Goal: Information Seeking & Learning: Learn about a topic

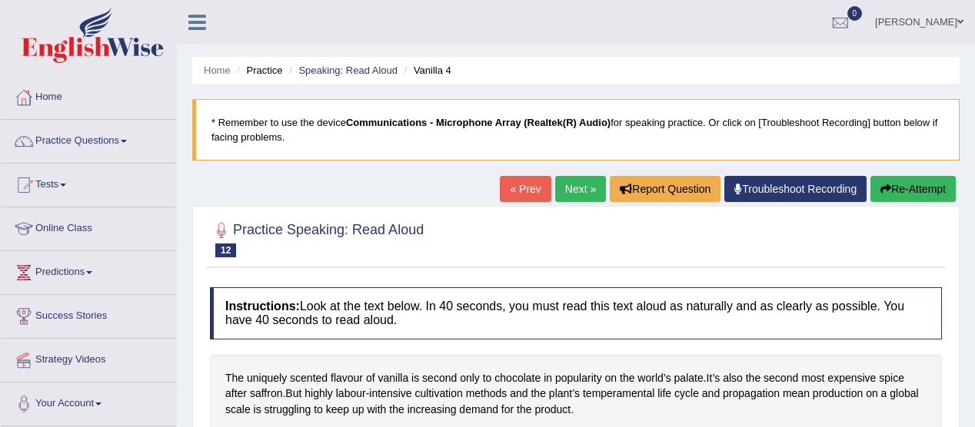
click at [127, 140] on span at bounding box center [124, 141] width 6 height 3
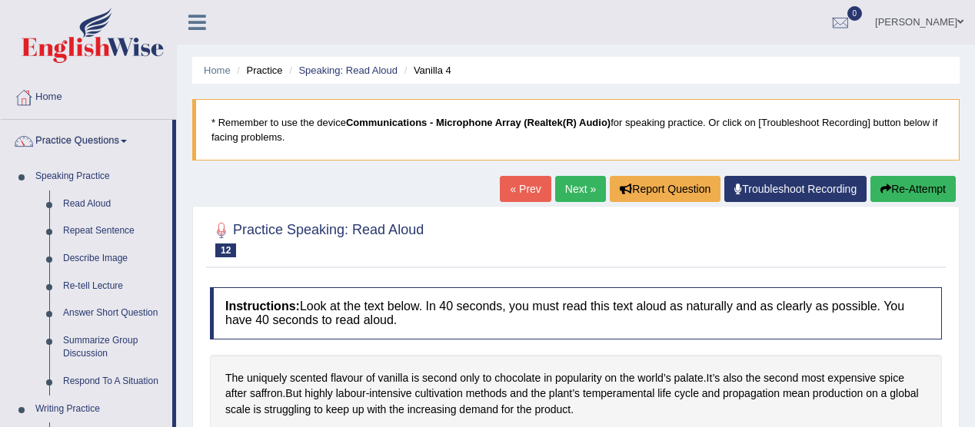
click at [127, 140] on span at bounding box center [124, 141] width 6 height 3
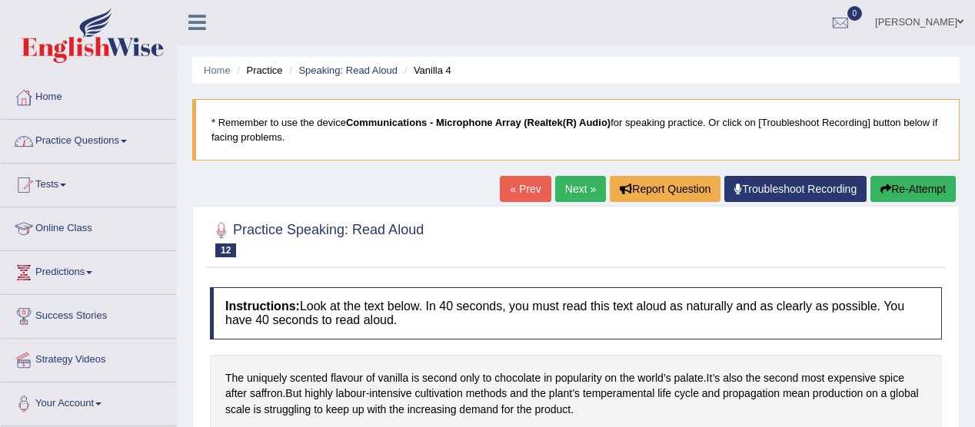
click at [131, 134] on link "Practice Questions" at bounding box center [88, 139] width 175 height 38
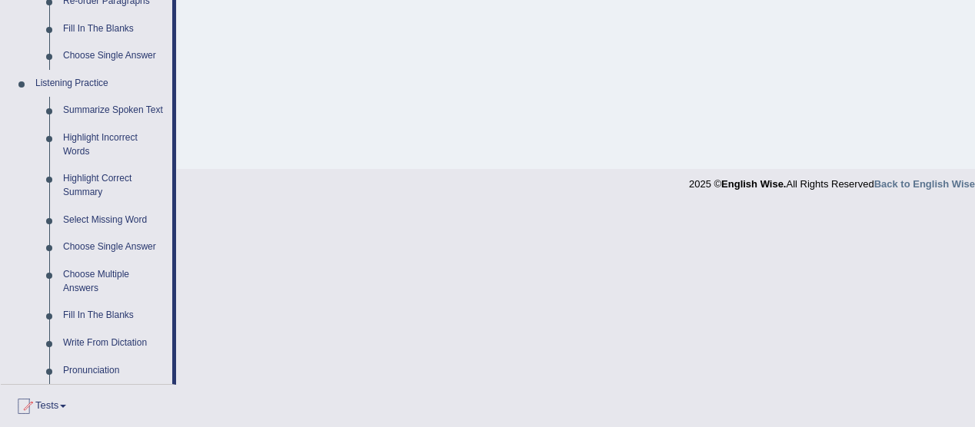
scroll to position [600, 0]
click at [120, 141] on link "Highlight Incorrect Words" at bounding box center [114, 144] width 116 height 41
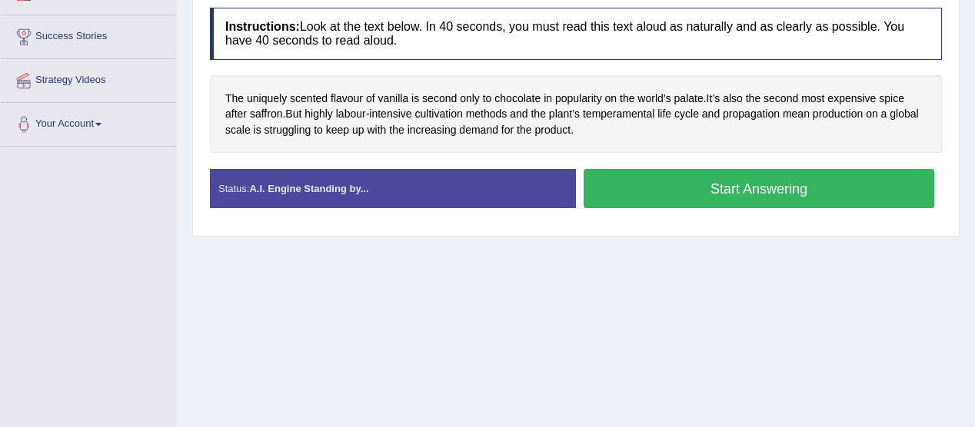
scroll to position [380, 0]
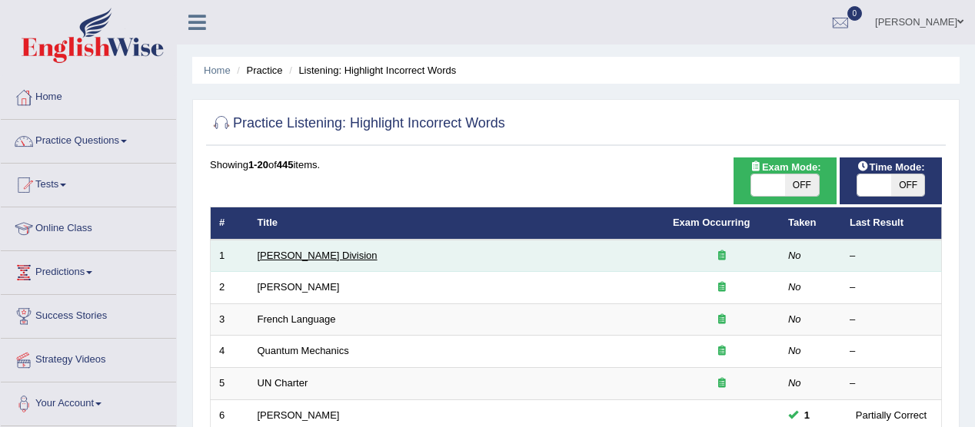
click at [304, 256] on link "Ward Division" at bounding box center [317, 256] width 120 height 12
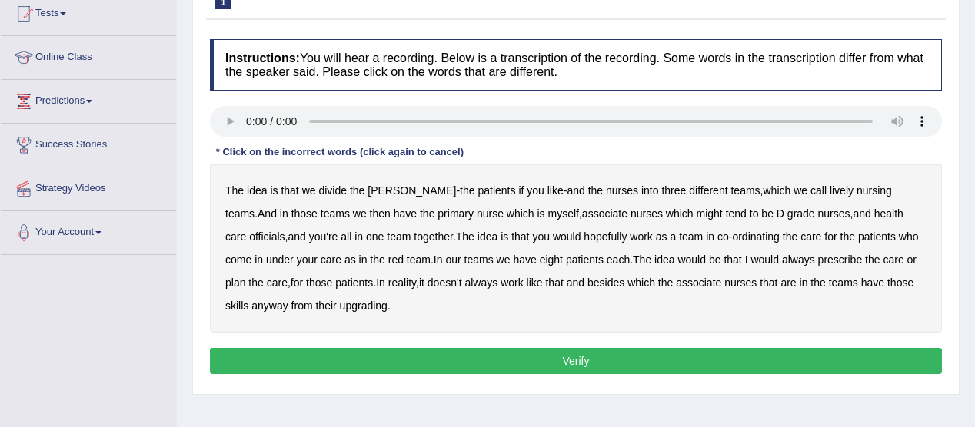
scroll to position [174, 0]
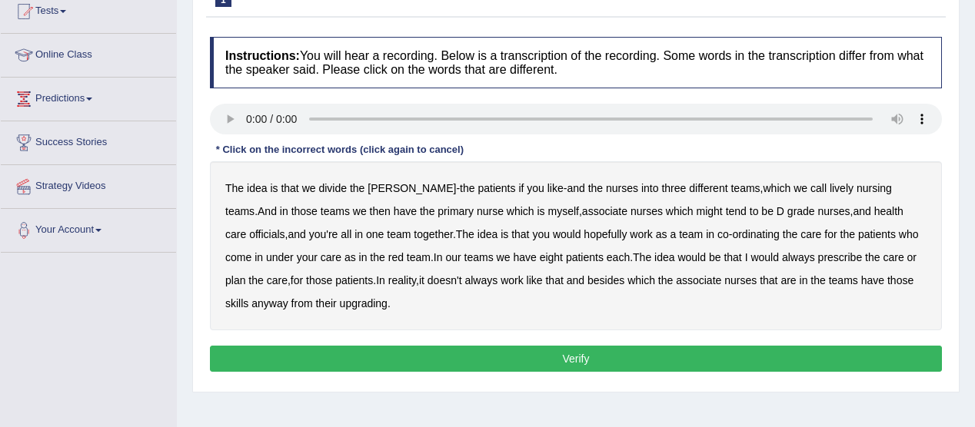
click at [810, 186] on b "call" at bounding box center [818, 188] width 16 height 12
click at [540, 257] on b "eight" at bounding box center [551, 257] width 23 height 12
click at [696, 208] on b "might" at bounding box center [709, 211] width 26 height 12
click at [284, 228] on b "officials" at bounding box center [266, 234] width 35 height 12
click at [540, 260] on b "eight" at bounding box center [551, 257] width 23 height 12
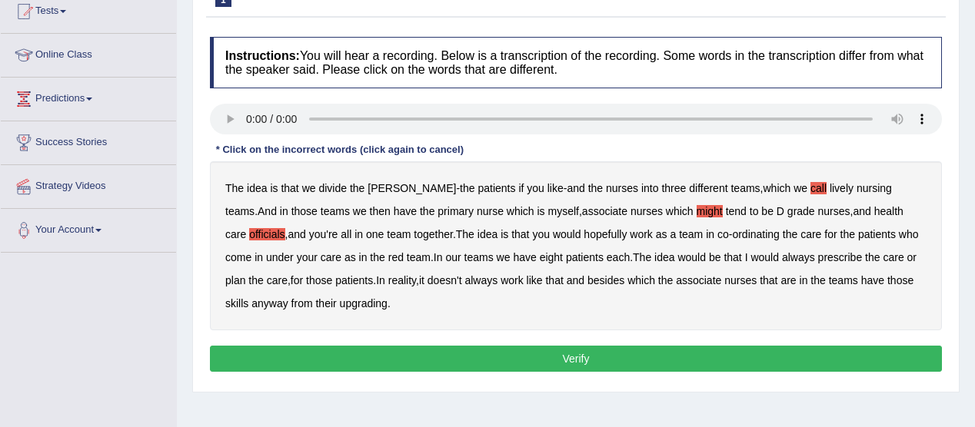
click at [340, 305] on b "upgrading" at bounding box center [364, 303] width 48 height 12
click at [579, 354] on button "Verify" at bounding box center [576, 359] width 732 height 26
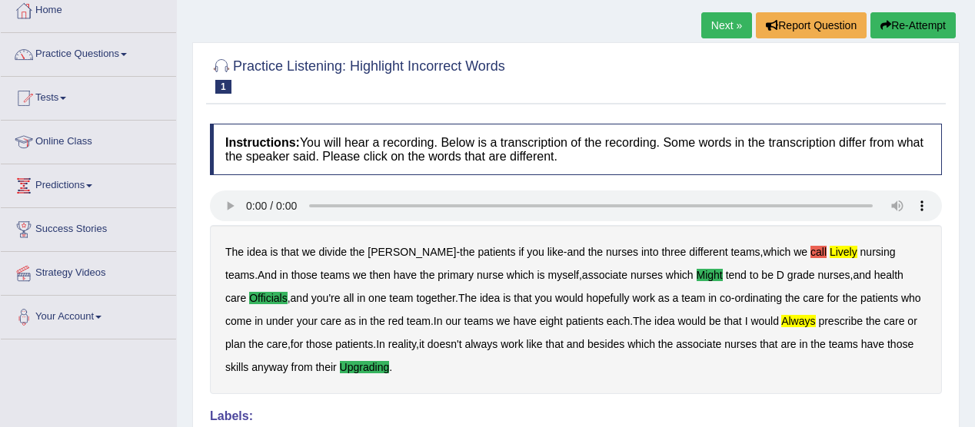
scroll to position [85, 0]
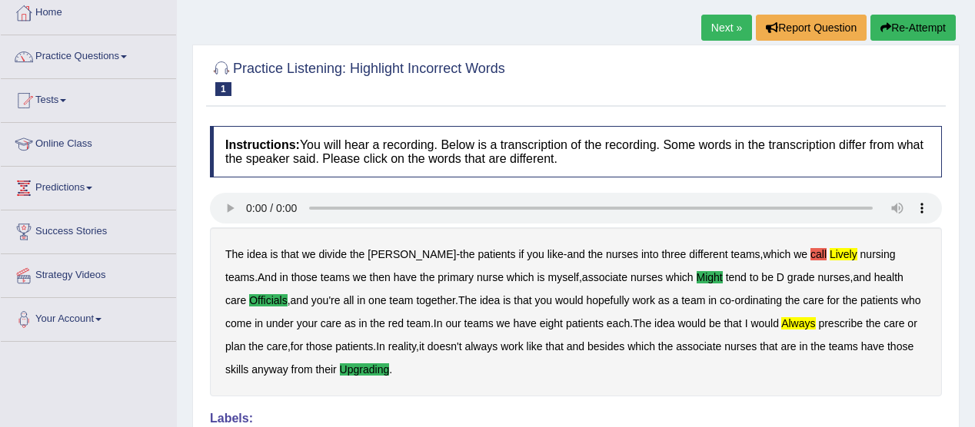
click at [719, 32] on link "Next »" at bounding box center [726, 28] width 51 height 26
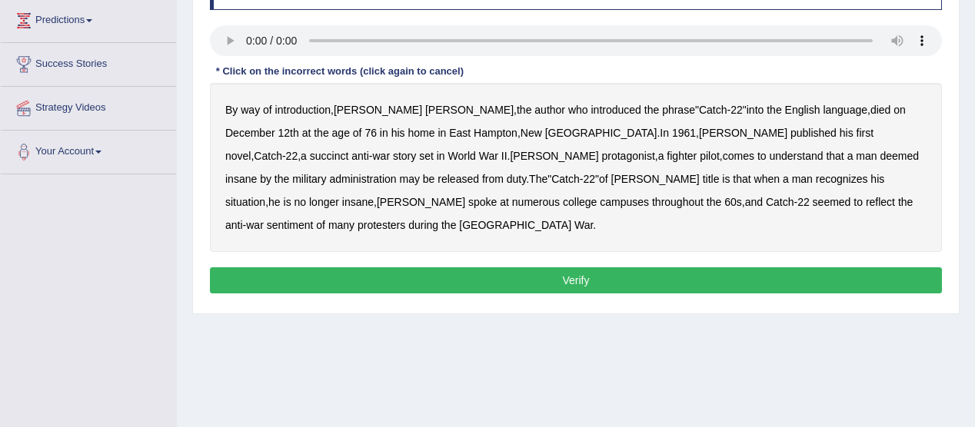
scroll to position [253, 0]
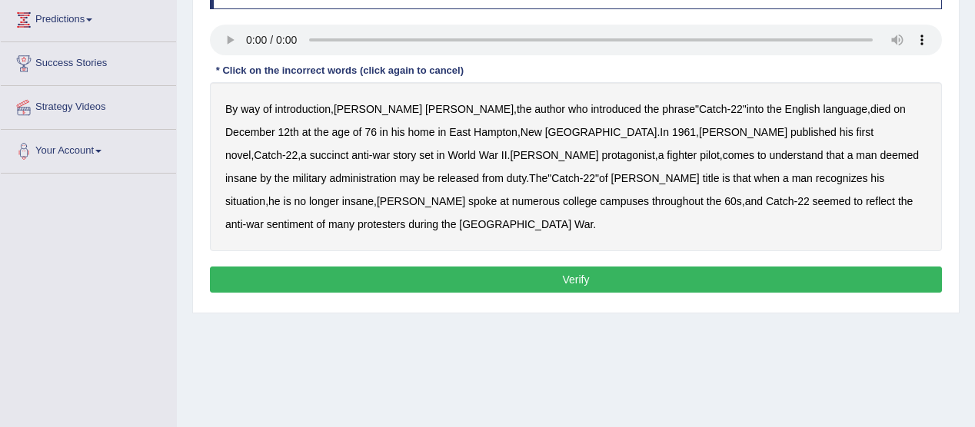
click at [349, 149] on b "succinct" at bounding box center [329, 155] width 39 height 12
click at [396, 172] on b "administration" at bounding box center [362, 178] width 67 height 12
click at [265, 195] on b "situation" at bounding box center [245, 201] width 40 height 12
click at [865, 196] on b "reflect" at bounding box center [879, 201] width 29 height 12
click at [590, 267] on button "Verify" at bounding box center [576, 280] width 732 height 26
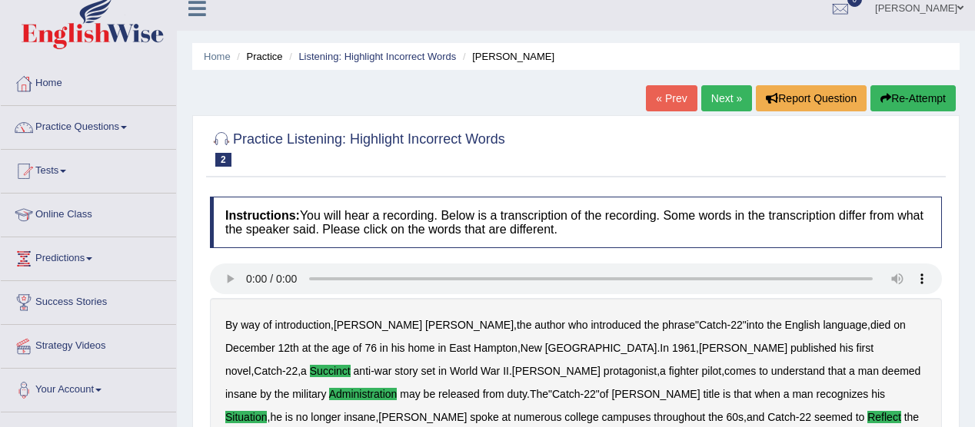
scroll to position [0, 0]
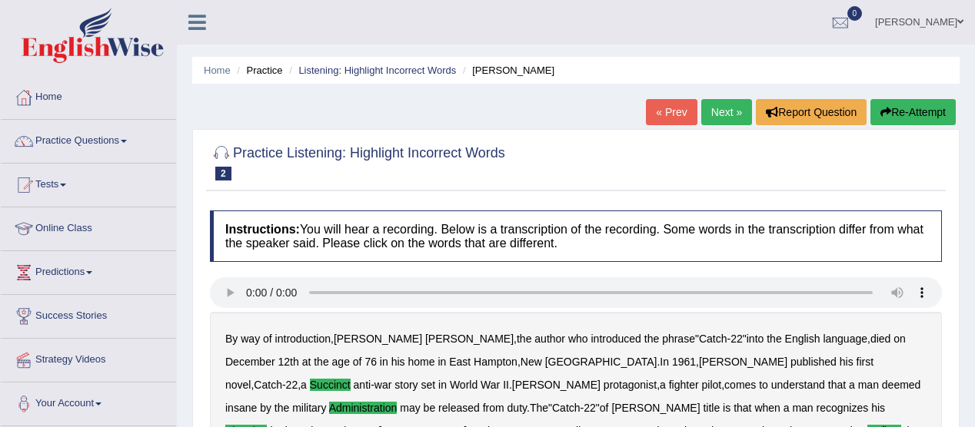
click at [724, 111] on link "Next »" at bounding box center [726, 112] width 51 height 26
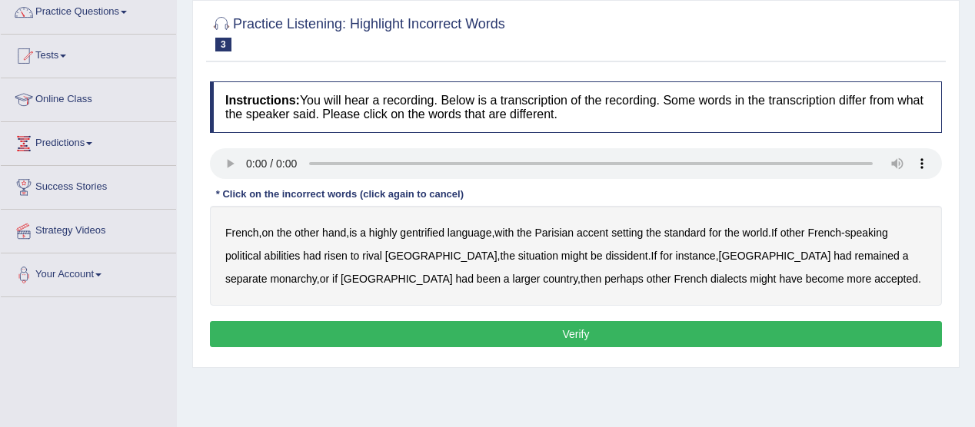
scroll to position [148, 0]
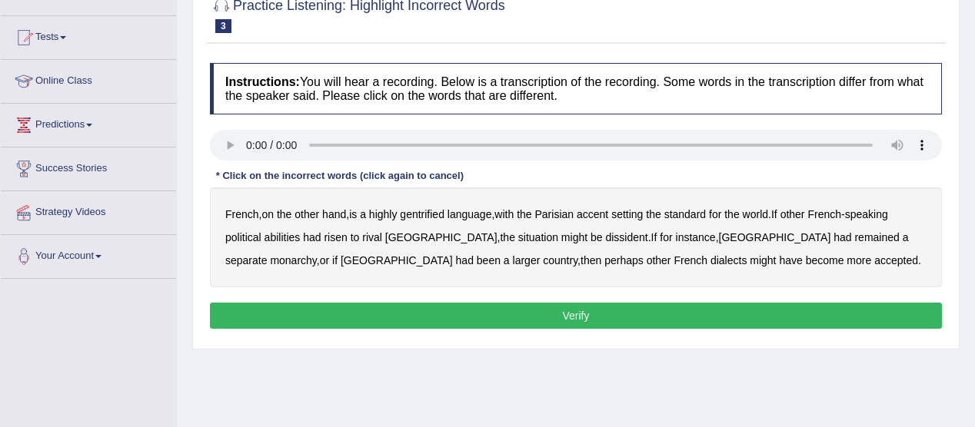
click at [433, 208] on b "gentrified" at bounding box center [422, 214] width 45 height 12
click at [291, 236] on b "abilities" at bounding box center [282, 237] width 36 height 12
click at [605, 235] on b "dissident" at bounding box center [626, 237] width 42 height 12
click at [847, 227] on div "French , on the other hand , is a highly gentrified language , with the Parisia…" at bounding box center [576, 238] width 732 height 100
click at [316, 254] on b "monarchy" at bounding box center [293, 260] width 46 height 12
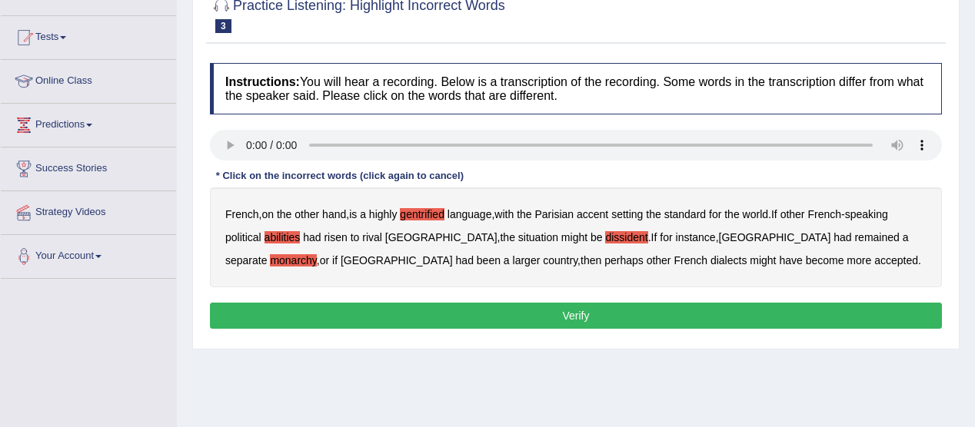
click at [563, 305] on button "Verify" at bounding box center [576, 316] width 732 height 26
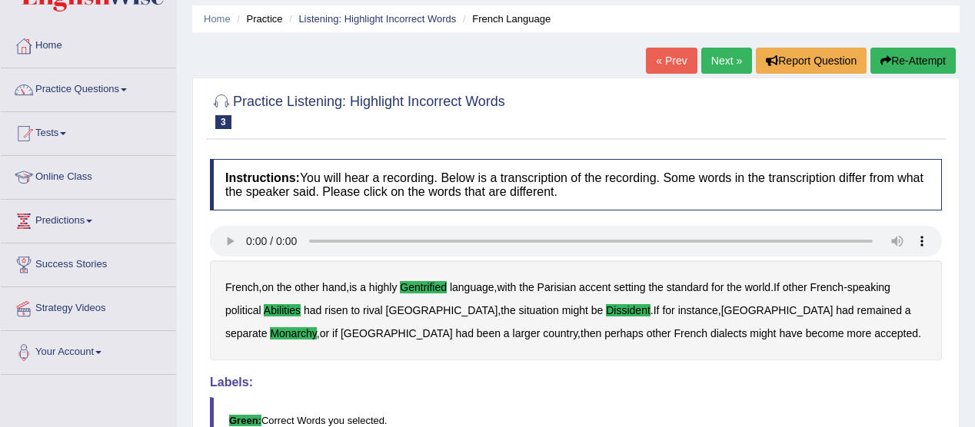
scroll to position [0, 0]
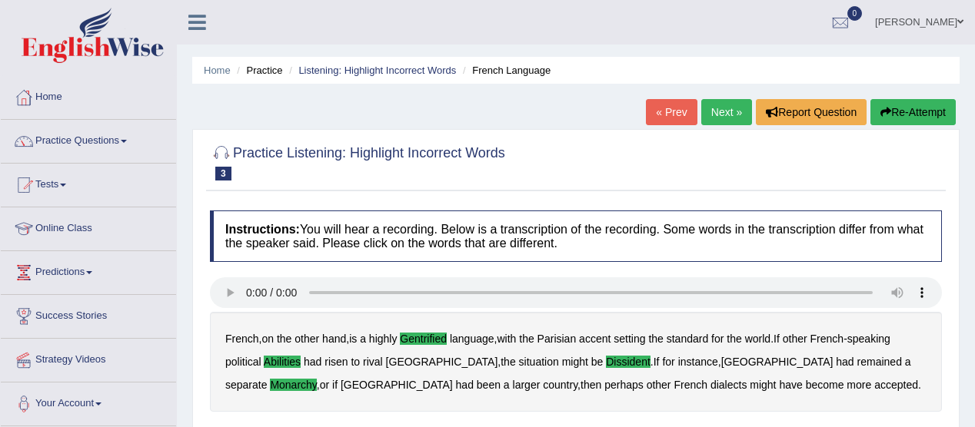
click at [726, 117] on link "Next »" at bounding box center [726, 112] width 51 height 26
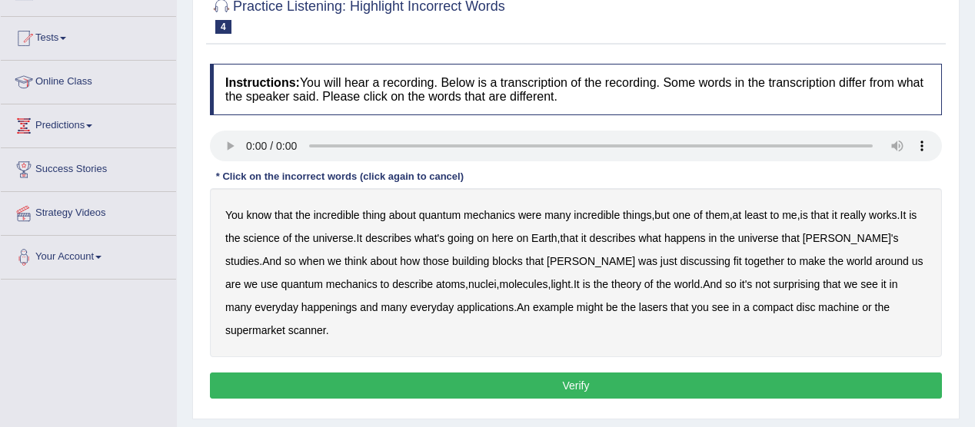
scroll to position [151, 0]
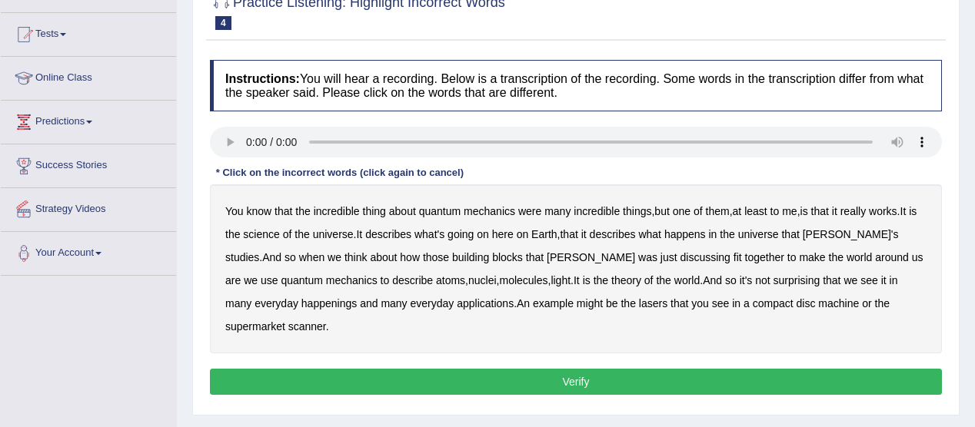
click at [279, 233] on b "science" at bounding box center [261, 234] width 36 height 12
click at [680, 256] on b "discussing" at bounding box center [705, 257] width 50 height 12
click at [468, 274] on b "nuclei" at bounding box center [482, 280] width 28 height 12
click at [301, 297] on b "happenings" at bounding box center [328, 303] width 55 height 12
click at [796, 301] on b "disc" at bounding box center [805, 303] width 19 height 12
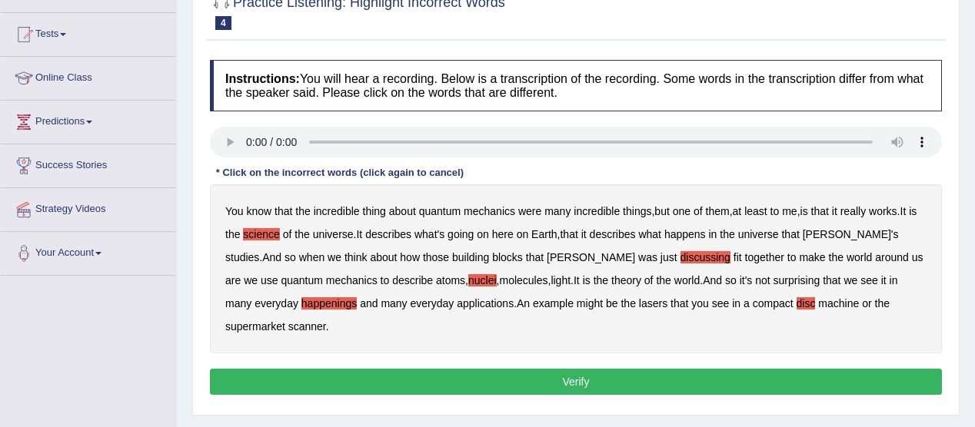
click at [647, 369] on button "Verify" at bounding box center [576, 382] width 732 height 26
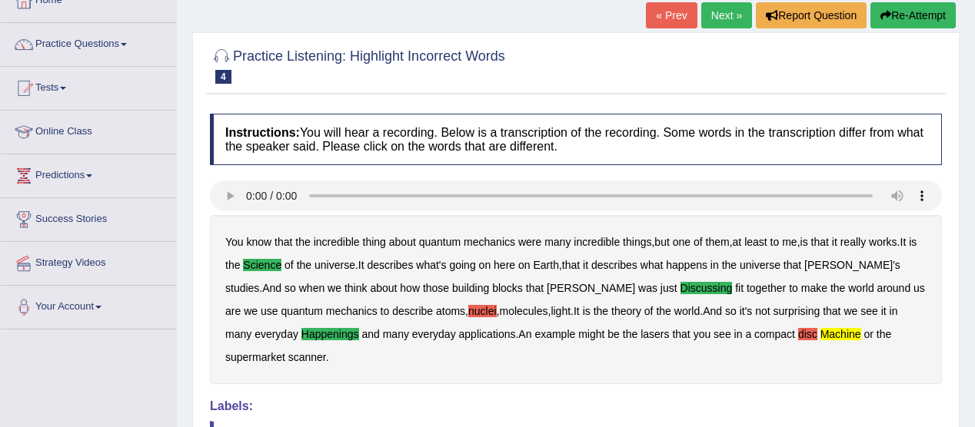
scroll to position [0, 0]
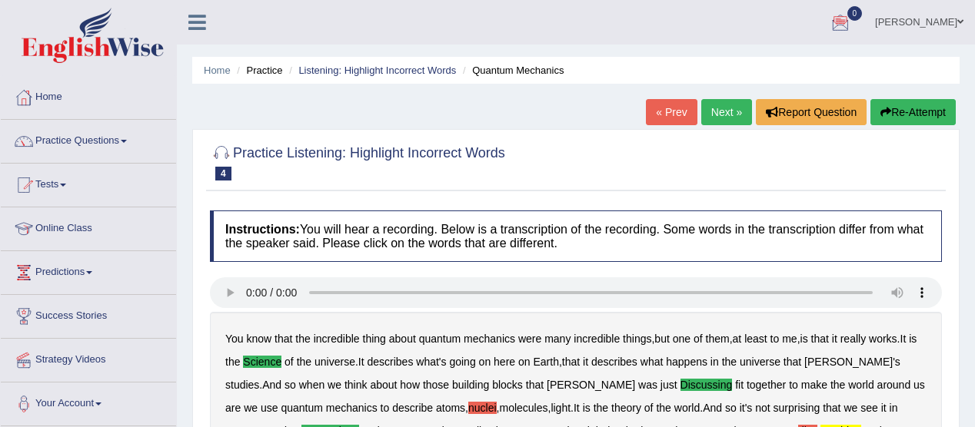
click at [902, 101] on button "Re-Attempt" at bounding box center [912, 112] width 85 height 26
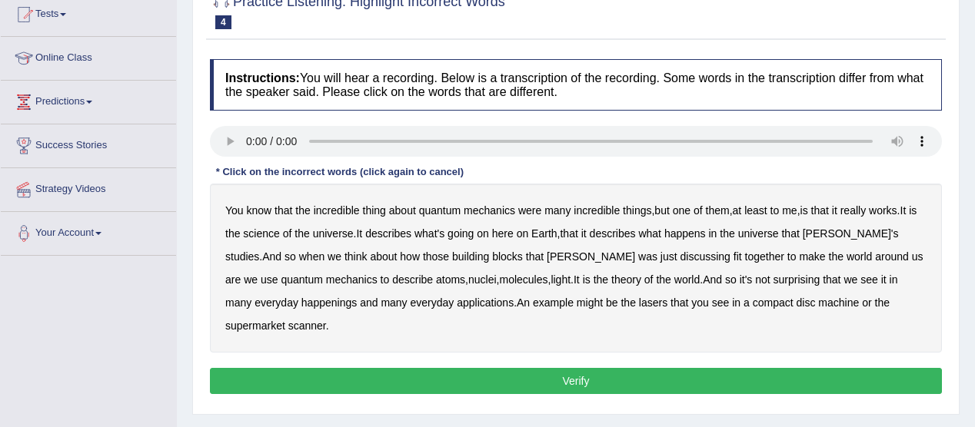
scroll to position [171, 0]
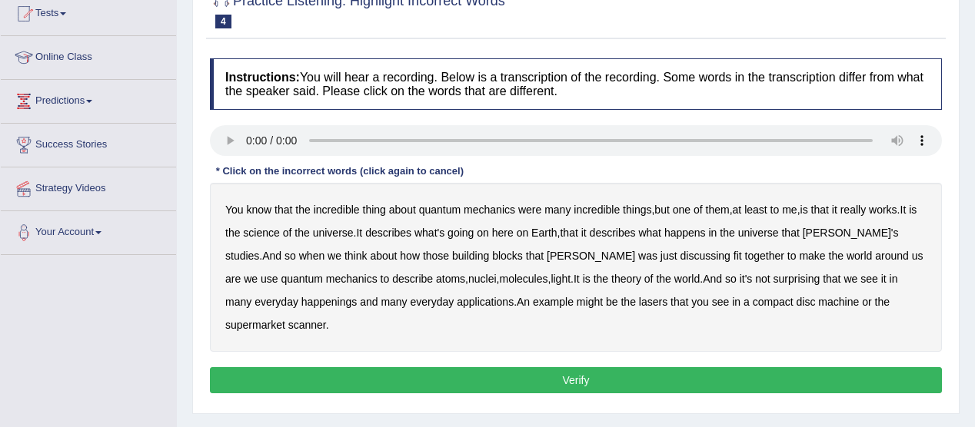
click at [263, 238] on div "You know that the incredible thing about quantum mechanics were many incredible…" at bounding box center [576, 267] width 732 height 169
click at [274, 224] on div "You know that the incredible thing about quantum mechanics were many incredible…" at bounding box center [576, 267] width 732 height 169
click at [258, 231] on b "science" at bounding box center [261, 233] width 36 height 12
click at [680, 256] on b "discussing" at bounding box center [705, 256] width 50 height 12
drag, startPoint x: 254, startPoint y: 298, endPoint x: 273, endPoint y: 287, distance: 21.4
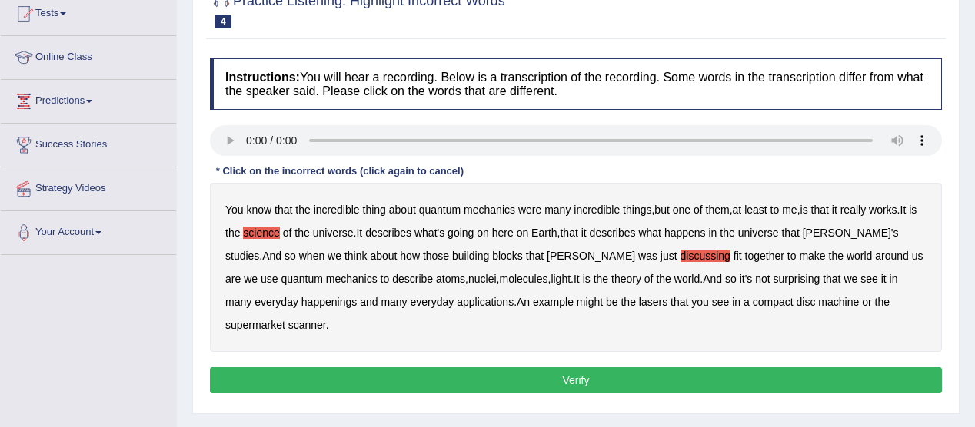
click at [273, 287] on div "You know that the incredible thing about quantum mechanics were many incredible…" at bounding box center [576, 267] width 732 height 169
click at [301, 304] on b "happenings" at bounding box center [328, 302] width 55 height 12
click at [818, 298] on b "machine" at bounding box center [838, 302] width 41 height 12
click at [581, 367] on button "Verify" at bounding box center [576, 380] width 732 height 26
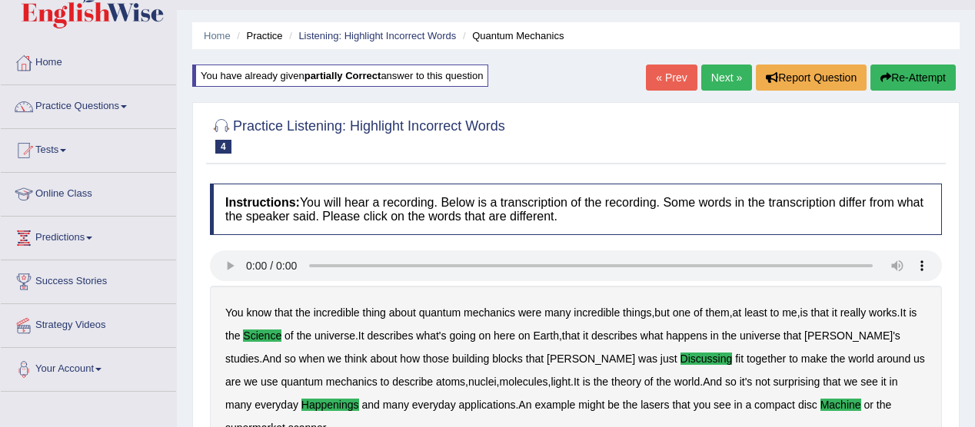
scroll to position [0, 0]
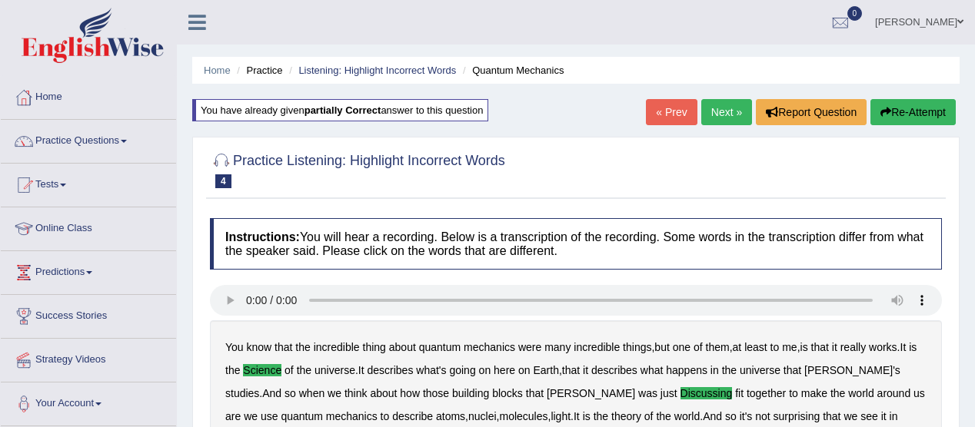
click at [129, 138] on link "Practice Questions" at bounding box center [88, 139] width 175 height 38
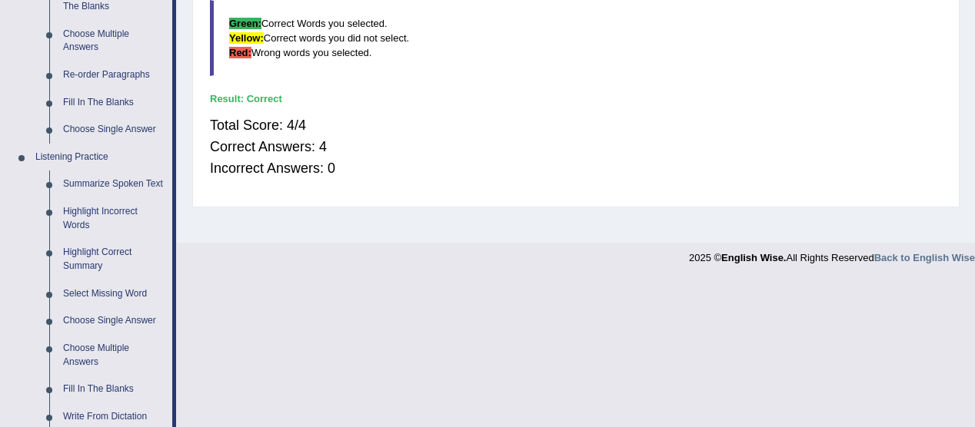
scroll to position [527, 0]
click at [129, 210] on link "Highlight Incorrect Words" at bounding box center [114, 217] width 116 height 41
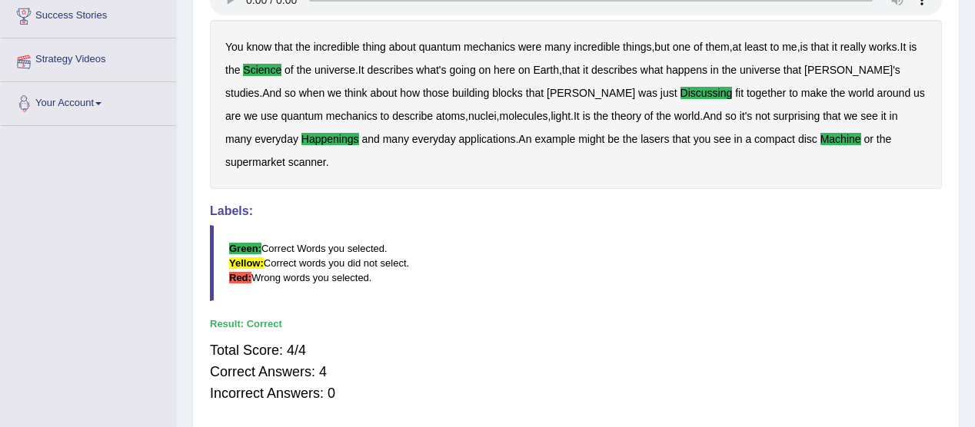
scroll to position [306, 0]
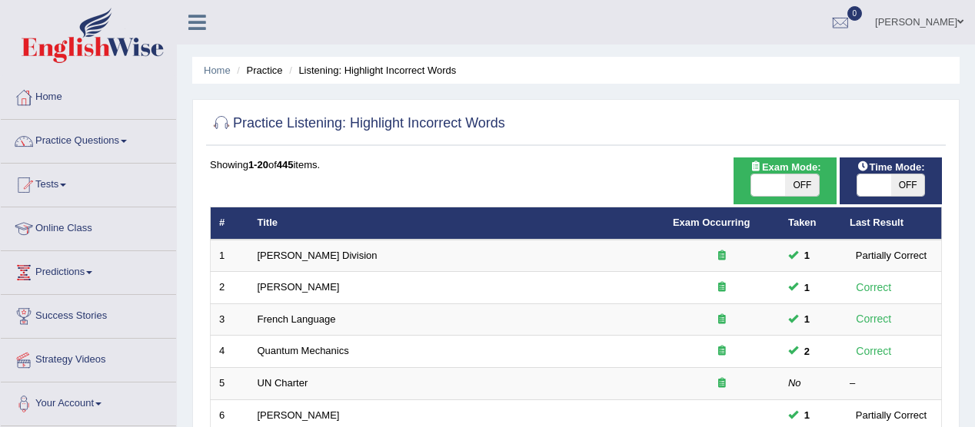
click at [904, 184] on span "OFF" at bounding box center [908, 185] width 34 height 22
checkbox input "true"
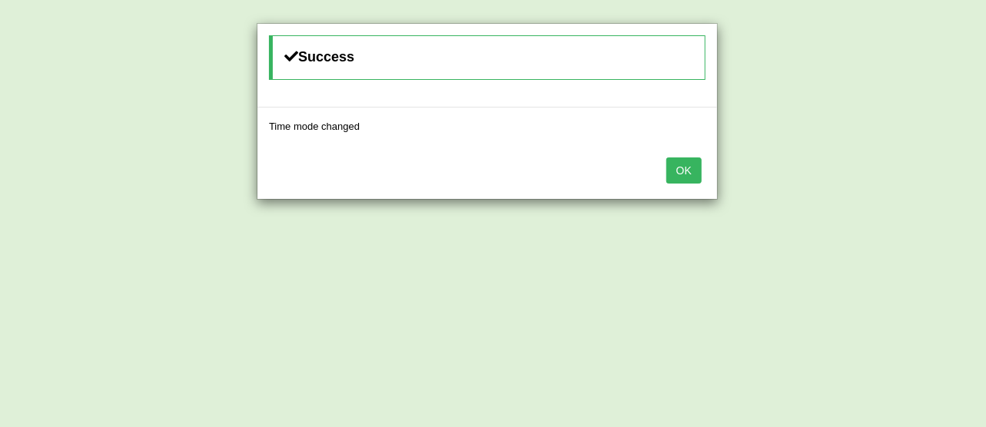
click at [670, 171] on button "OK" at bounding box center [683, 171] width 35 height 26
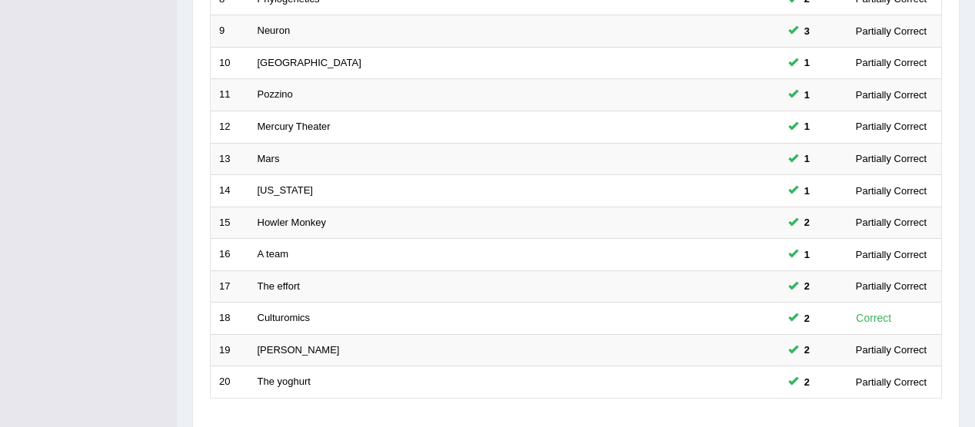
scroll to position [583, 0]
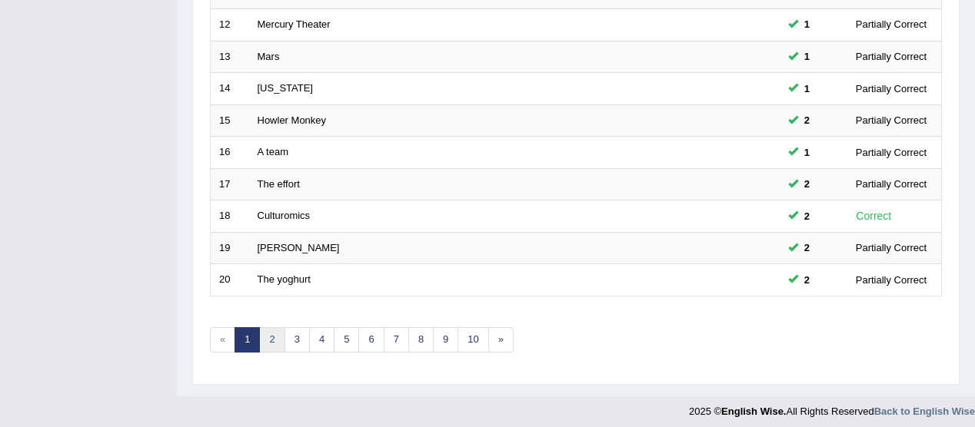
click at [272, 327] on link "2" at bounding box center [271, 339] width 25 height 25
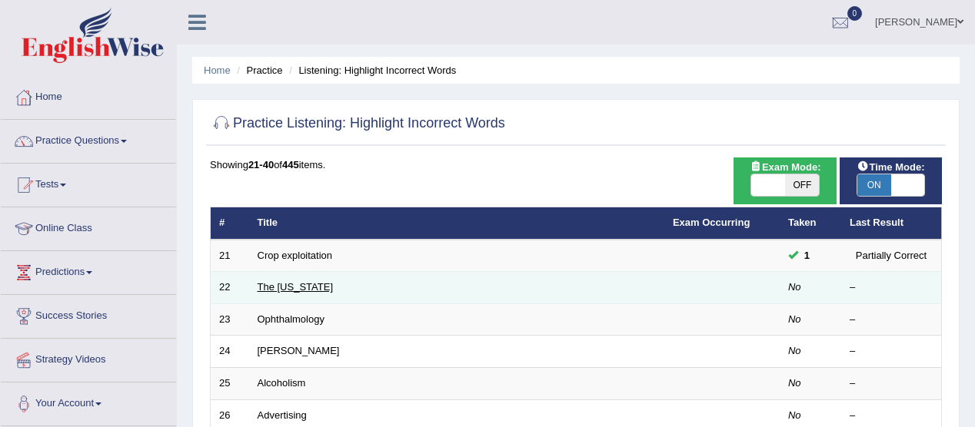
click at [301, 282] on link "The [US_STATE]" at bounding box center [295, 287] width 76 height 12
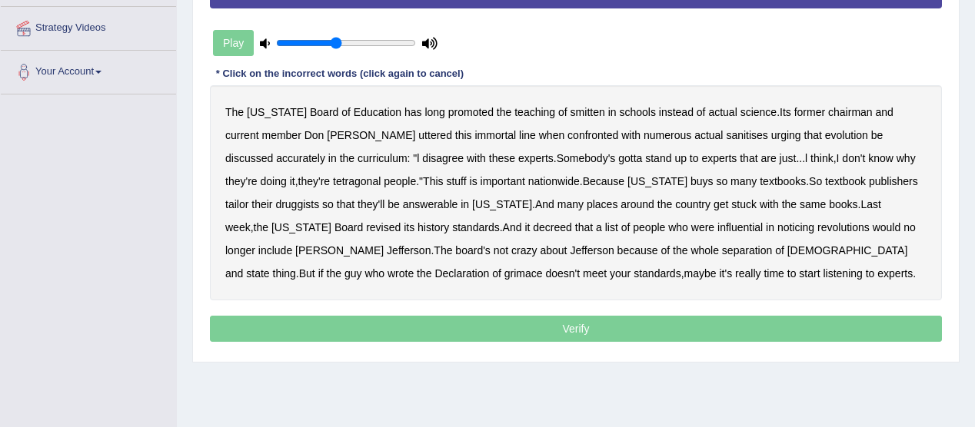
scroll to position [306, 0]
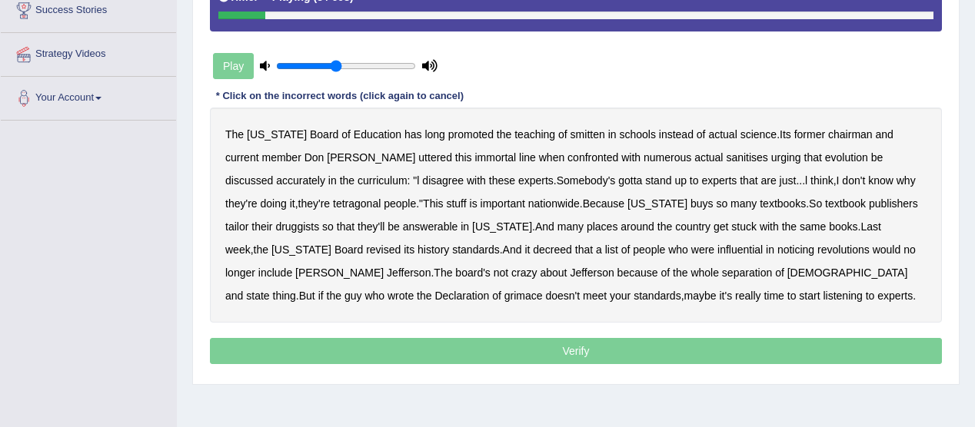
click at [570, 131] on b "smitten" at bounding box center [587, 134] width 35 height 12
click at [726, 158] on b "sanitises" at bounding box center [747, 157] width 42 height 12
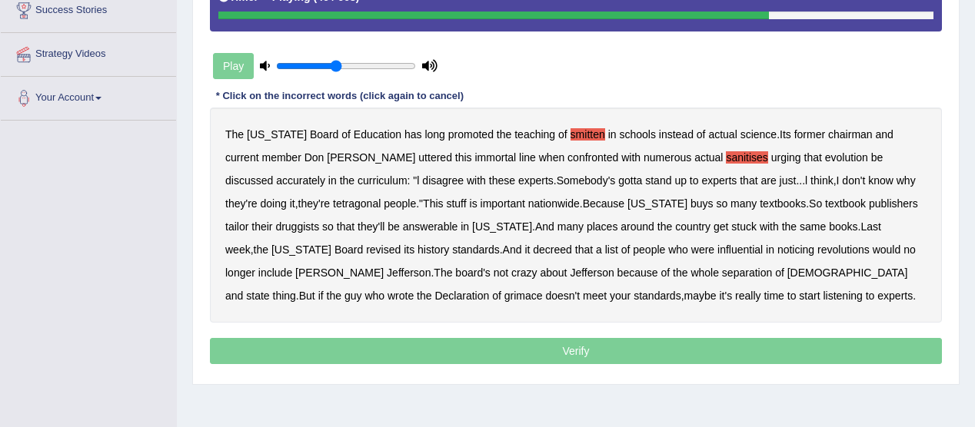
click at [777, 247] on b "noticing" at bounding box center [795, 250] width 37 height 12
click at [543, 290] on b "grimace" at bounding box center [523, 296] width 38 height 12
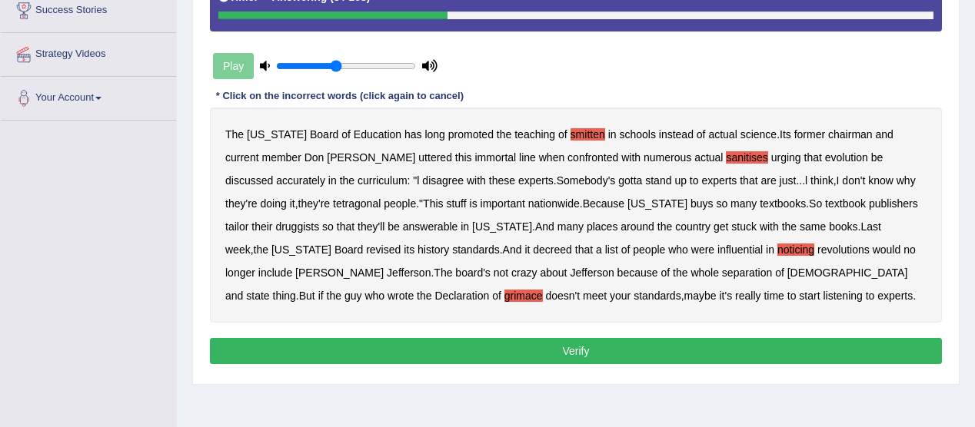
click at [581, 343] on button "Verify" at bounding box center [576, 351] width 732 height 26
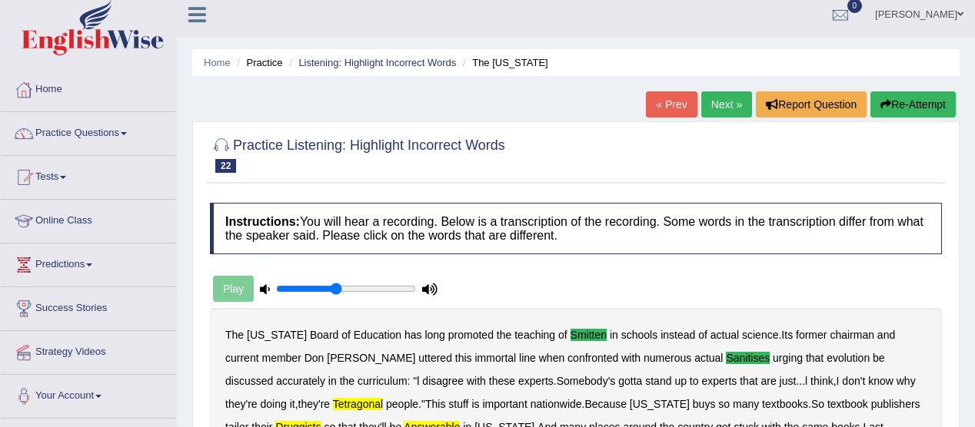
scroll to position [0, 0]
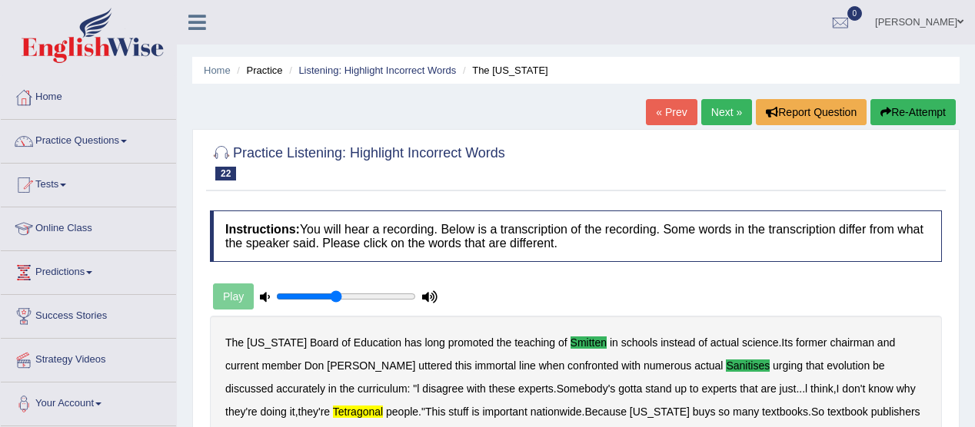
click at [721, 116] on link "Next »" at bounding box center [726, 112] width 51 height 26
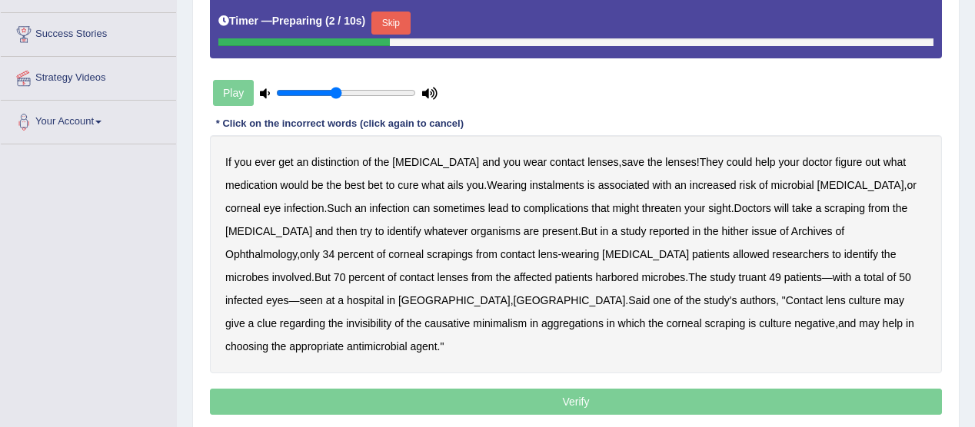
scroll to position [284, 0]
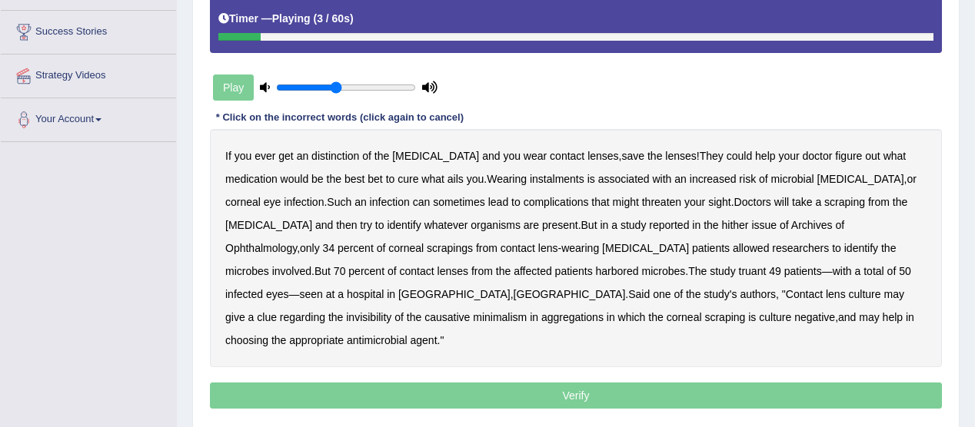
click at [354, 158] on b "distinction" at bounding box center [335, 156] width 48 height 12
click at [506, 184] on div "If you ever get an distinction of the [MEDICAL_DATA] and you wear contact lense…" at bounding box center [576, 248] width 732 height 238
click at [530, 178] on b "instalments" at bounding box center [557, 179] width 55 height 12
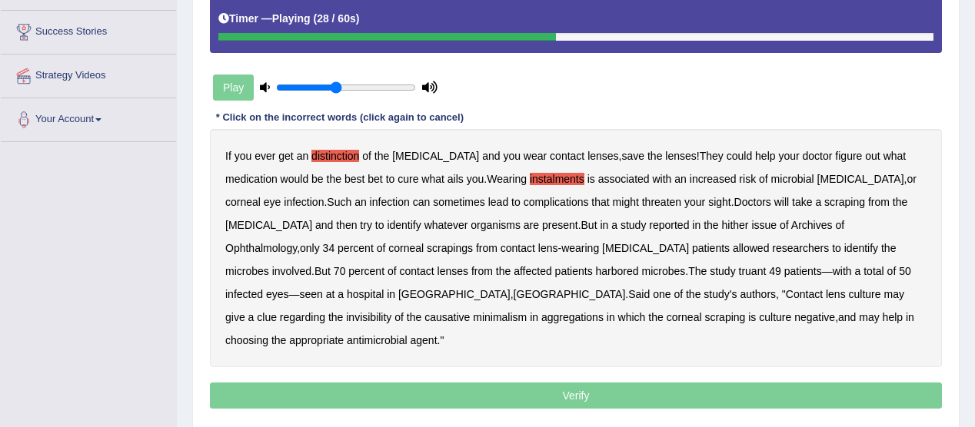
click at [721, 227] on b "hither" at bounding box center [734, 225] width 27 height 12
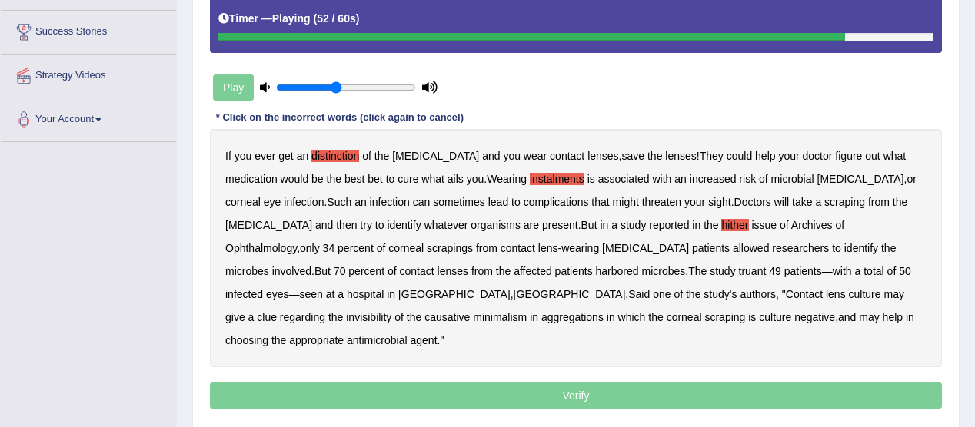
click at [391, 311] on b "invisibility" at bounding box center [368, 317] width 45 height 12
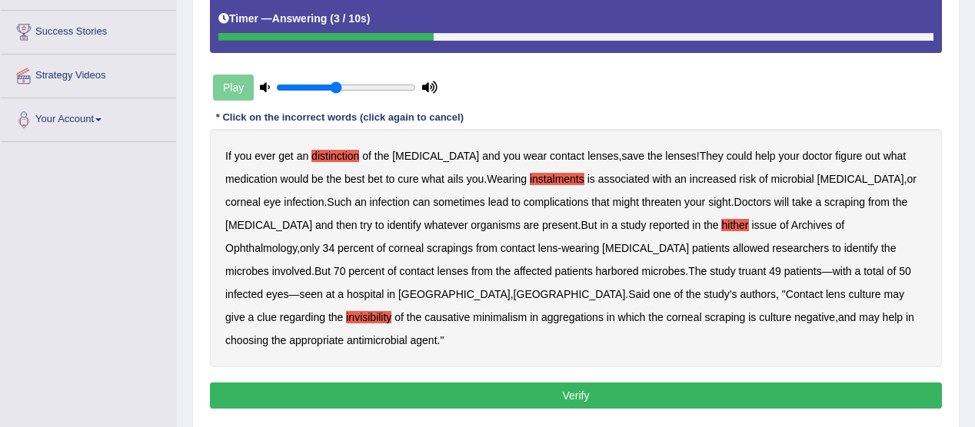
click at [526, 311] on b "minimalism" at bounding box center [500, 317] width 54 height 12
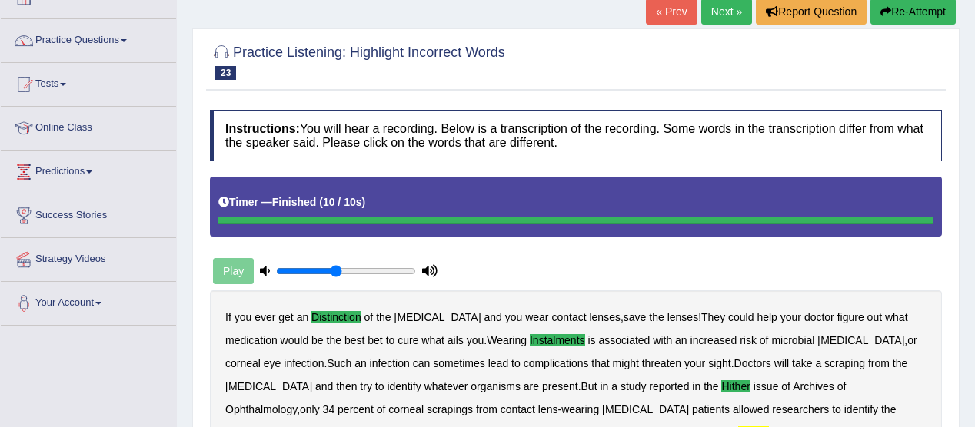
scroll to position [99, 0]
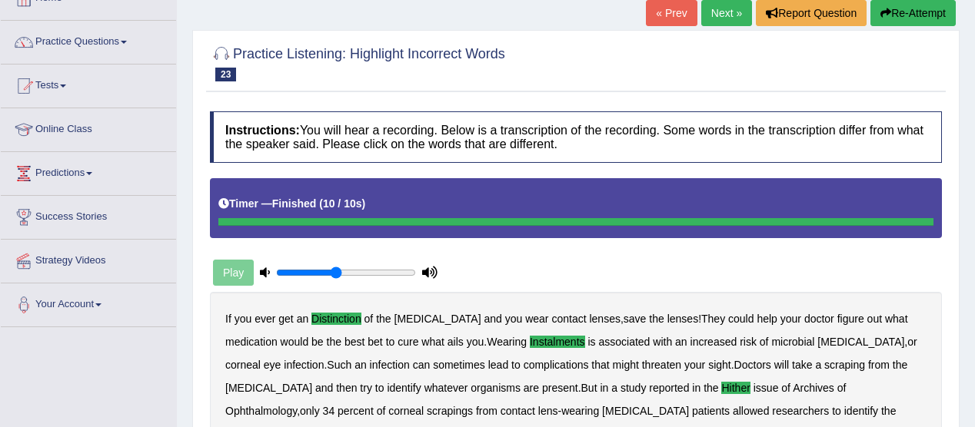
click at [707, 8] on link "Next »" at bounding box center [726, 13] width 51 height 26
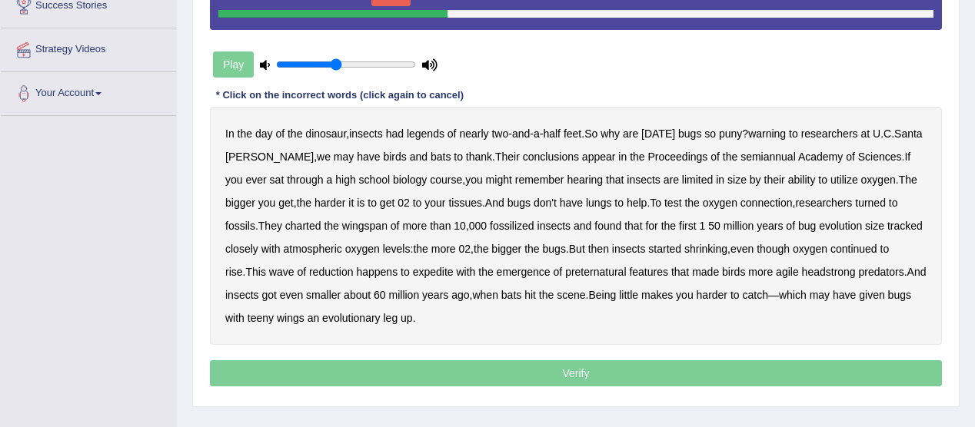
scroll to position [303, 0]
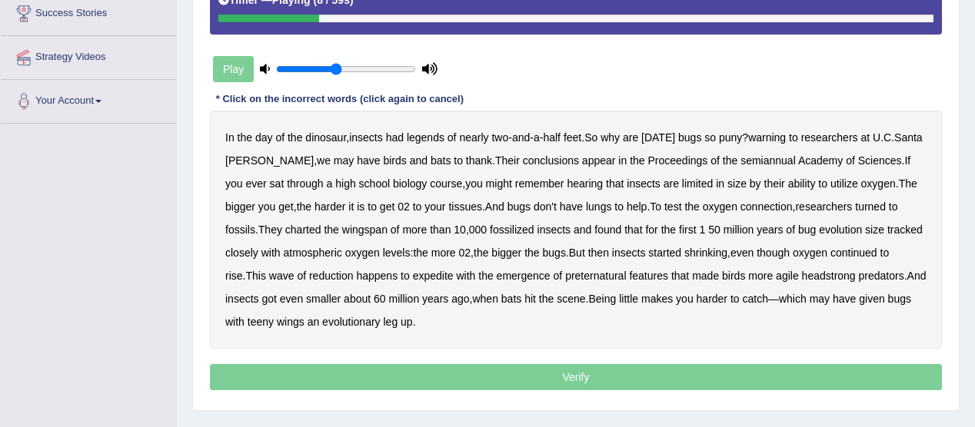
click at [785, 141] on b "warning" at bounding box center [767, 137] width 38 height 12
click at [746, 165] on div "In the day of the dinosaur , insects had legends of nearly two - and - a - half…" at bounding box center [576, 230] width 732 height 238
click at [743, 158] on b "semiannual" at bounding box center [767, 160] width 55 height 12
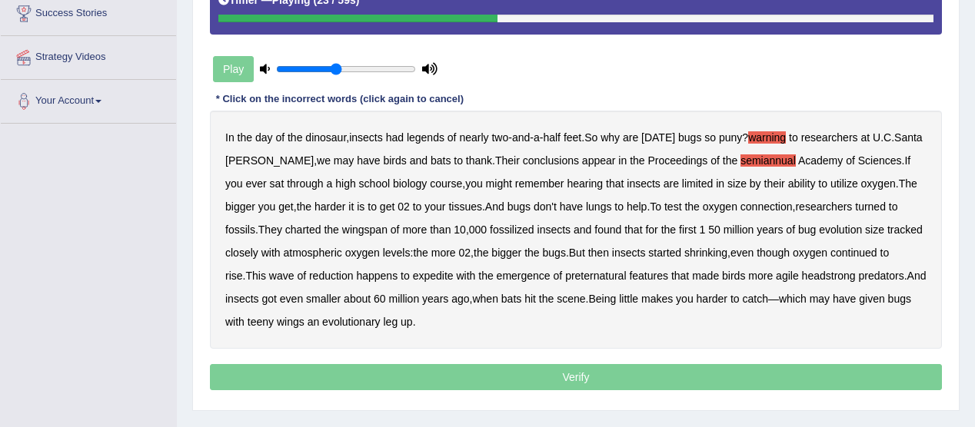
click at [727, 181] on b "size" at bounding box center [736, 184] width 19 height 12
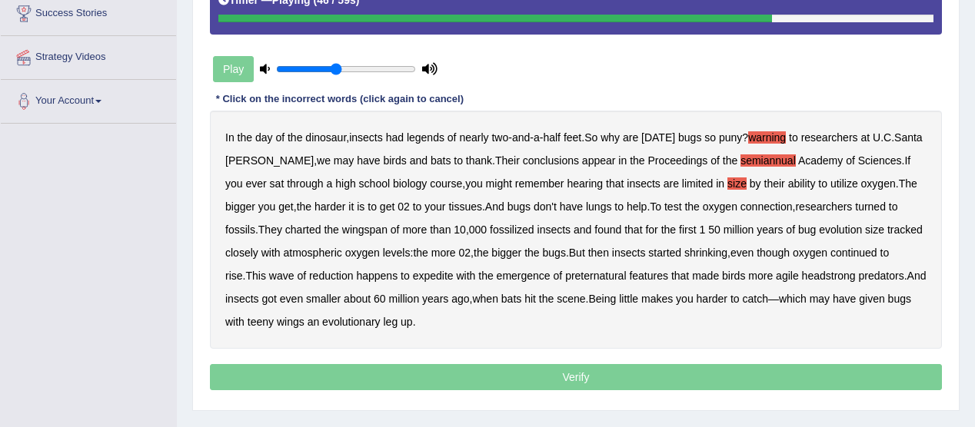
click at [413, 270] on b "expedite" at bounding box center [433, 276] width 41 height 12
click at [565, 274] on b "preternatural" at bounding box center [595, 276] width 61 height 12
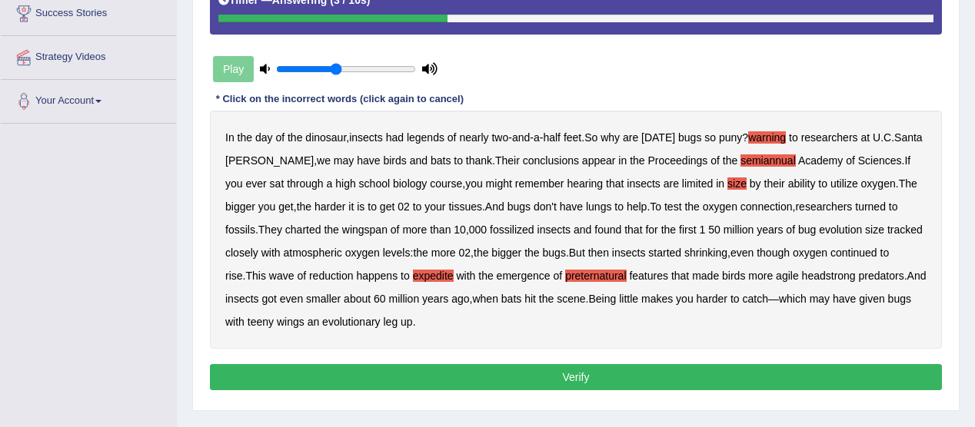
click at [580, 370] on button "Verify" at bounding box center [576, 377] width 732 height 26
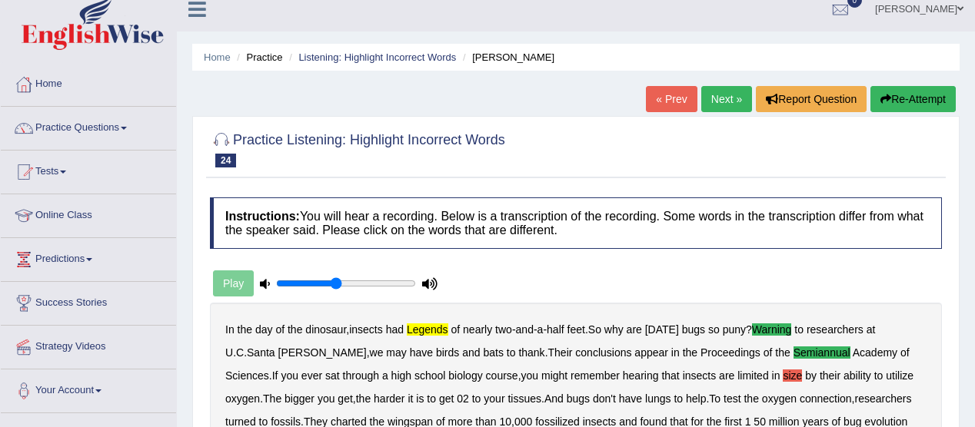
scroll to position [0, 0]
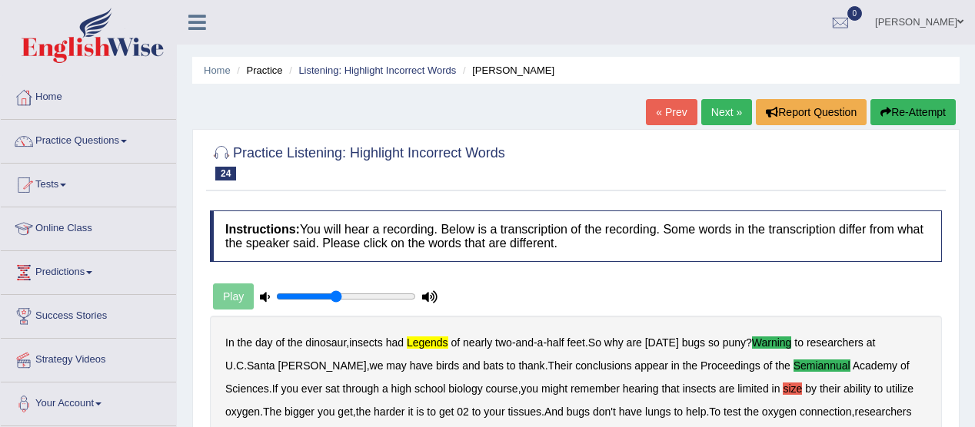
click at [128, 138] on link "Practice Questions" at bounding box center [88, 139] width 175 height 38
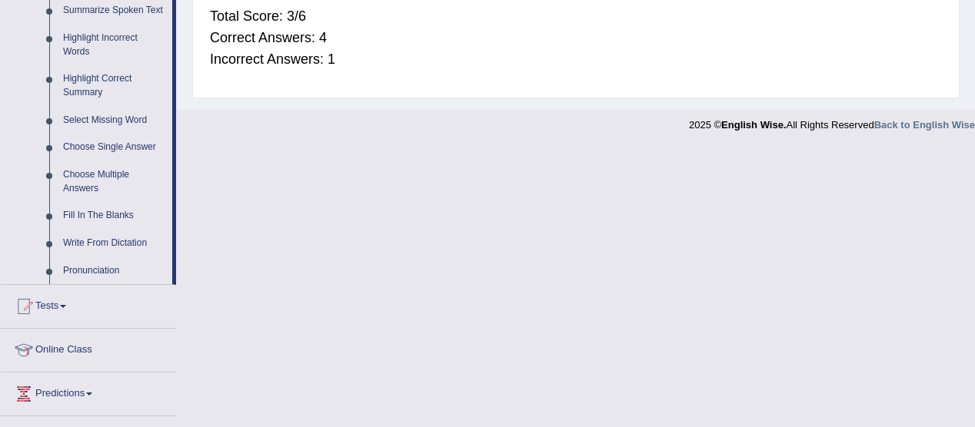
scroll to position [685, 0]
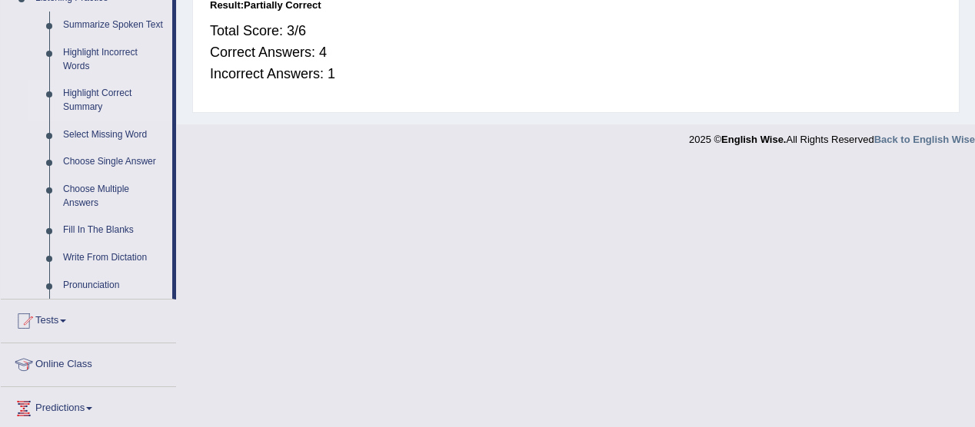
click at [94, 99] on link "Highlight Correct Summary" at bounding box center [114, 100] width 116 height 41
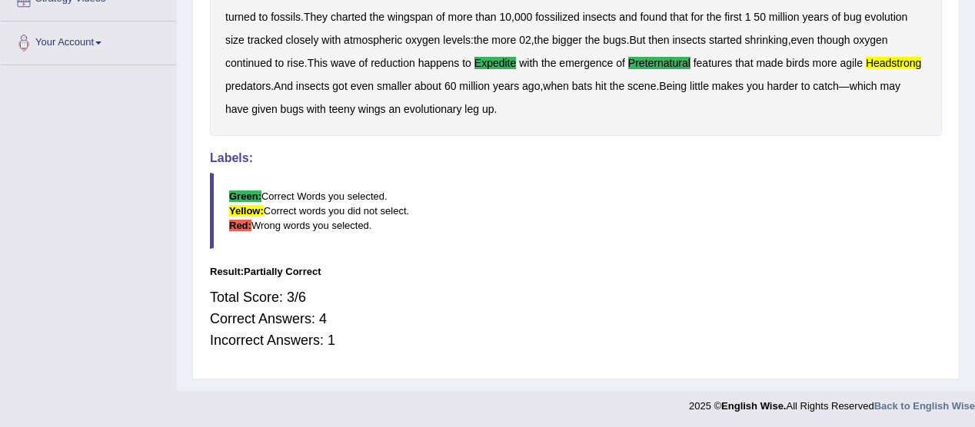
scroll to position [214, 0]
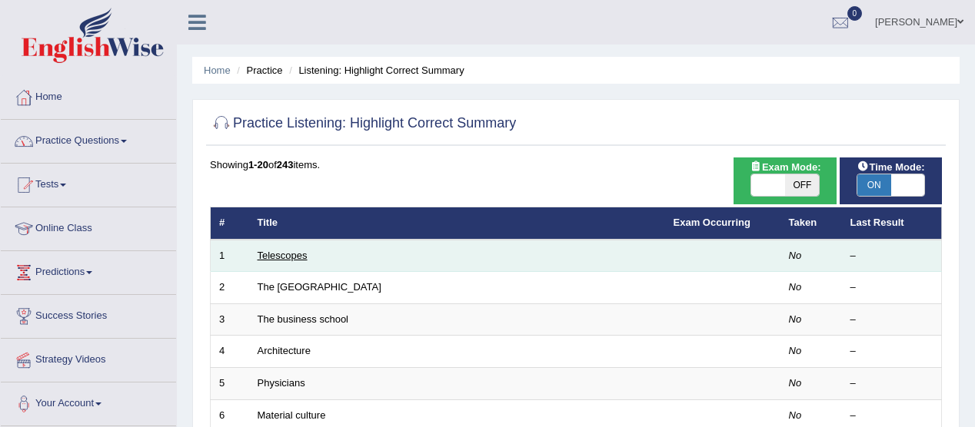
click at [301, 254] on link "Telescopes" at bounding box center [282, 256] width 50 height 12
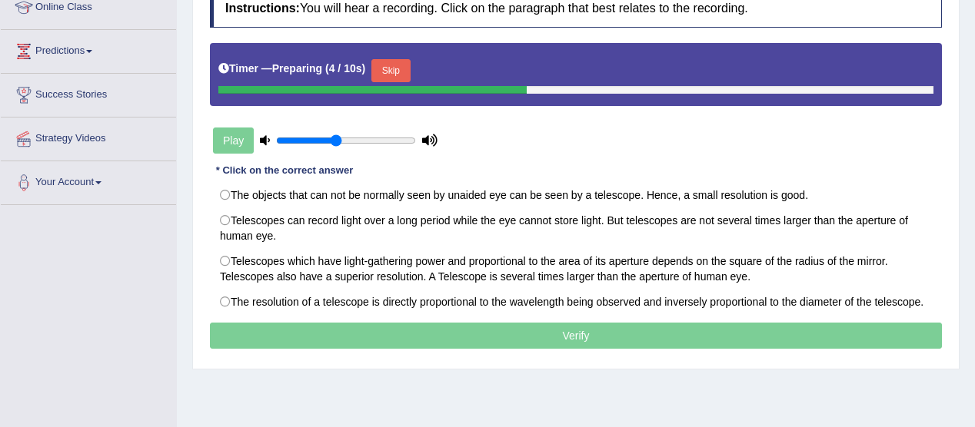
scroll to position [224, 0]
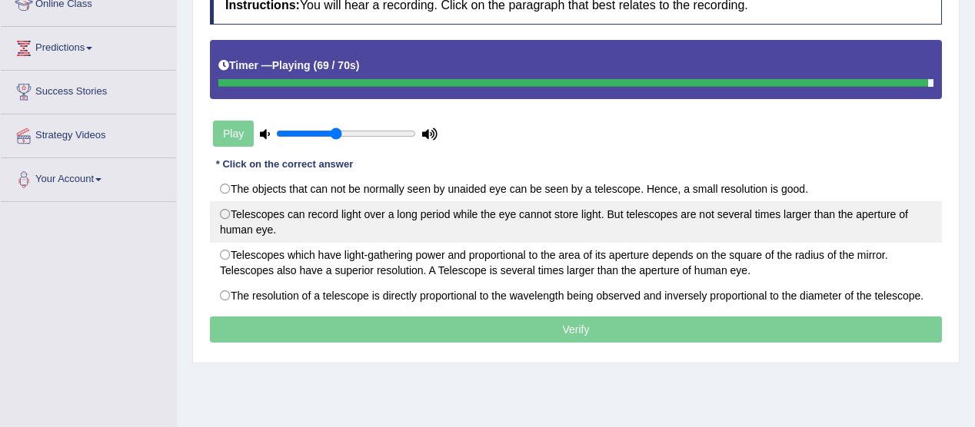
click at [224, 207] on label "Telescopes can record light over a long period while the eye cannot store light…" at bounding box center [576, 222] width 732 height 42
radio input "true"
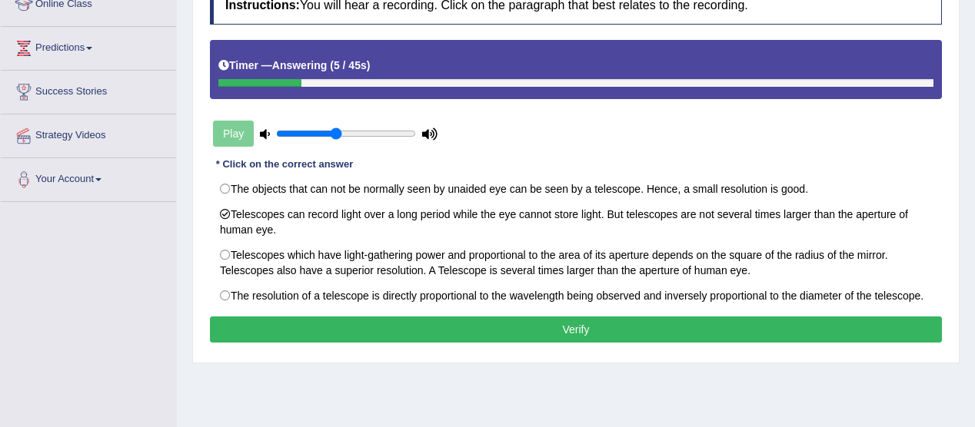
click at [575, 324] on button "Verify" at bounding box center [576, 330] width 732 height 26
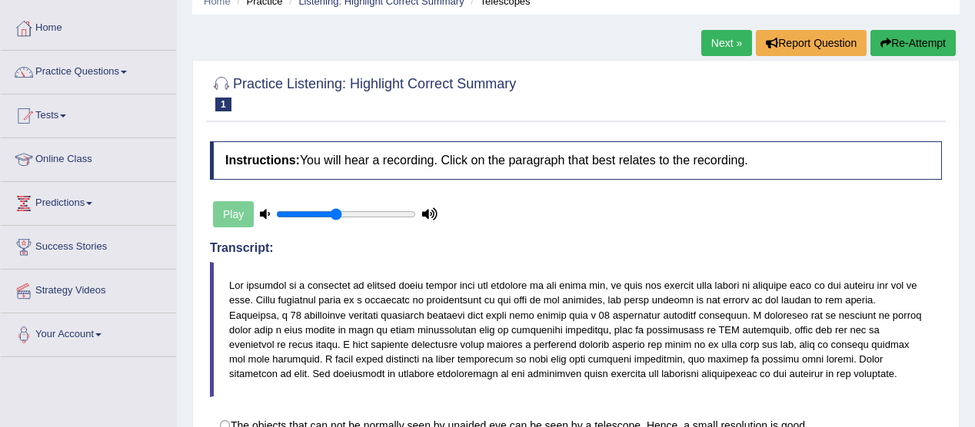
scroll to position [58, 0]
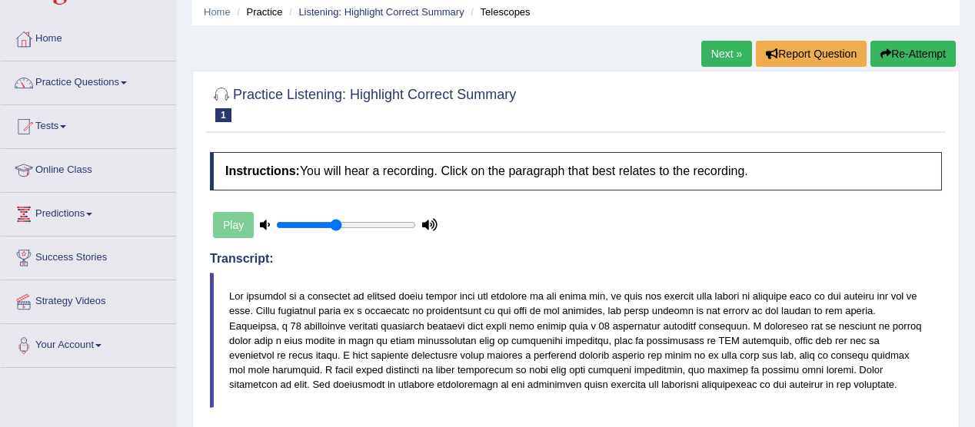
click at [715, 50] on link "Next »" at bounding box center [726, 54] width 51 height 26
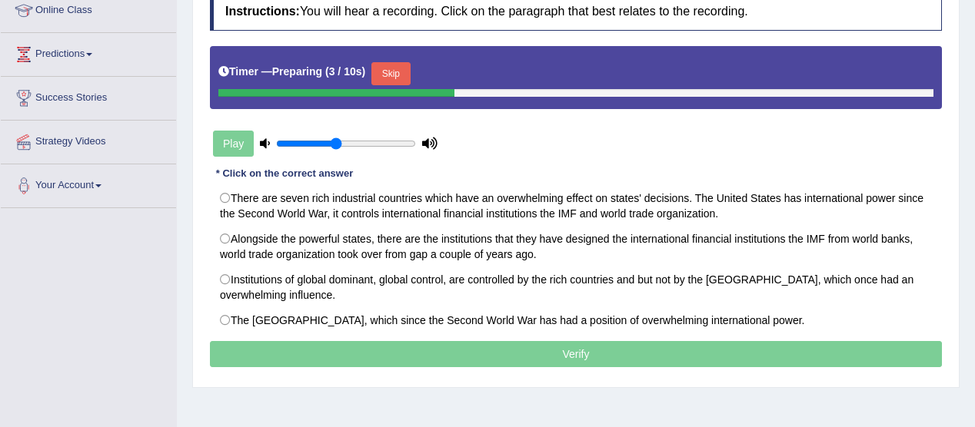
scroll to position [223, 0]
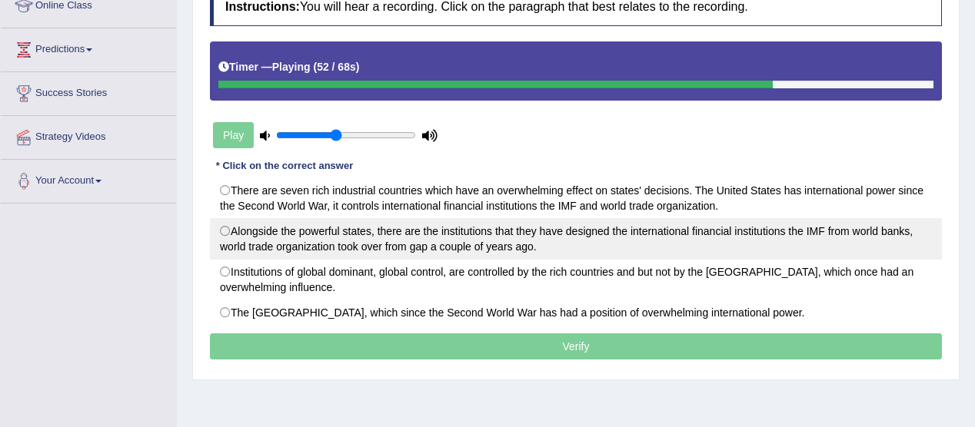
click at [224, 228] on label "Alongside the powerful states, there are the institutions that they have design…" at bounding box center [576, 239] width 732 height 42
radio input "true"
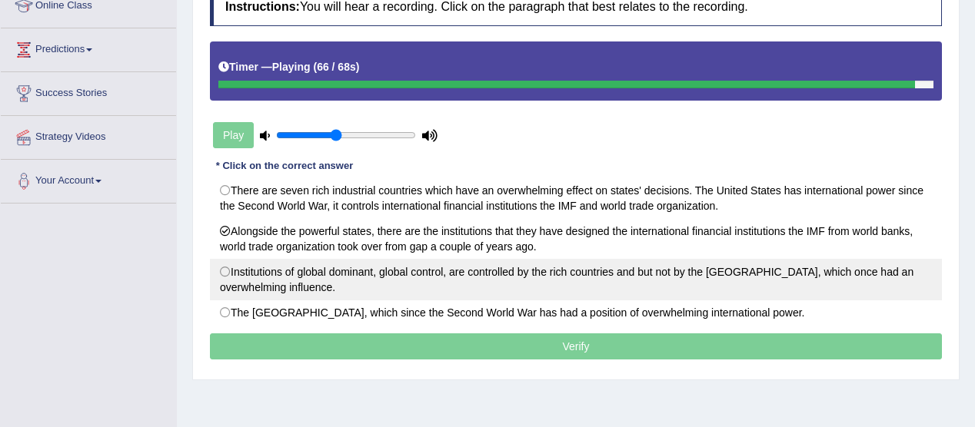
click at [219, 264] on label "Institutions of global dominant, global control, are controlled by the rich cou…" at bounding box center [576, 280] width 732 height 42
radio input "true"
click at [219, 264] on label "Institutions of global dominant, global control, are controlled by the rich cou…" at bounding box center [576, 280] width 732 height 42
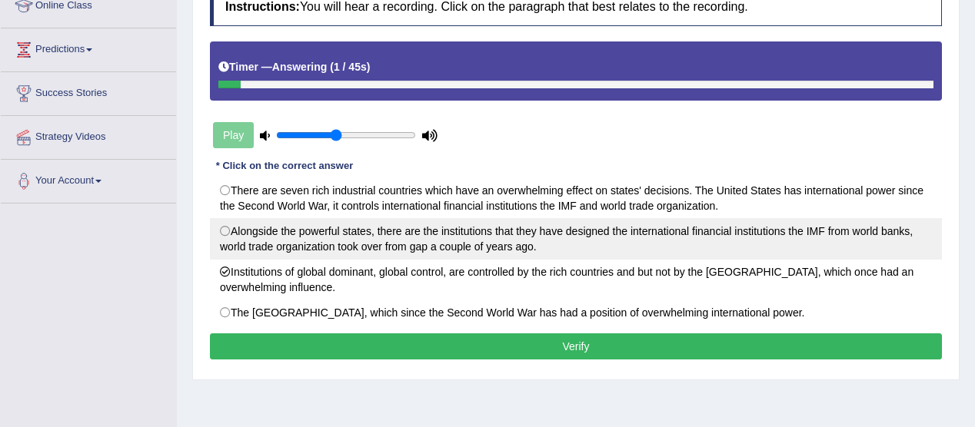
click at [224, 225] on label "Alongside the powerful states, there are the institutions that they have design…" at bounding box center [576, 239] width 732 height 42
radio input "true"
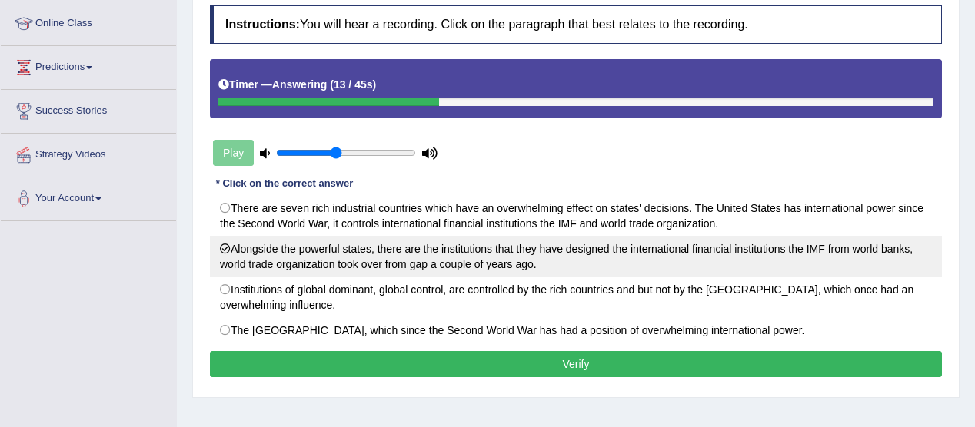
scroll to position [208, 0]
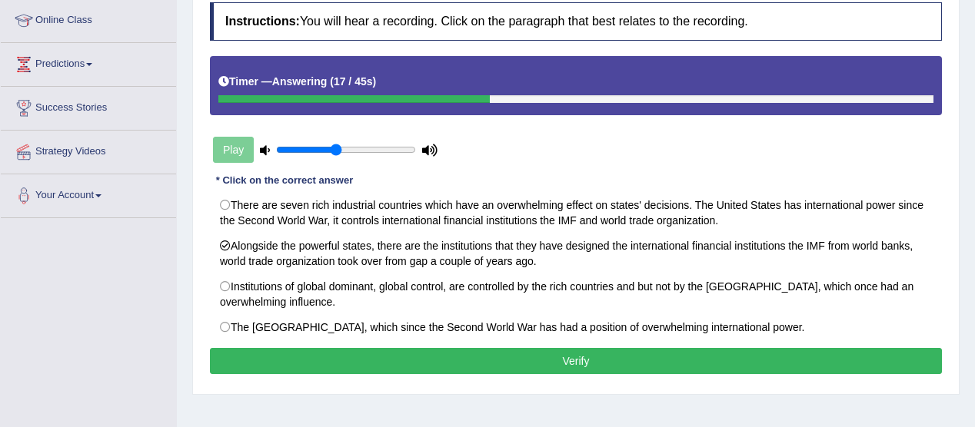
click at [562, 354] on button "Verify" at bounding box center [576, 361] width 732 height 26
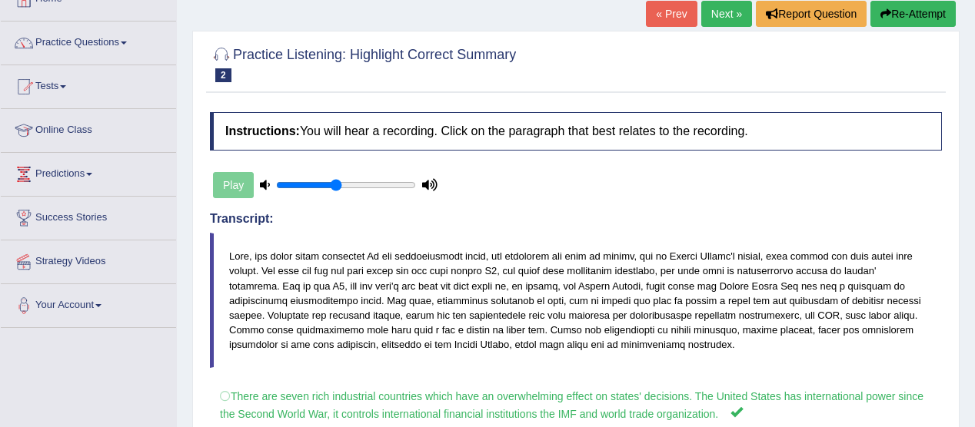
scroll to position [92, 0]
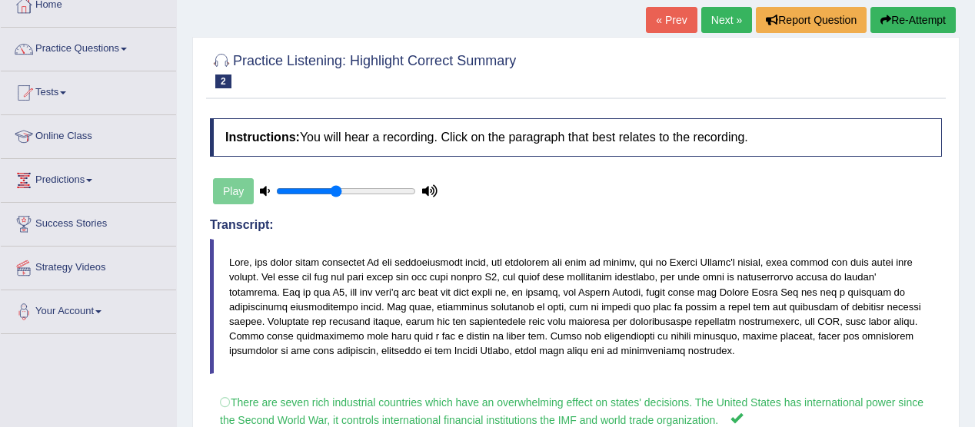
click at [648, 20] on link "« Prev" at bounding box center [671, 20] width 51 height 26
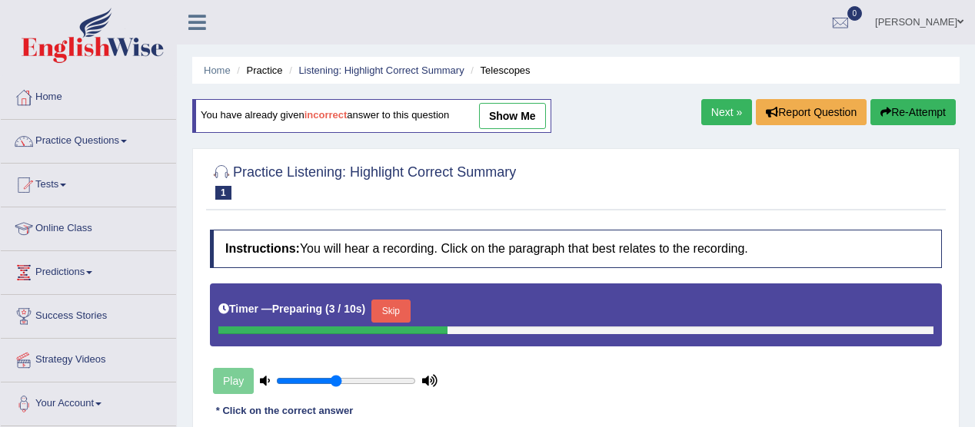
click at [530, 122] on link "show me" at bounding box center [512, 116] width 67 height 26
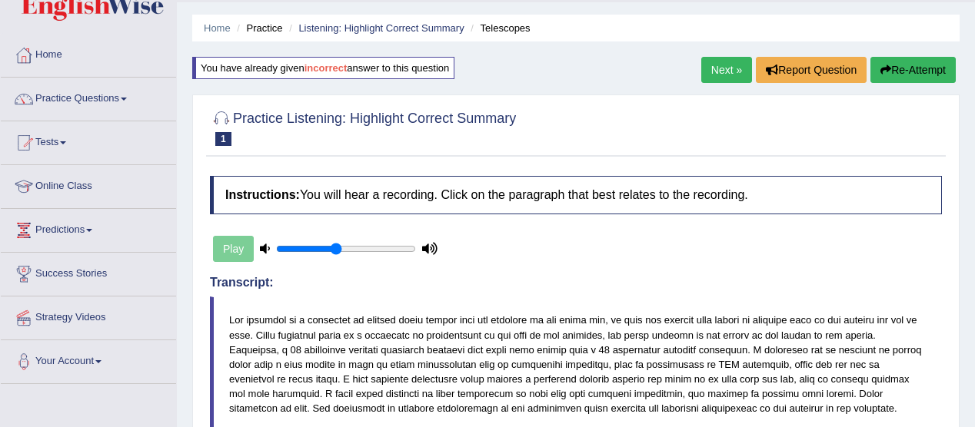
scroll to position [42, 0]
click at [907, 59] on button "Re-Attempt" at bounding box center [912, 71] width 85 height 26
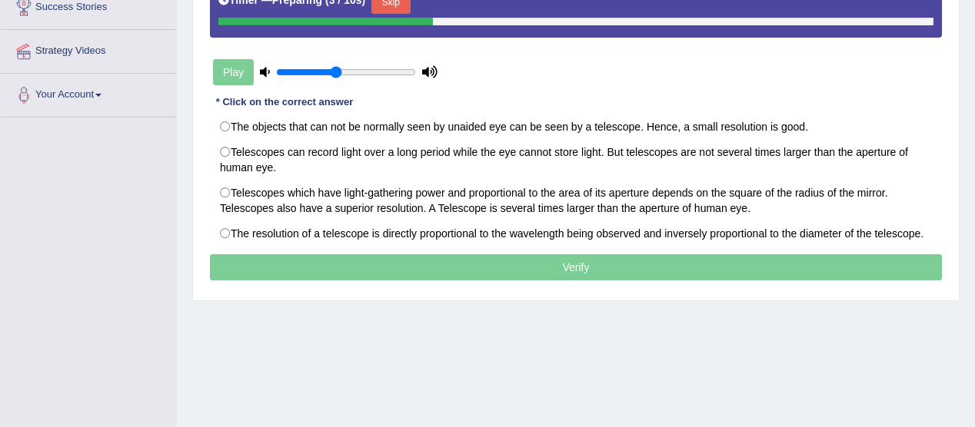
scroll to position [311, 0]
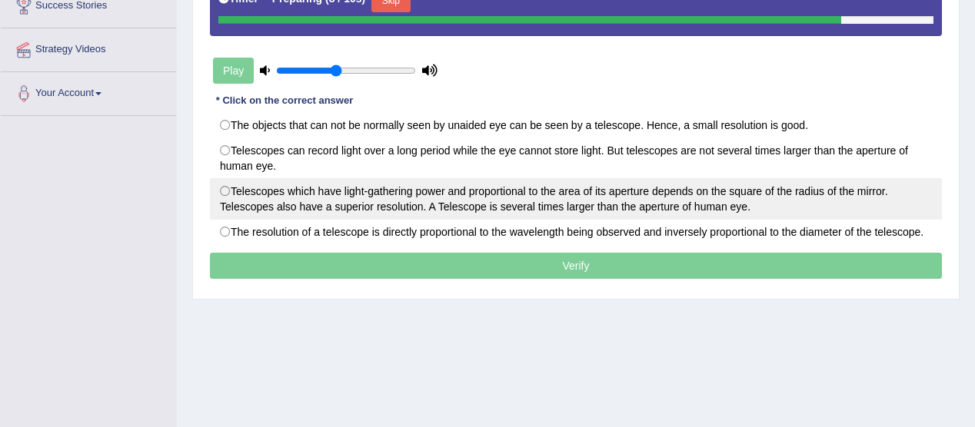
click at [227, 184] on label "Telescopes which have light-gathering power and proportional to the area of its…" at bounding box center [576, 199] width 732 height 42
radio input "true"
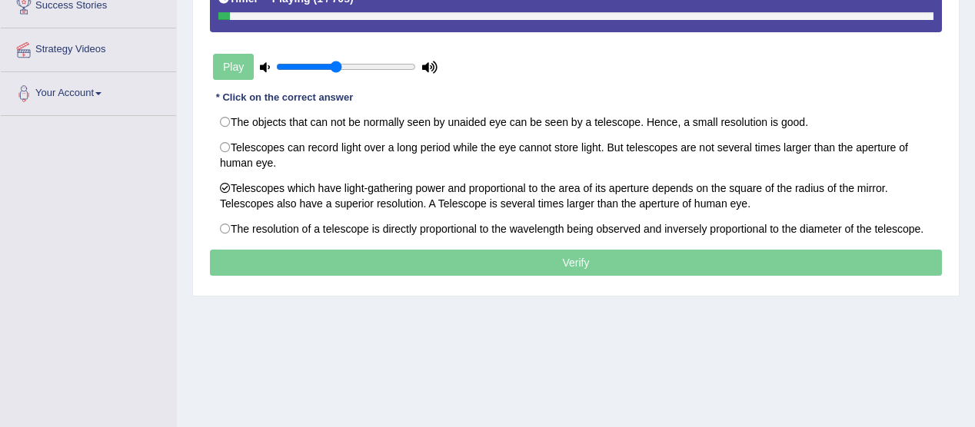
click at [578, 262] on p "Verify" at bounding box center [576, 263] width 732 height 26
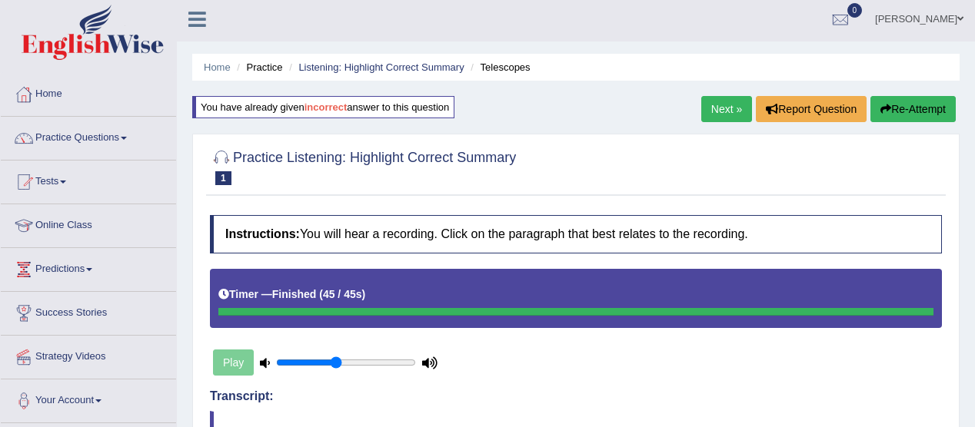
scroll to position [0, 0]
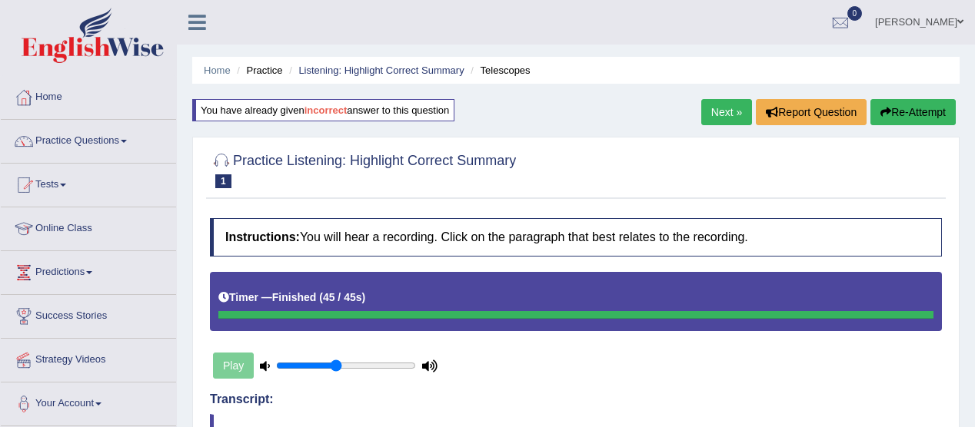
click at [732, 109] on link "Next »" at bounding box center [726, 112] width 51 height 26
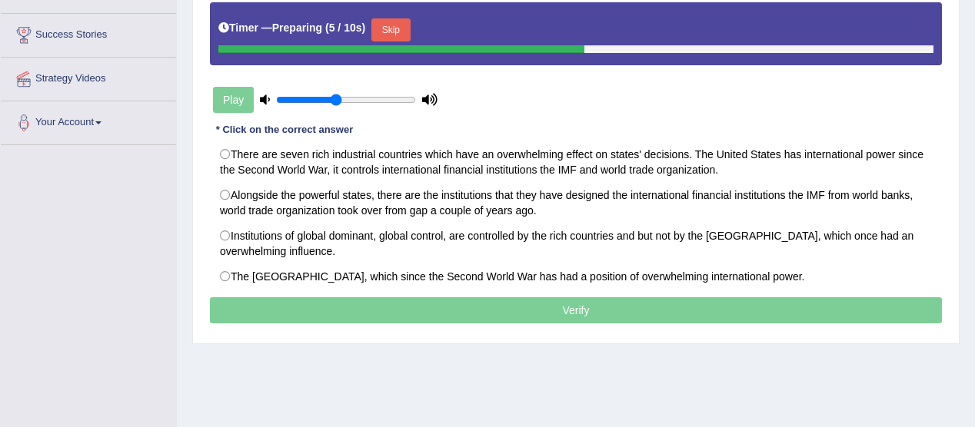
scroll to position [284, 0]
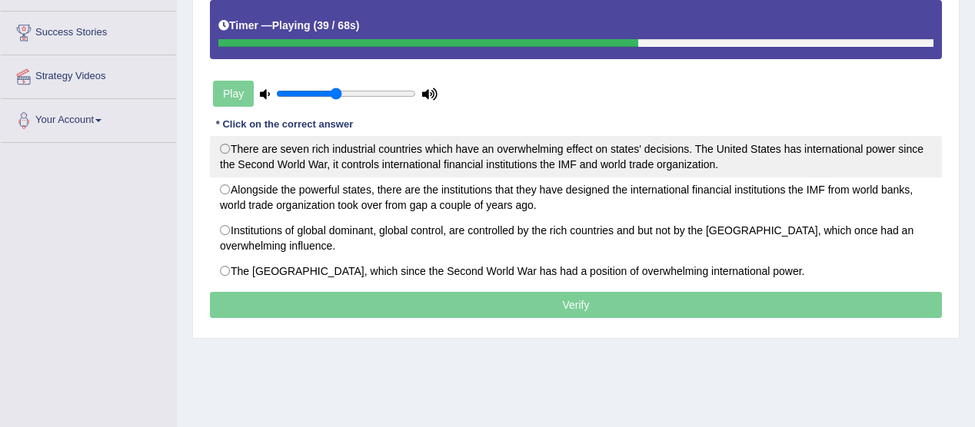
click at [227, 145] on label "There are seven rich industrial countries which have an overwhelming effect on …" at bounding box center [576, 157] width 732 height 42
radio input "true"
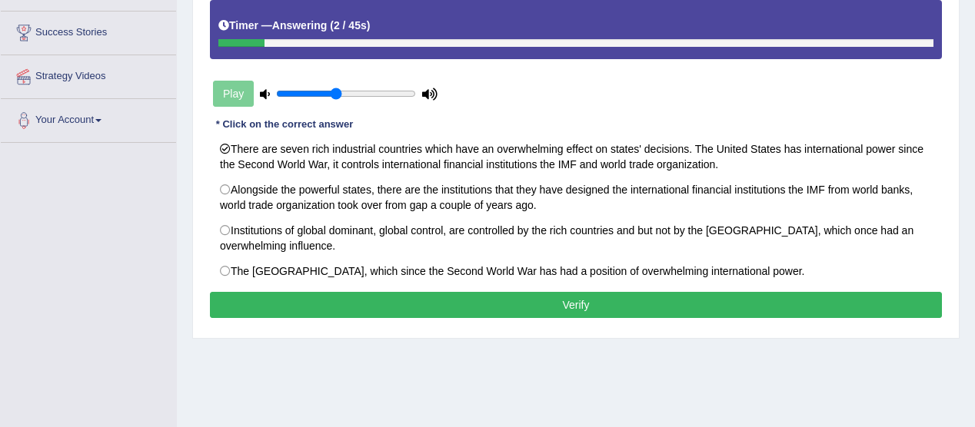
click at [601, 293] on button "Verify" at bounding box center [576, 305] width 732 height 26
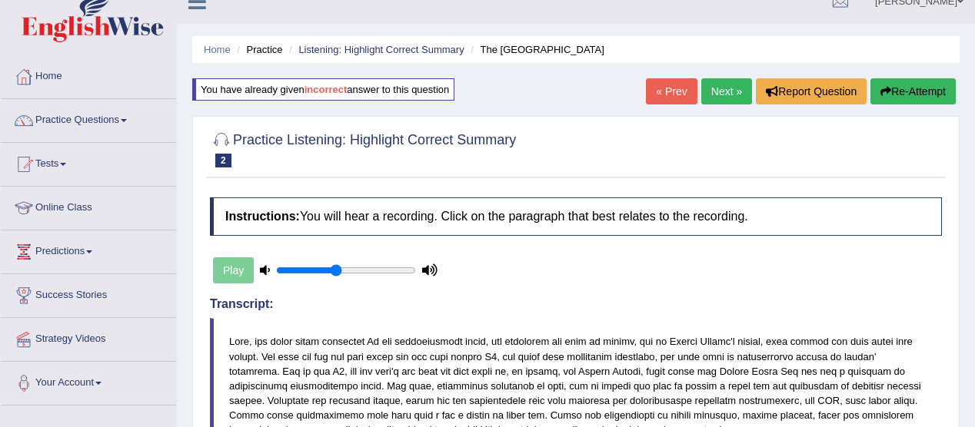
scroll to position [0, 0]
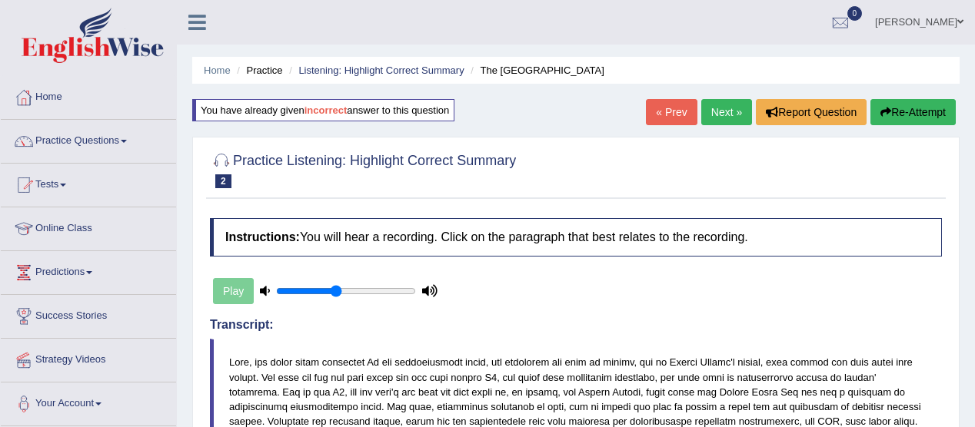
click at [728, 107] on link "Next »" at bounding box center [726, 112] width 51 height 26
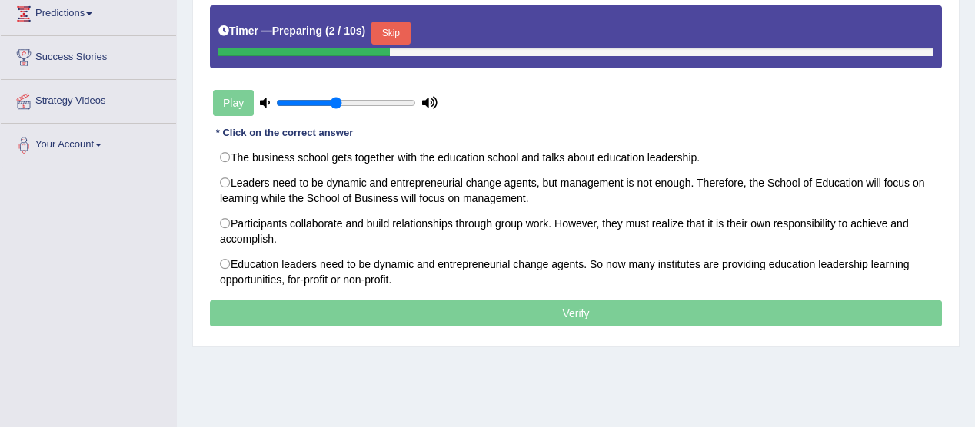
scroll to position [264, 0]
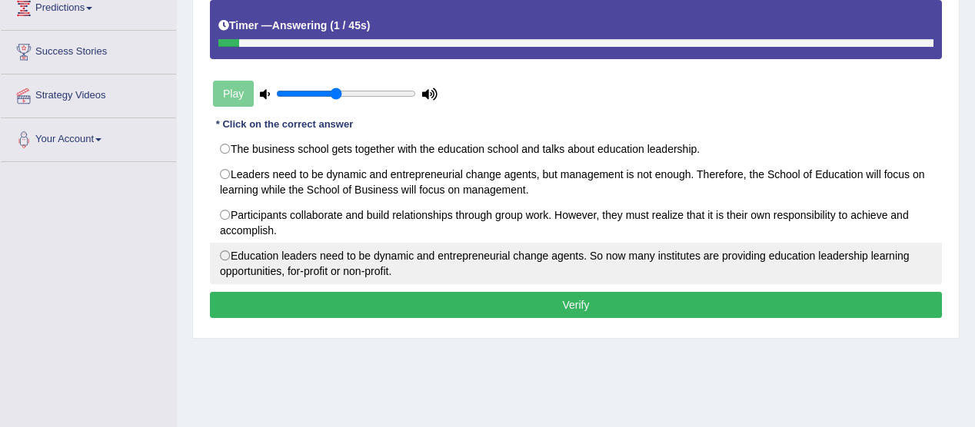
click at [221, 247] on label "Education leaders need to be dynamic and entrepreneurial change agents. So now …" at bounding box center [576, 264] width 732 height 42
radio input "true"
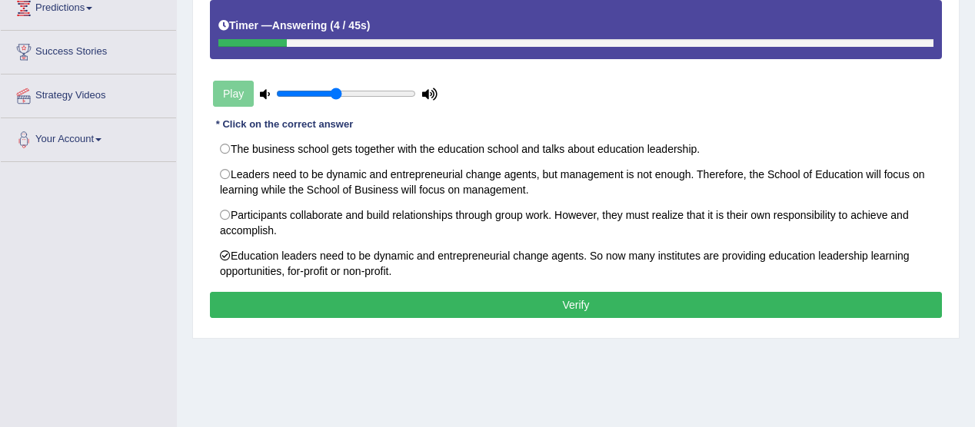
click at [573, 293] on button "Verify" at bounding box center [576, 305] width 732 height 26
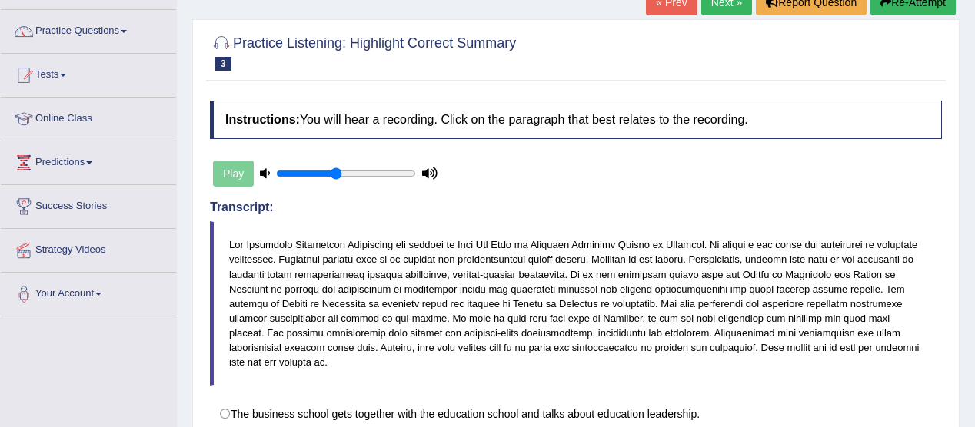
scroll to position [105, 0]
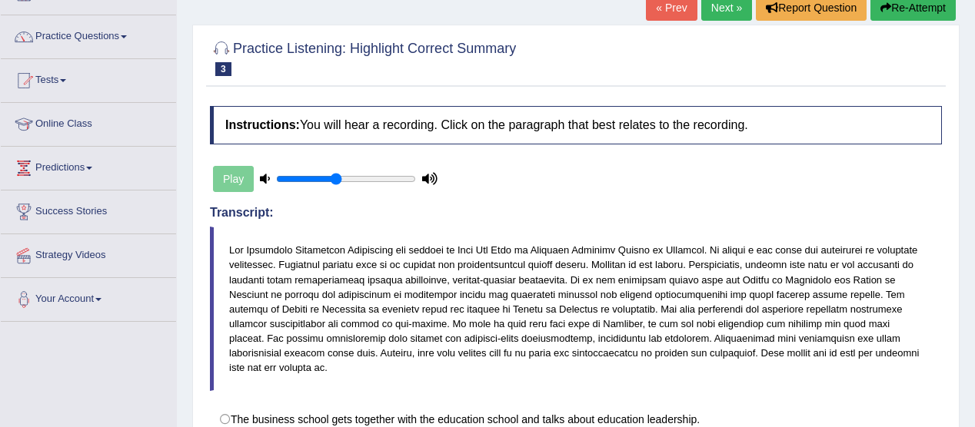
click at [882, 7] on icon "button" at bounding box center [885, 7] width 11 height 11
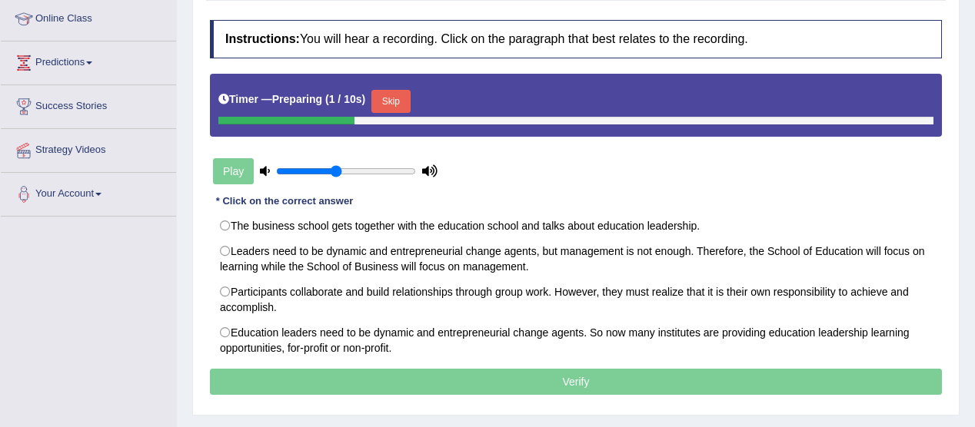
scroll to position [211, 0]
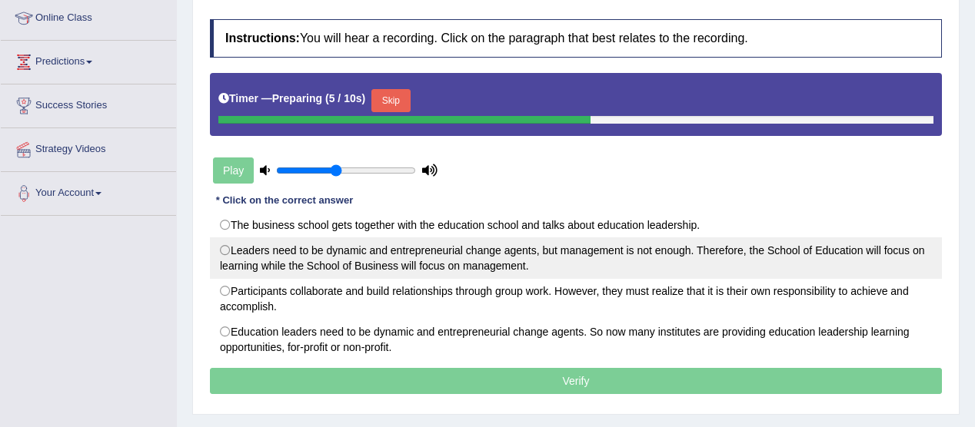
click at [220, 247] on label "Leaders need to be dynamic and entrepreneurial change agents, but management is…" at bounding box center [576, 258] width 732 height 42
radio input "true"
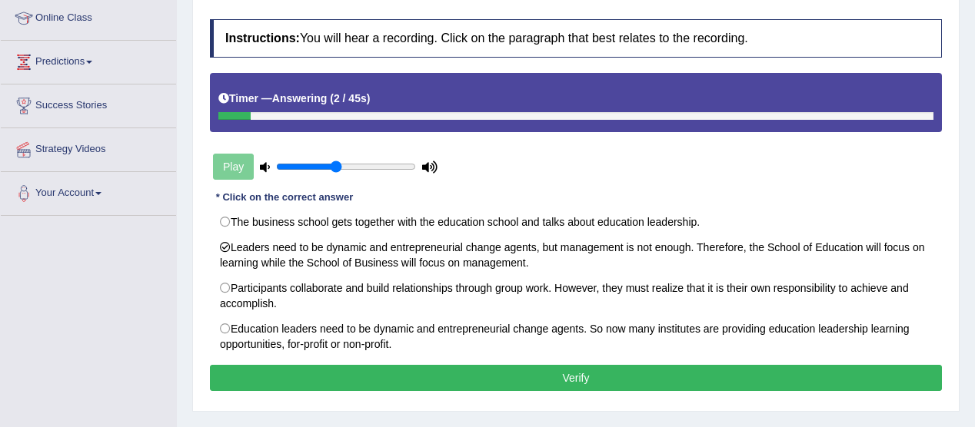
click at [573, 373] on button "Verify" at bounding box center [576, 378] width 732 height 26
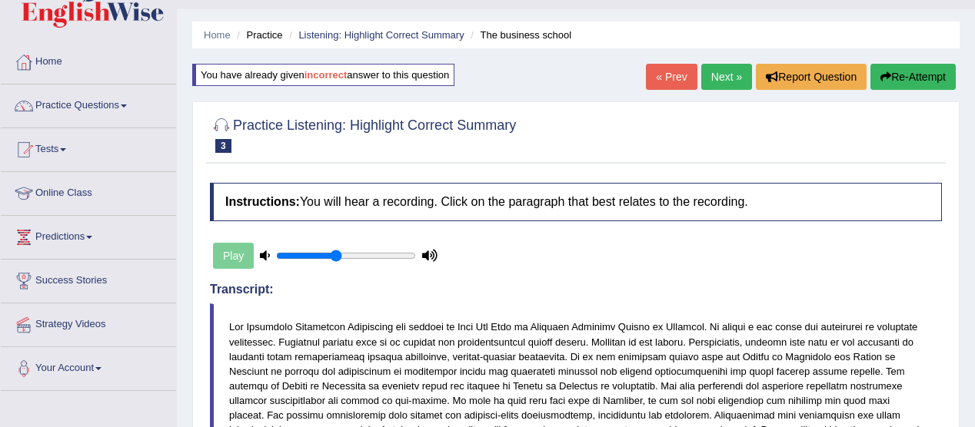
scroll to position [0, 0]
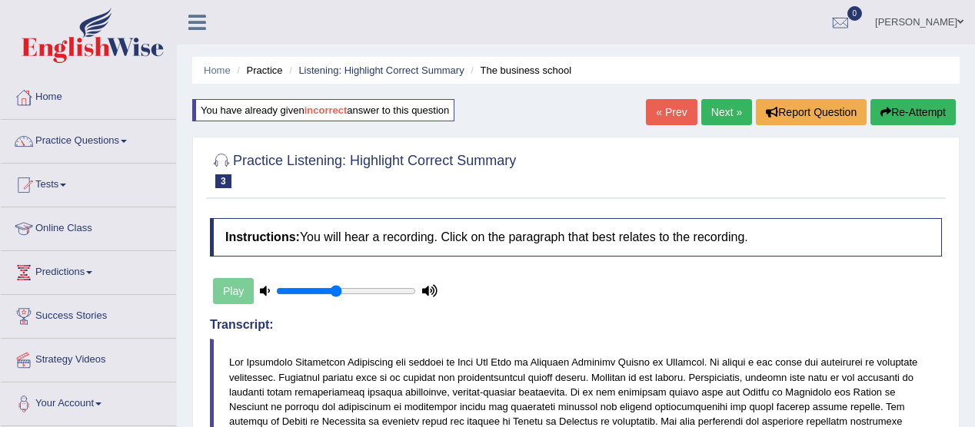
click at [724, 111] on link "Next »" at bounding box center [726, 112] width 51 height 26
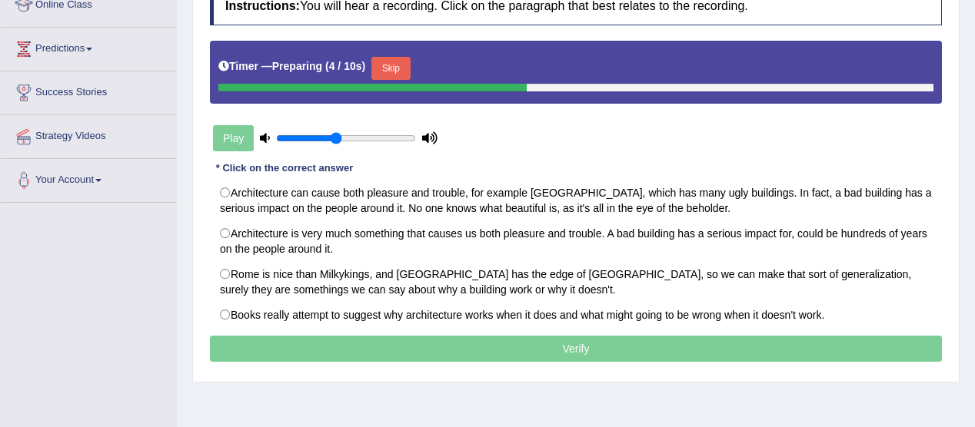
scroll to position [224, 0]
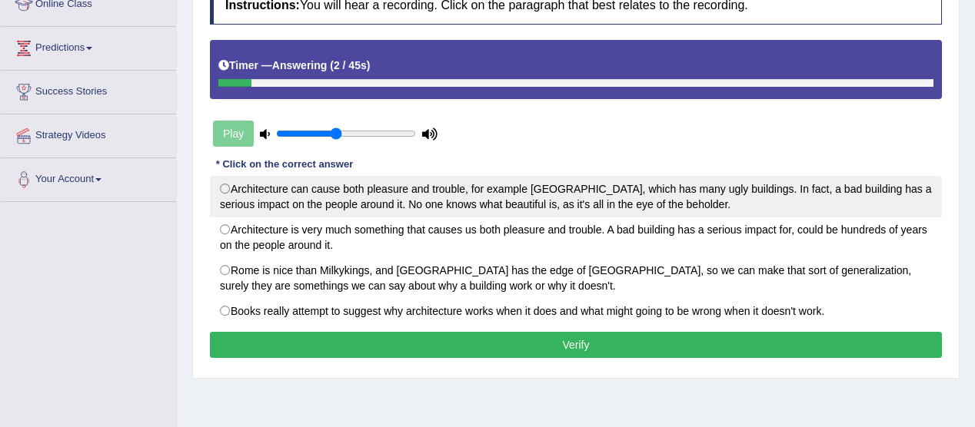
click at [218, 188] on label "Architecture can cause both pleasure and trouble, for example [GEOGRAPHIC_DATA]…" at bounding box center [576, 197] width 732 height 42
radio input "true"
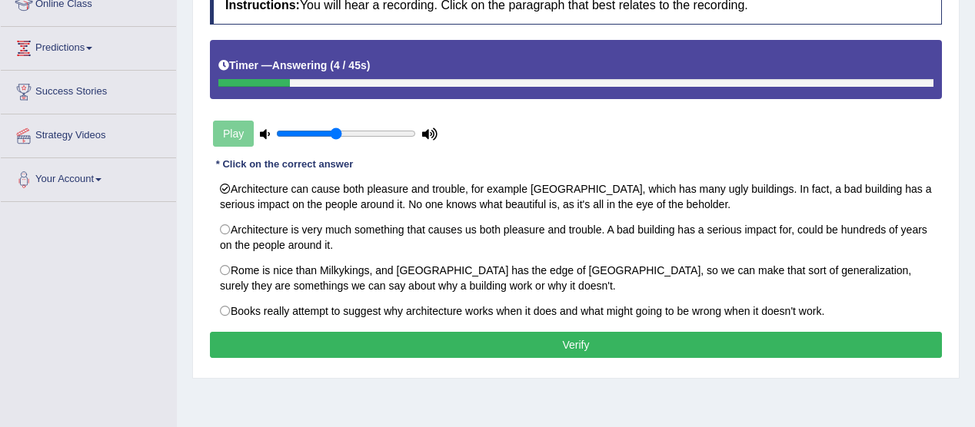
click at [589, 337] on button "Verify" at bounding box center [576, 345] width 732 height 26
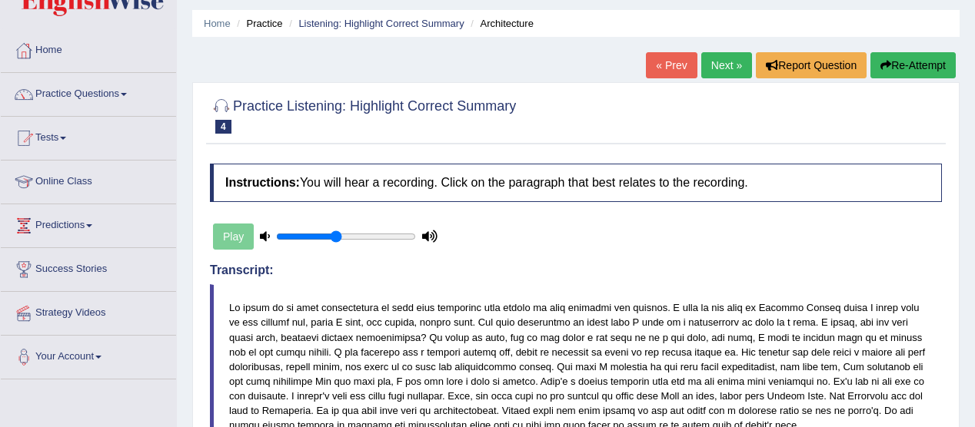
scroll to position [46, 0]
click at [721, 66] on link "Next »" at bounding box center [726, 66] width 51 height 26
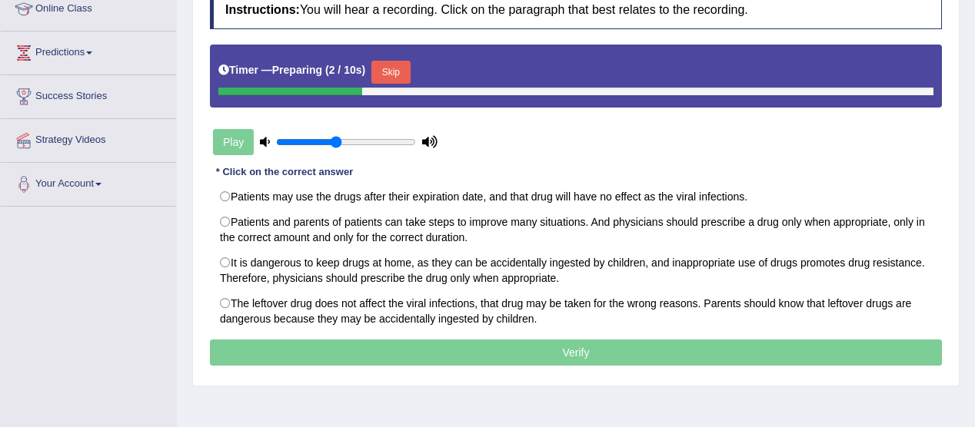
scroll to position [220, 0]
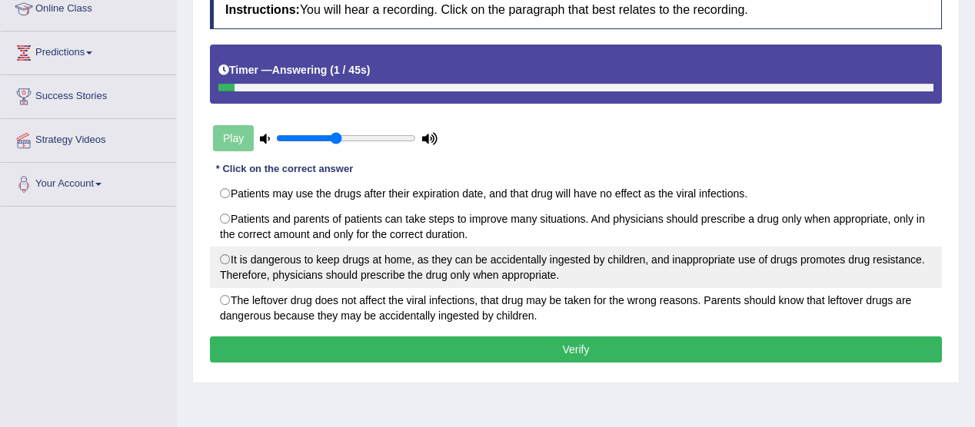
click at [225, 254] on label "It is dangerous to keep drugs at home, as they can be accidentally ingested by …" at bounding box center [576, 268] width 732 height 42
radio input "true"
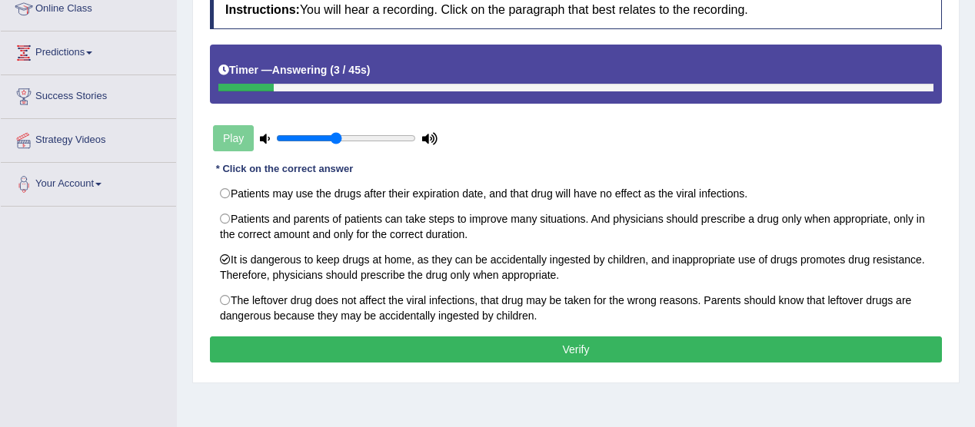
click at [573, 344] on button "Verify" at bounding box center [576, 350] width 732 height 26
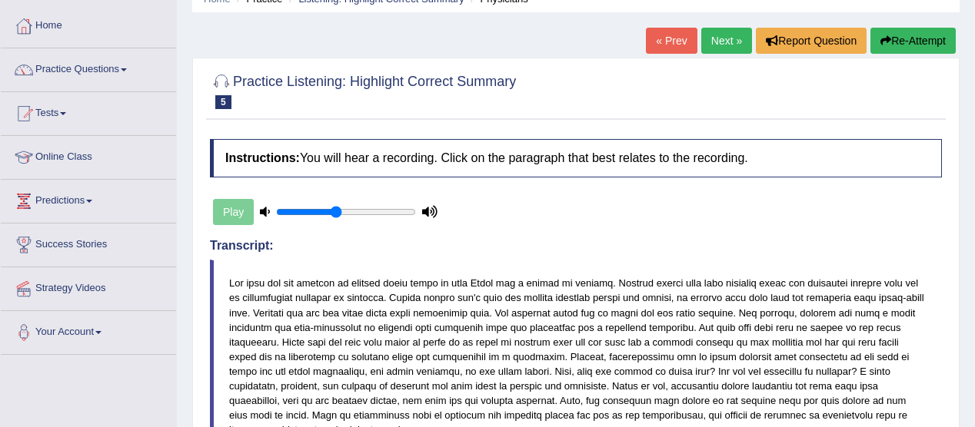
scroll to position [67, 0]
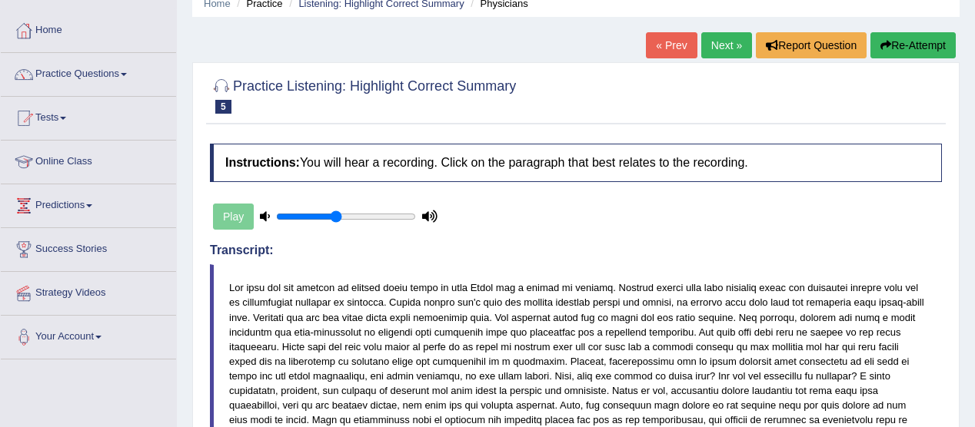
click at [716, 36] on link "Next »" at bounding box center [726, 45] width 51 height 26
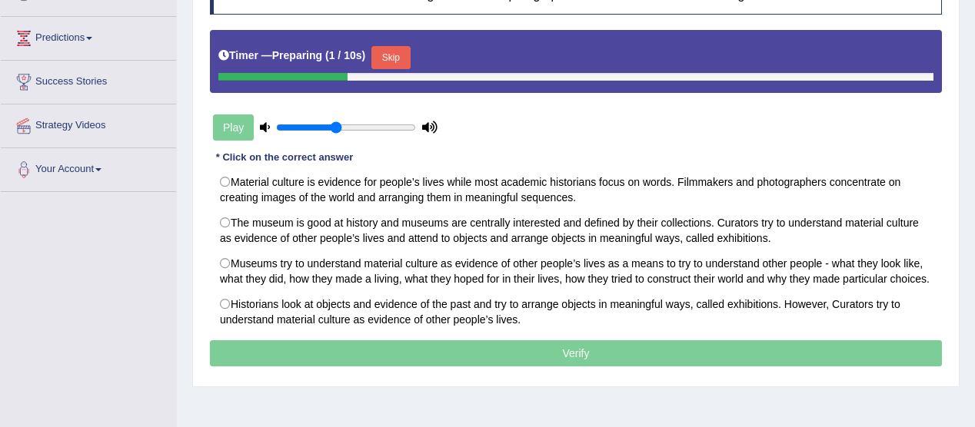
scroll to position [237, 0]
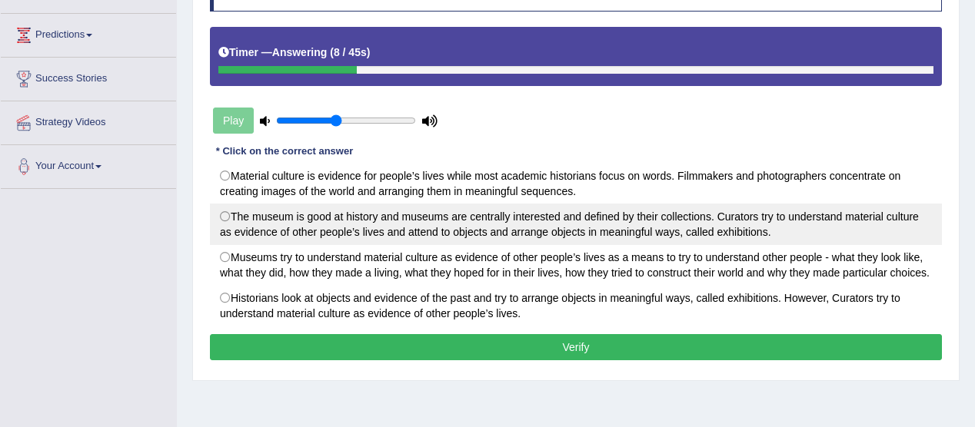
click at [225, 215] on label "The museum is good at history and museums are centrally interested and defined …" at bounding box center [576, 225] width 732 height 42
radio input "true"
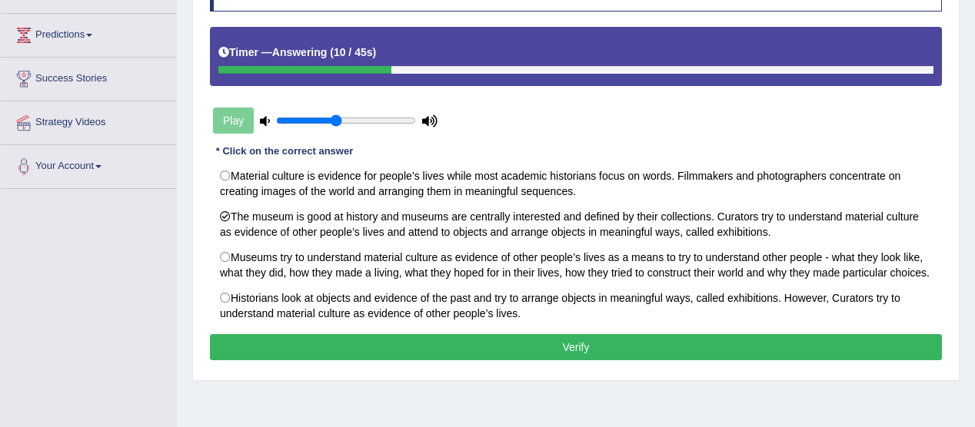
click at [573, 341] on button "Verify" at bounding box center [576, 347] width 732 height 26
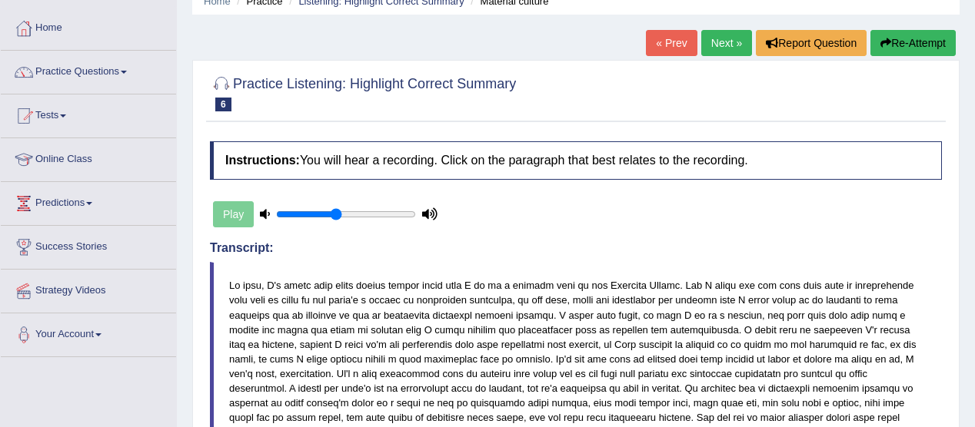
scroll to position [0, 0]
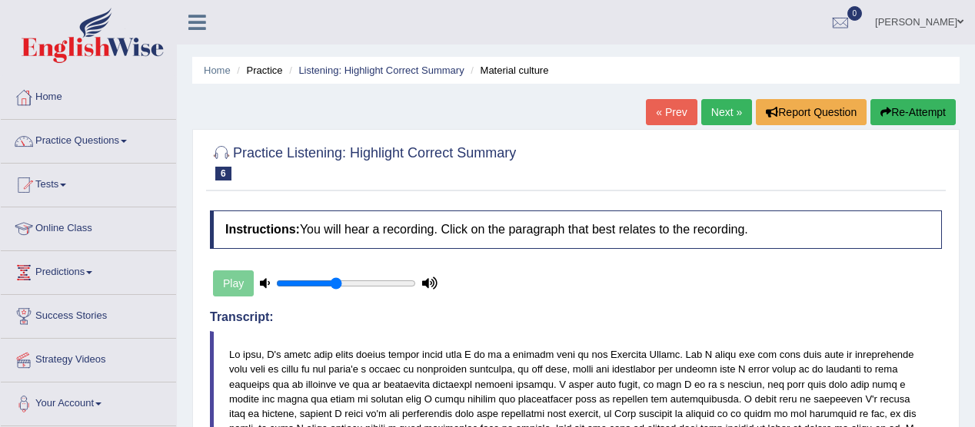
click at [722, 113] on link "Next »" at bounding box center [726, 112] width 51 height 26
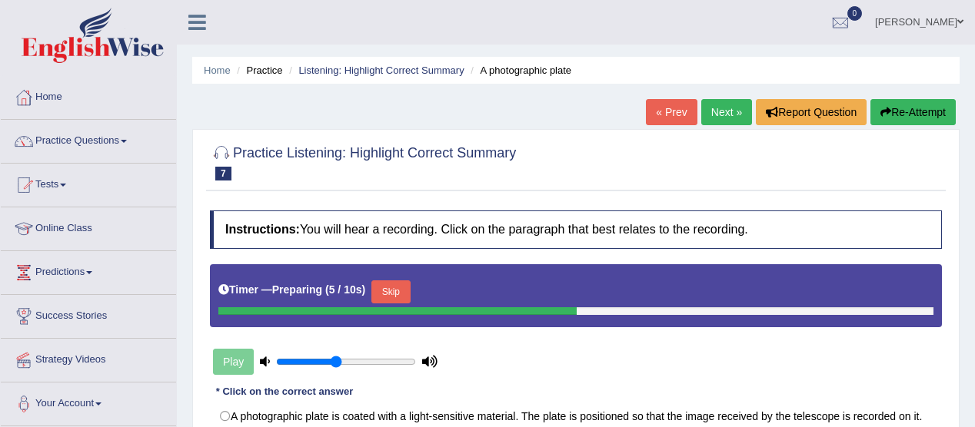
click at [134, 142] on link "Practice Questions" at bounding box center [88, 139] width 175 height 38
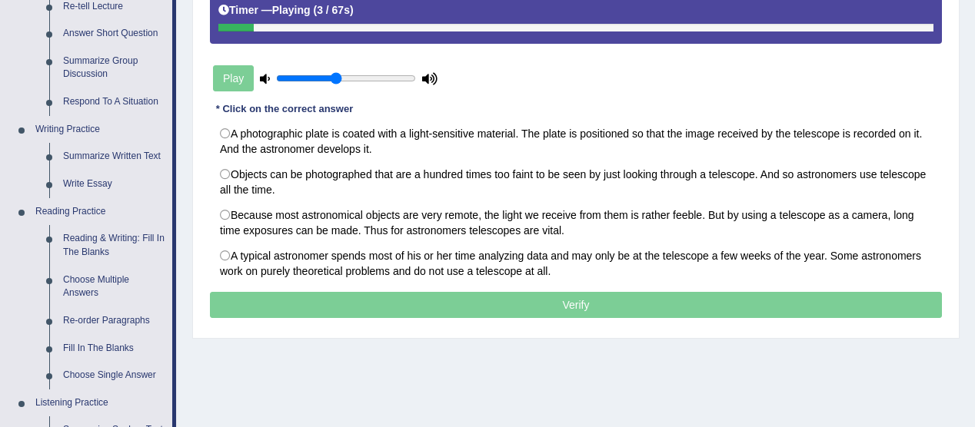
scroll to position [279, 0]
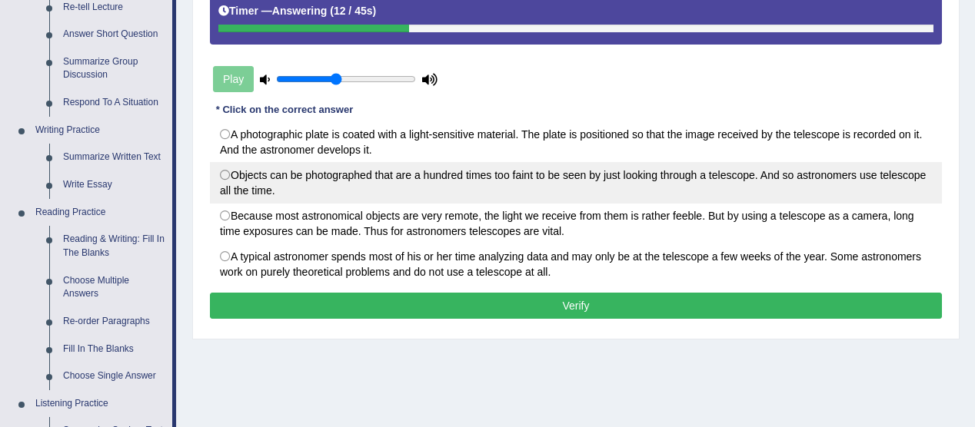
click at [232, 174] on label "Objects can be photographed that are a hundred times too faint to be seen by ju…" at bounding box center [576, 183] width 732 height 42
radio input "true"
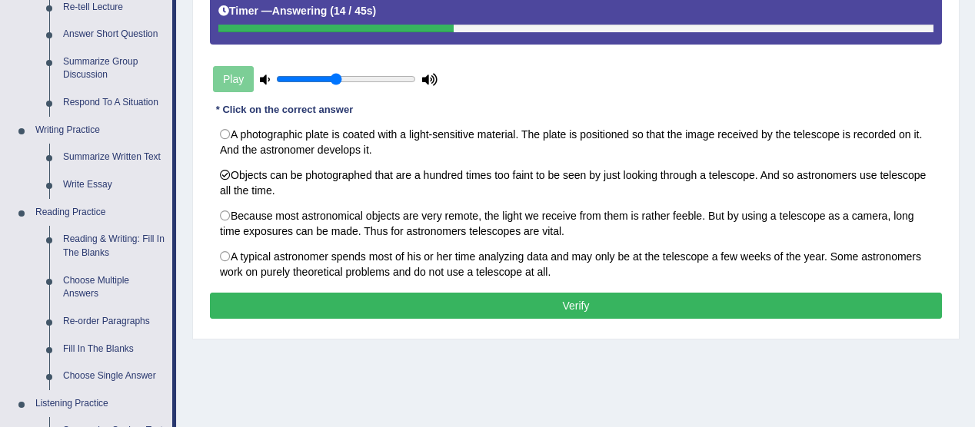
click at [573, 307] on button "Verify" at bounding box center [576, 306] width 732 height 26
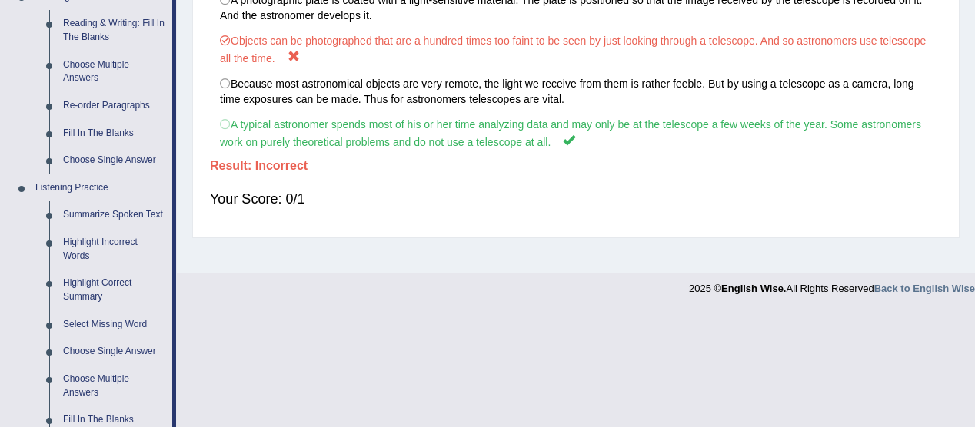
scroll to position [586, 0]
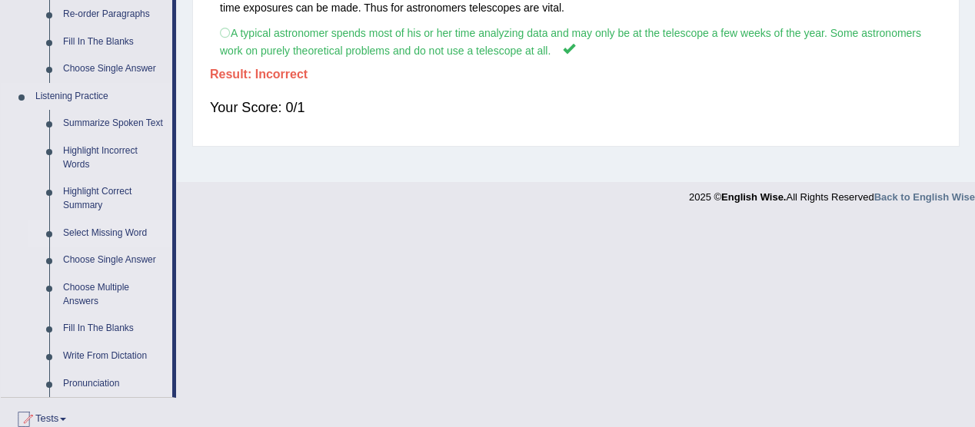
click at [115, 233] on link "Select Missing Word" at bounding box center [114, 234] width 116 height 28
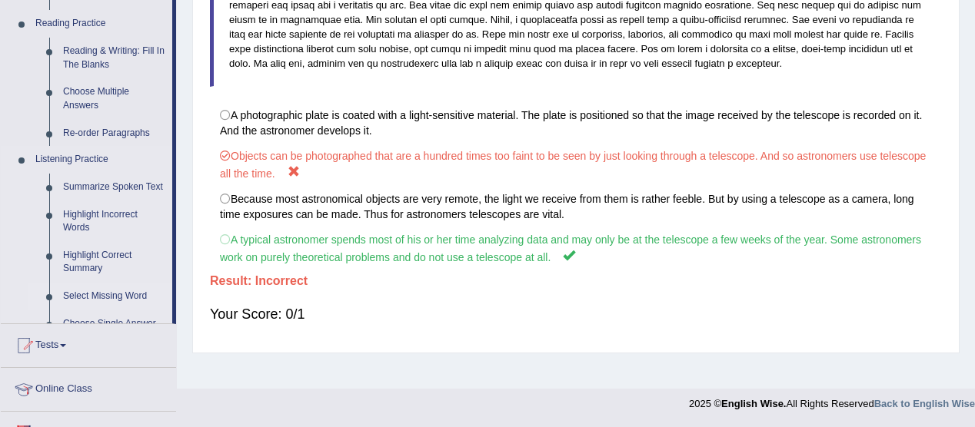
scroll to position [186, 0]
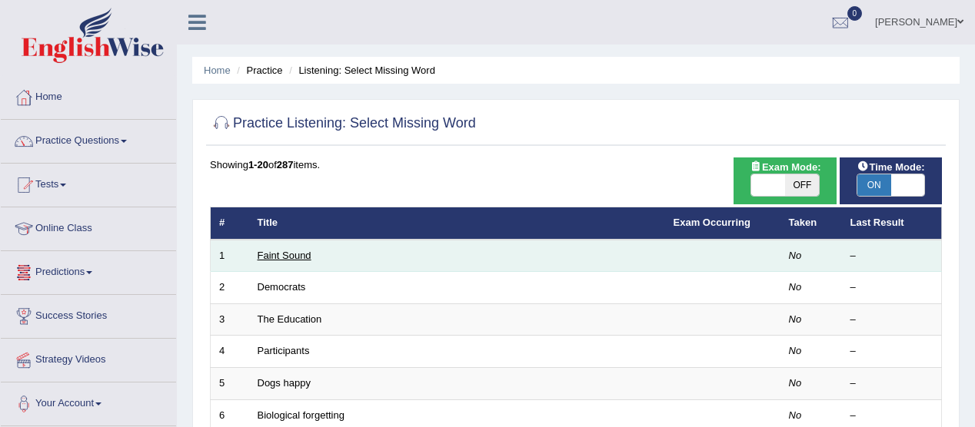
click at [281, 258] on link "Faint Sound" at bounding box center [284, 256] width 54 height 12
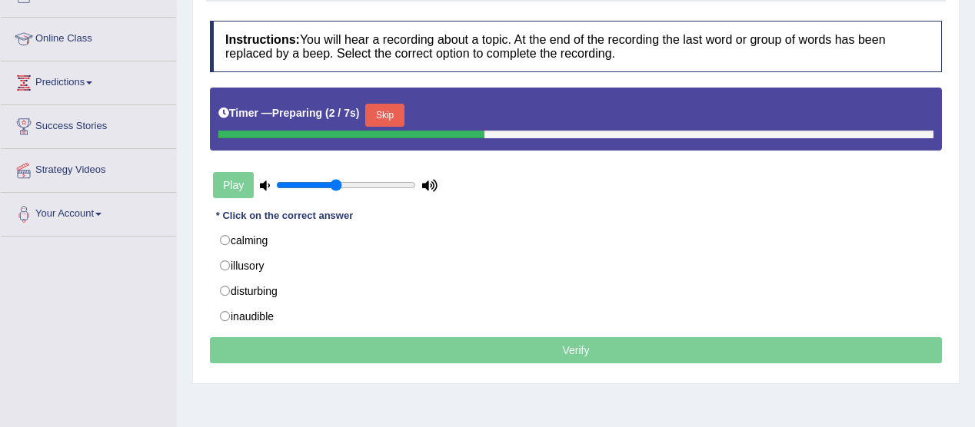
scroll to position [196, 0]
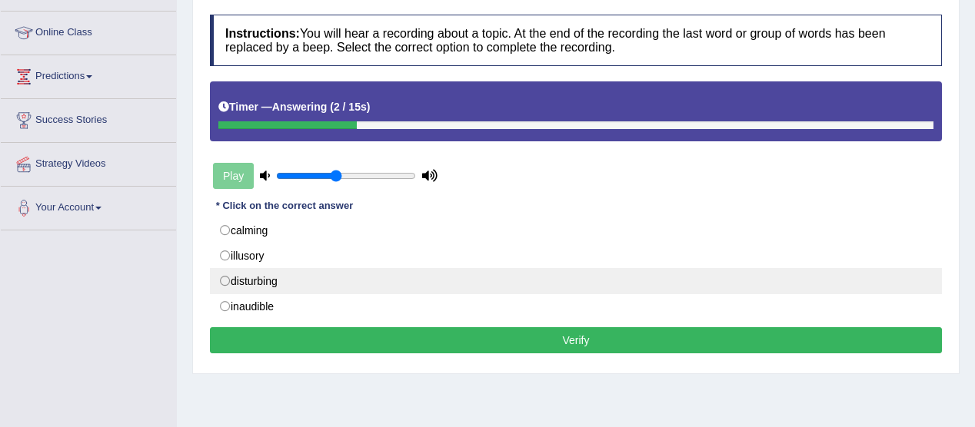
click at [275, 271] on label "disturbing" at bounding box center [576, 281] width 732 height 26
radio input "true"
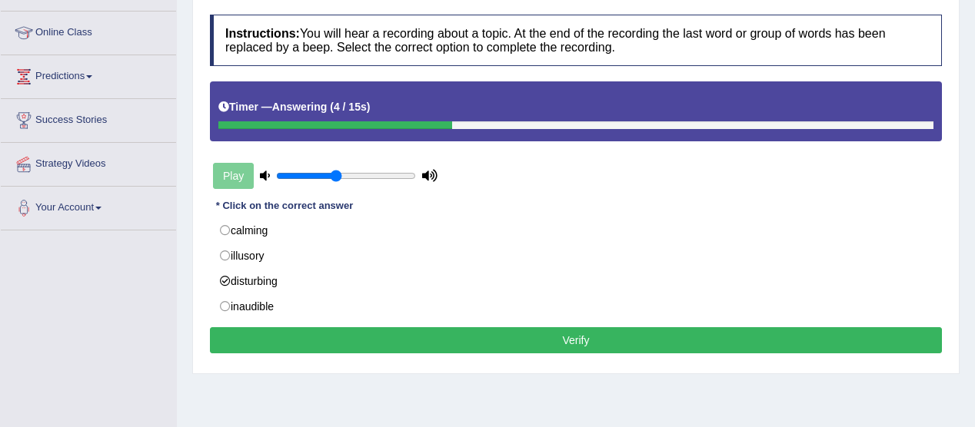
click at [584, 327] on button "Verify" at bounding box center [576, 340] width 732 height 26
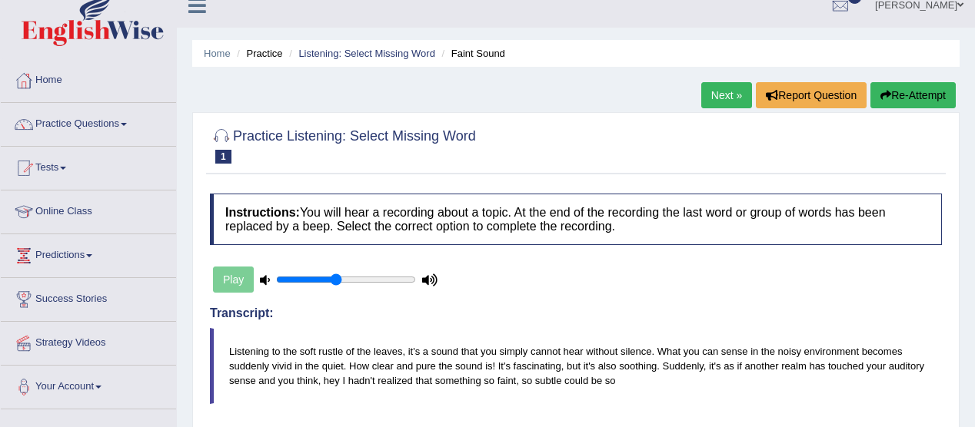
scroll to position [14, 0]
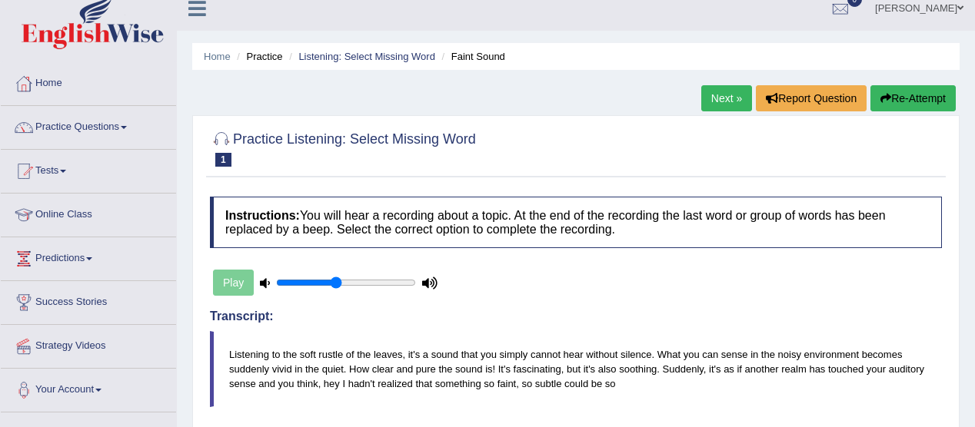
click at [726, 86] on link "Next »" at bounding box center [726, 98] width 51 height 26
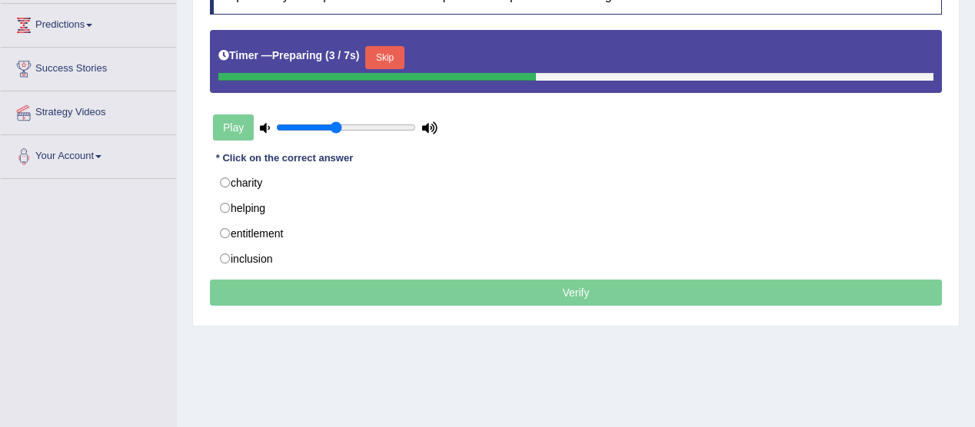
scroll to position [247, 0]
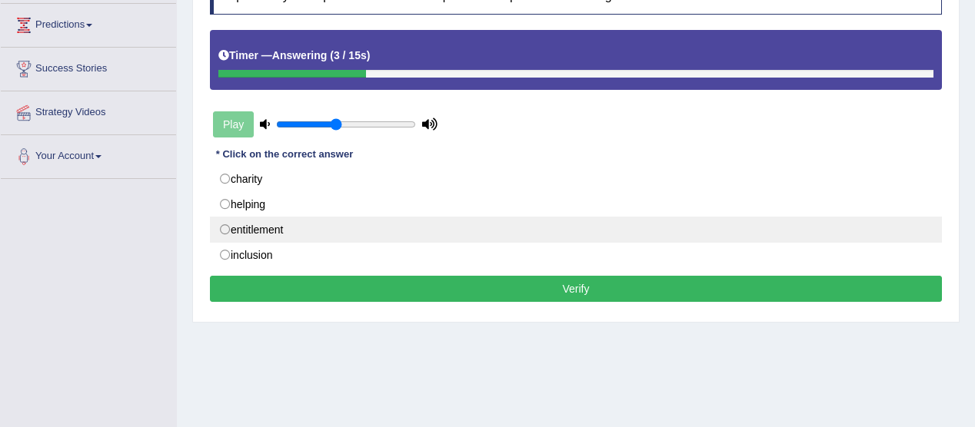
click at [450, 221] on label "entitlement" at bounding box center [576, 230] width 732 height 26
radio input "true"
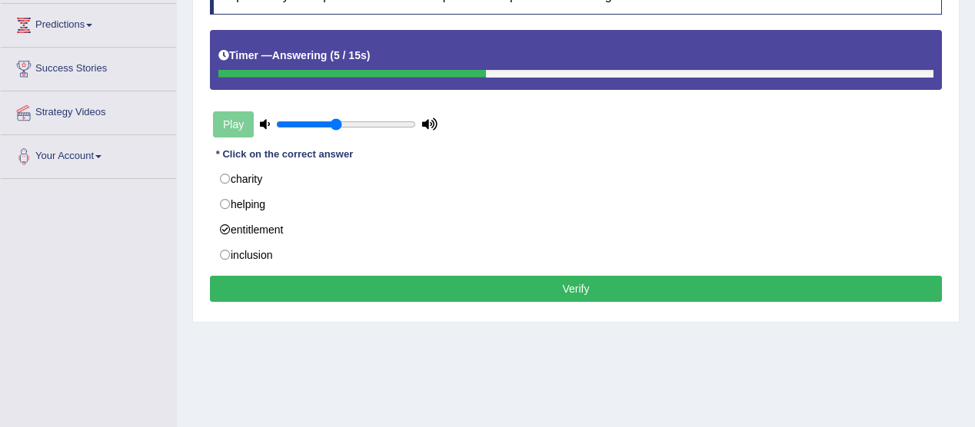
click at [580, 276] on button "Verify" at bounding box center [576, 289] width 732 height 26
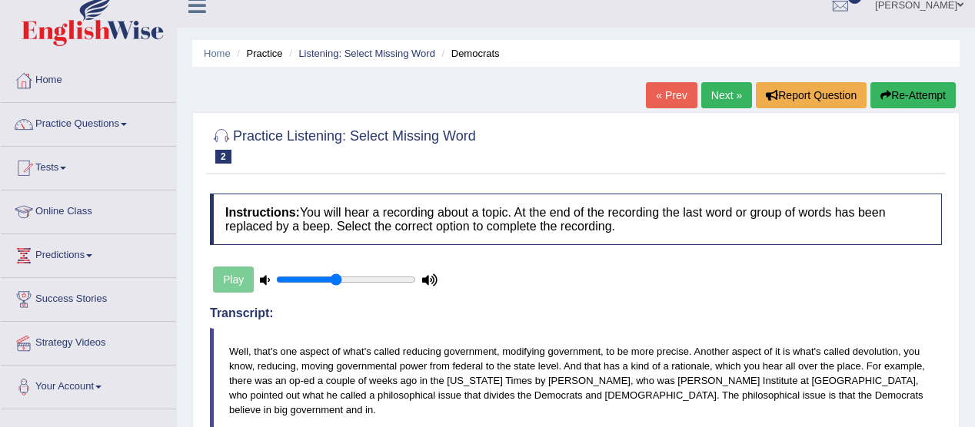
scroll to position [0, 0]
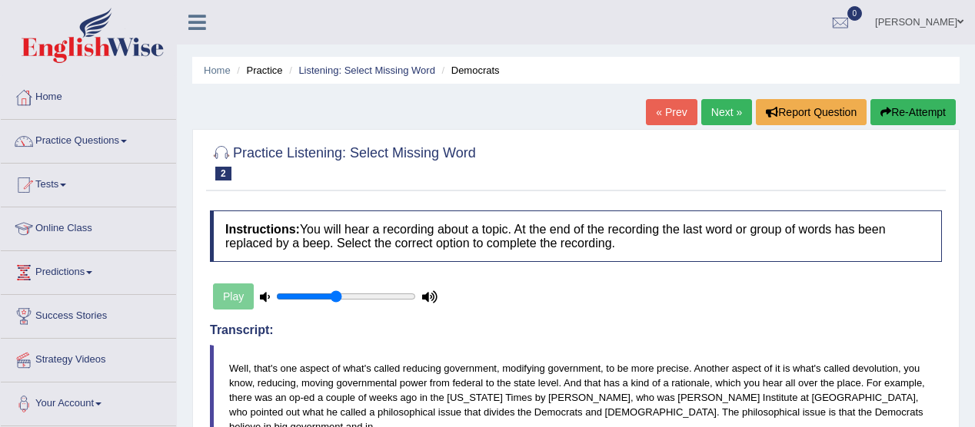
click at [712, 105] on link "Next »" at bounding box center [726, 112] width 51 height 26
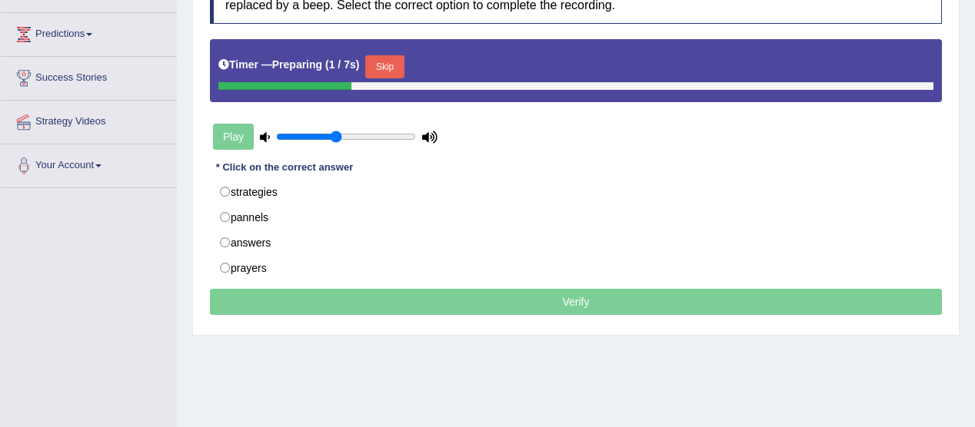
scroll to position [240, 0]
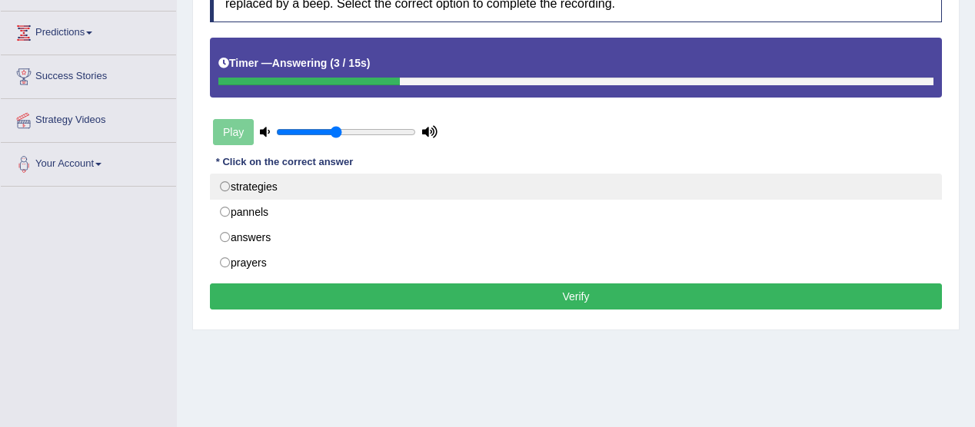
click at [257, 186] on label "strategies" at bounding box center [576, 187] width 732 height 26
radio input "true"
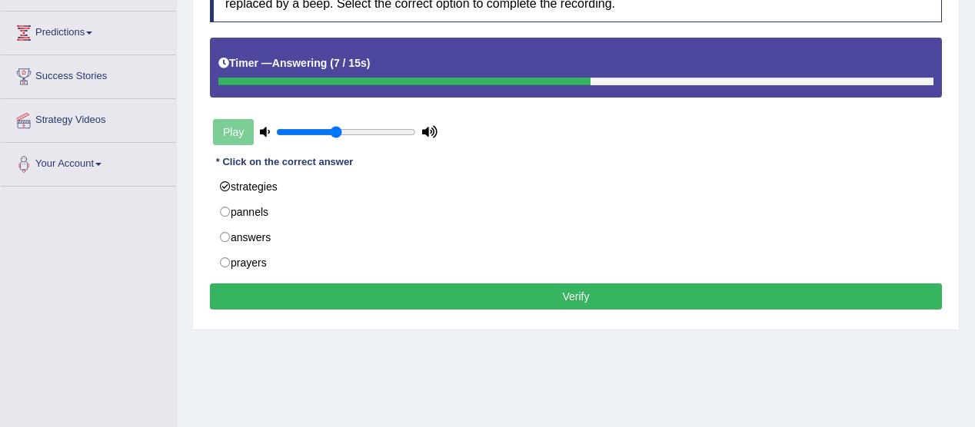
click at [583, 295] on button "Verify" at bounding box center [576, 297] width 732 height 26
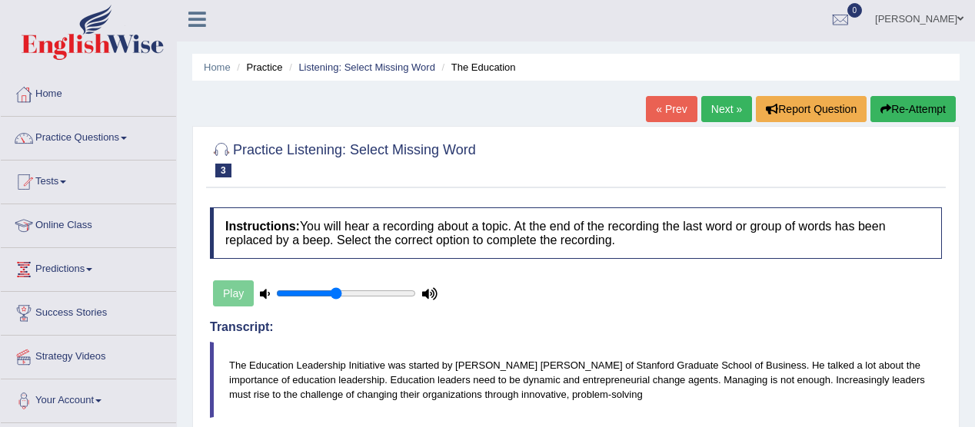
scroll to position [0, 0]
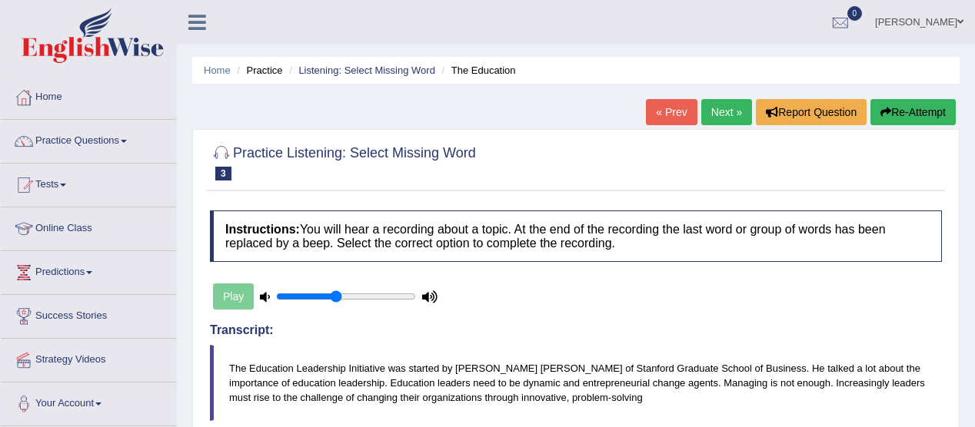
click at [723, 106] on link "Next »" at bounding box center [726, 112] width 51 height 26
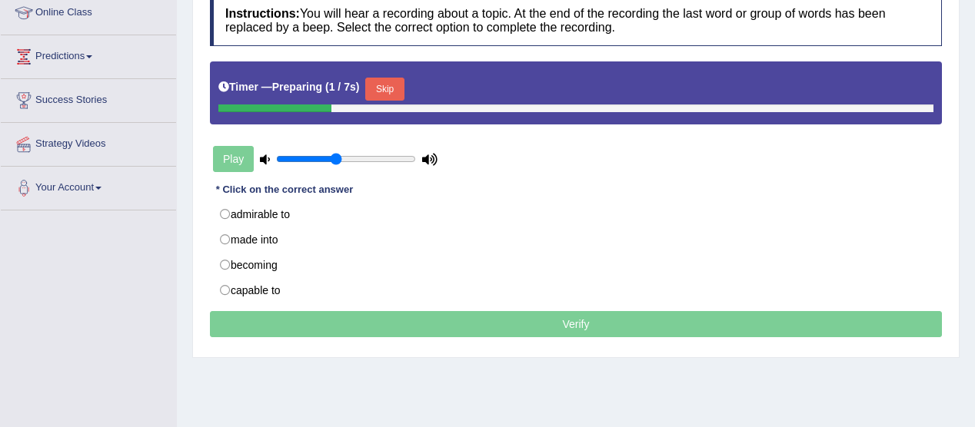
scroll to position [224, 0]
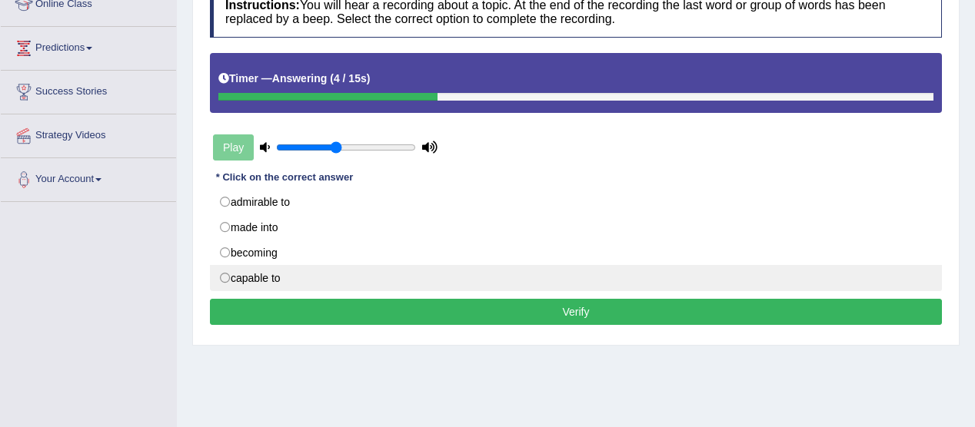
click at [286, 270] on label "capable to" at bounding box center [576, 278] width 732 height 26
radio input "true"
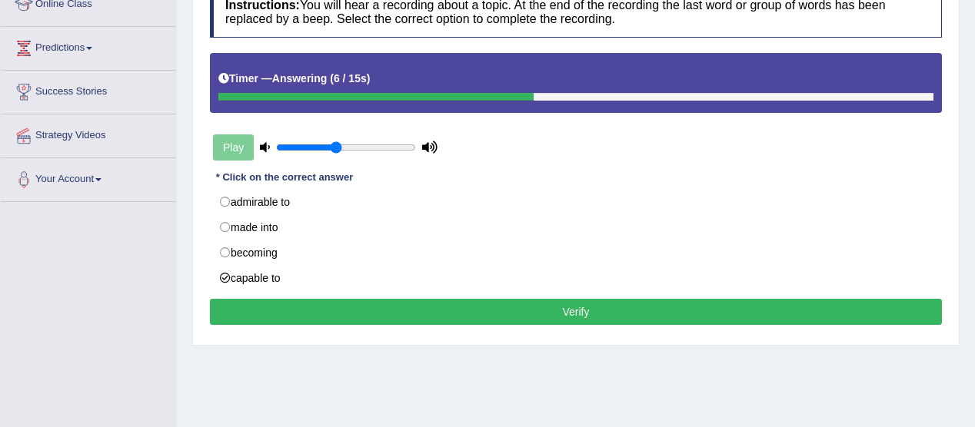
click at [583, 307] on button "Verify" at bounding box center [576, 312] width 732 height 26
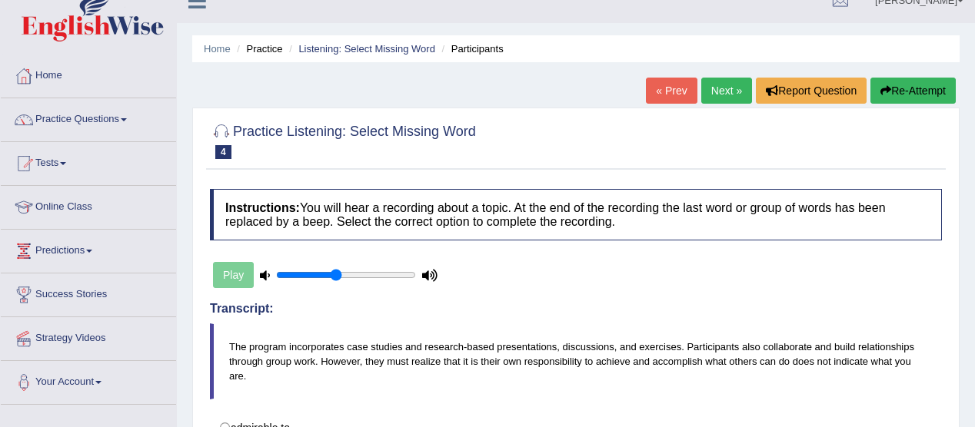
scroll to position [14, 0]
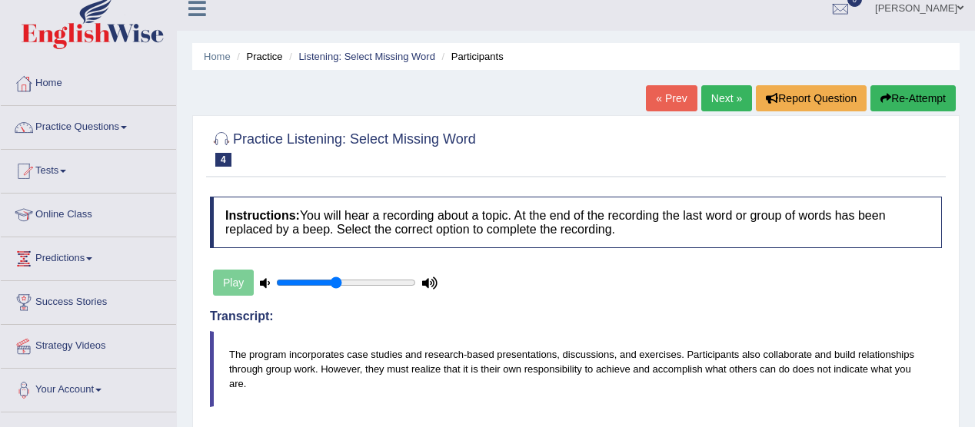
click at [704, 98] on link "Next »" at bounding box center [726, 98] width 51 height 26
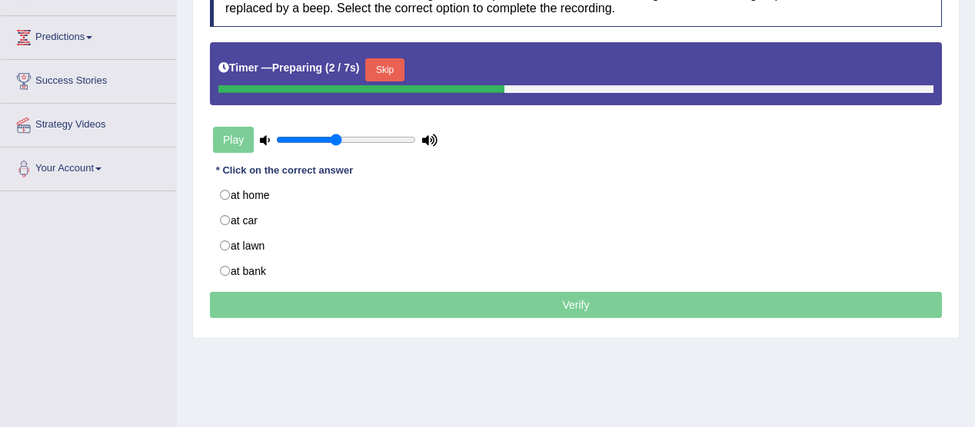
scroll to position [238, 0]
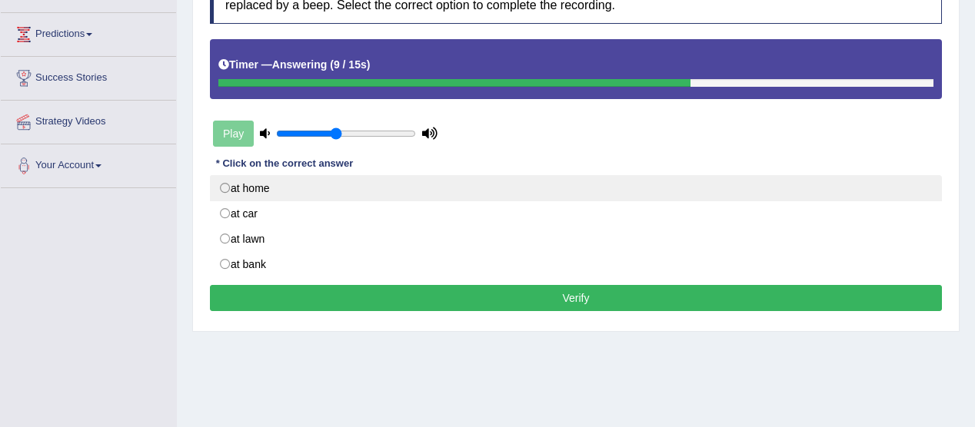
click at [315, 194] on label "at home" at bounding box center [576, 188] width 732 height 26
radio input "true"
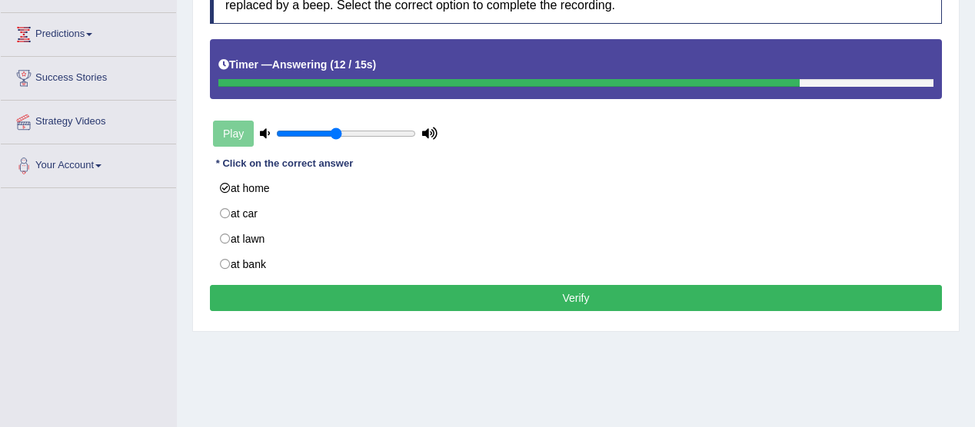
click at [566, 294] on button "Verify" at bounding box center [576, 298] width 732 height 26
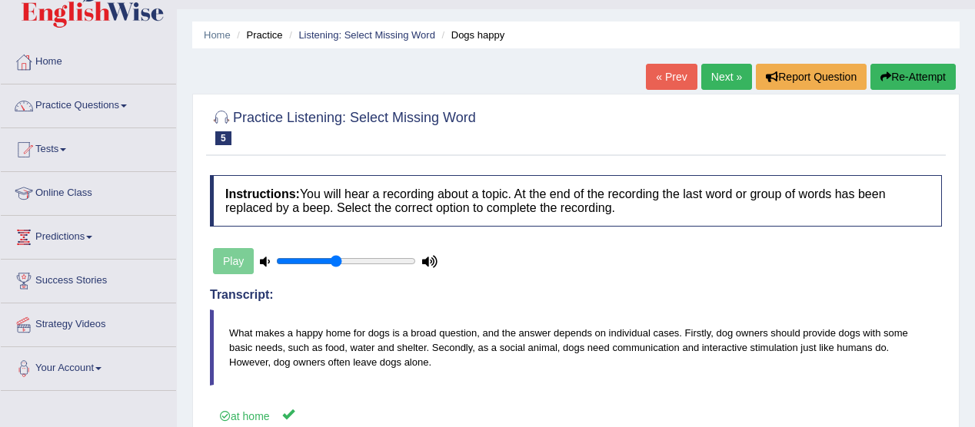
scroll to position [0, 0]
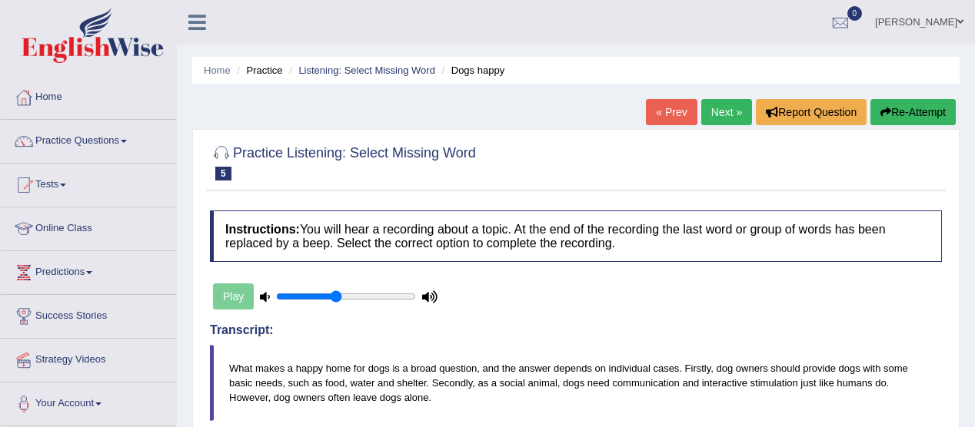
click at [714, 106] on link "Next »" at bounding box center [726, 112] width 51 height 26
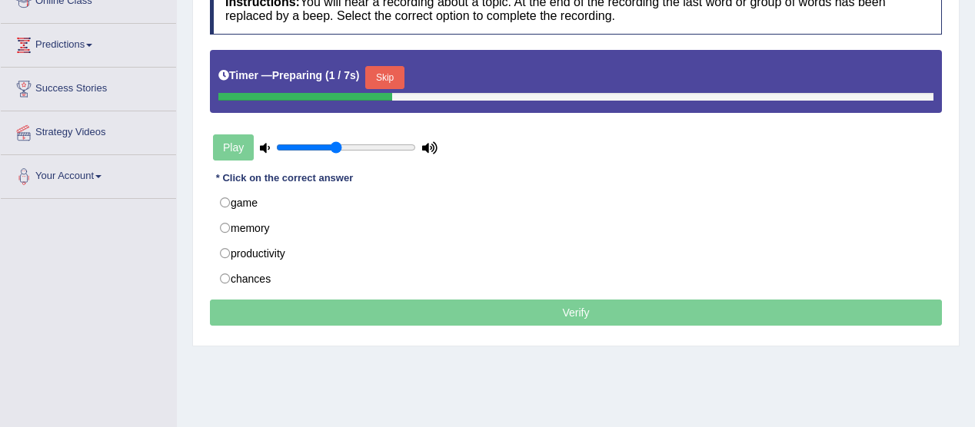
scroll to position [241, 0]
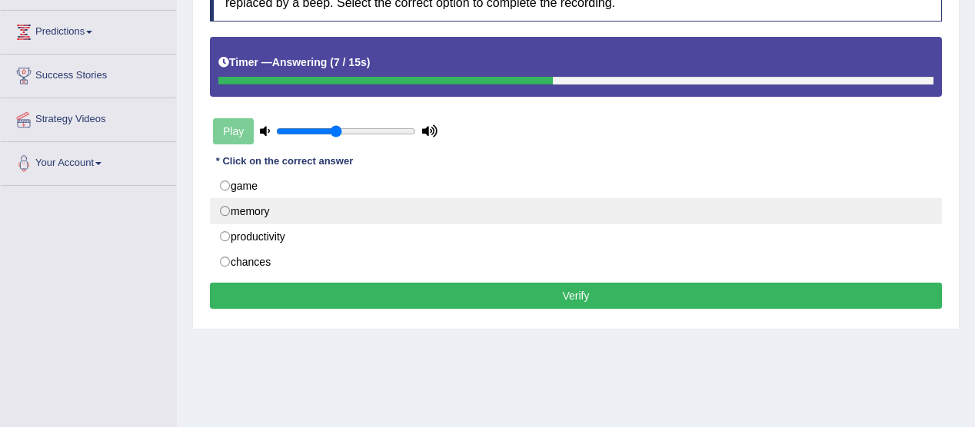
click at [309, 208] on label "memory" at bounding box center [576, 211] width 732 height 26
radio input "true"
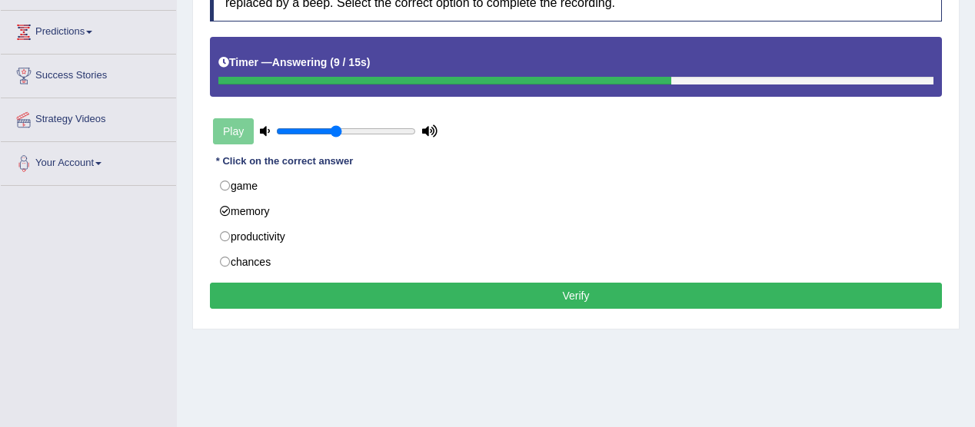
click at [578, 287] on button "Verify" at bounding box center [576, 296] width 732 height 26
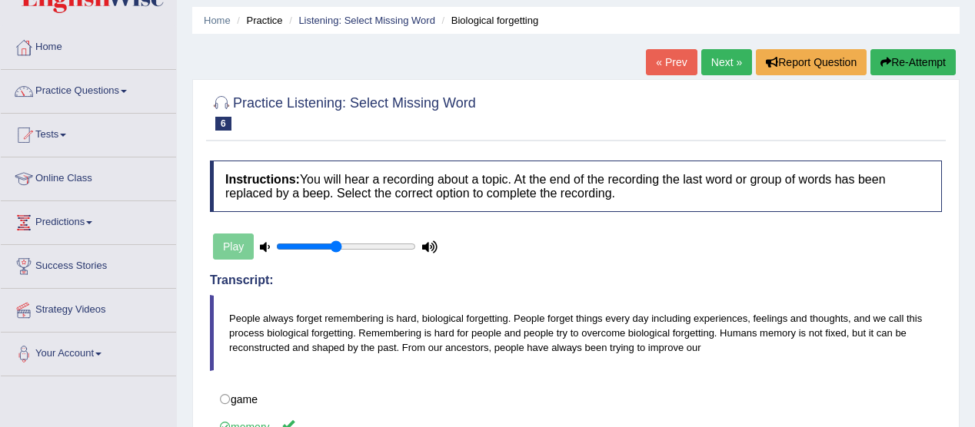
scroll to position [26, 0]
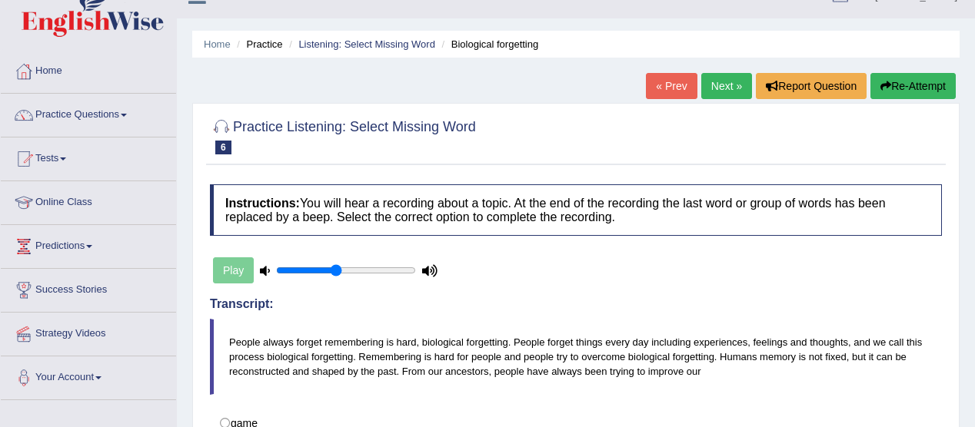
click at [125, 116] on link "Practice Questions" at bounding box center [88, 113] width 175 height 38
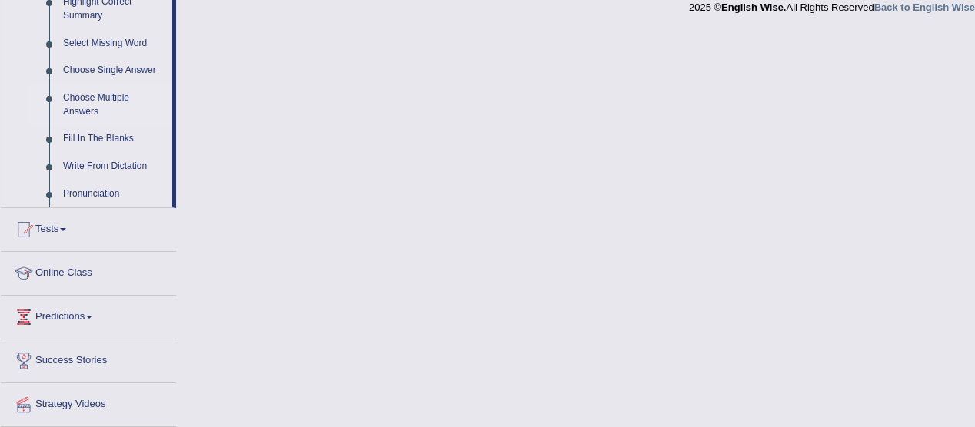
scroll to position [785, 0]
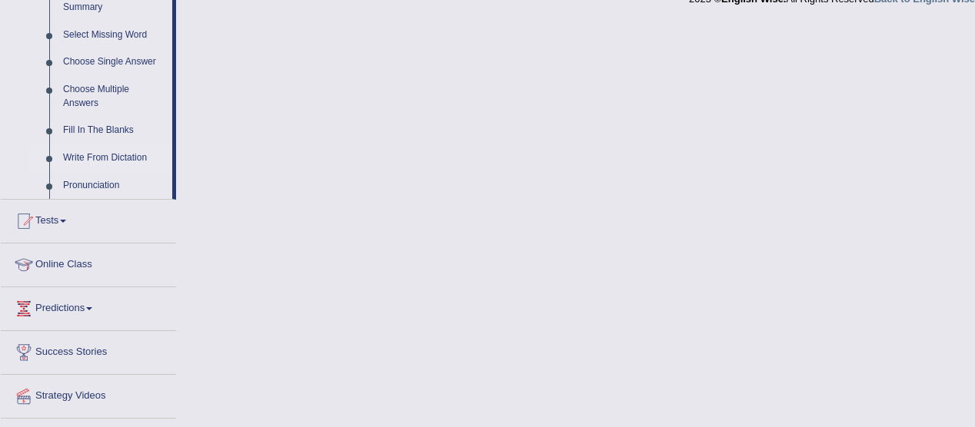
click at [141, 157] on link "Write From Dictation" at bounding box center [114, 158] width 116 height 28
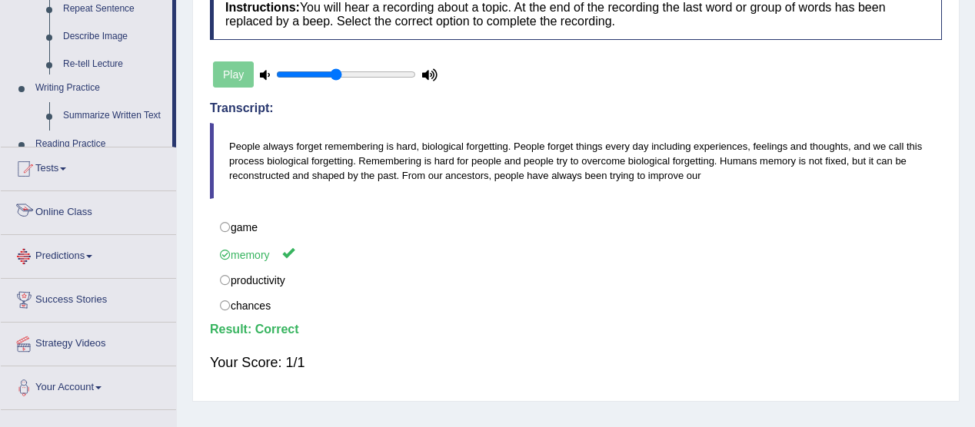
scroll to position [370, 0]
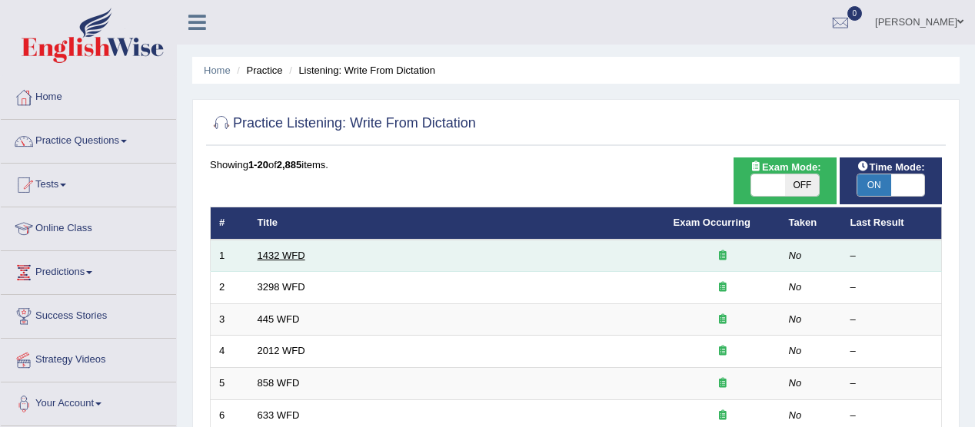
click at [277, 255] on link "1432 WFD" at bounding box center [281, 256] width 48 height 12
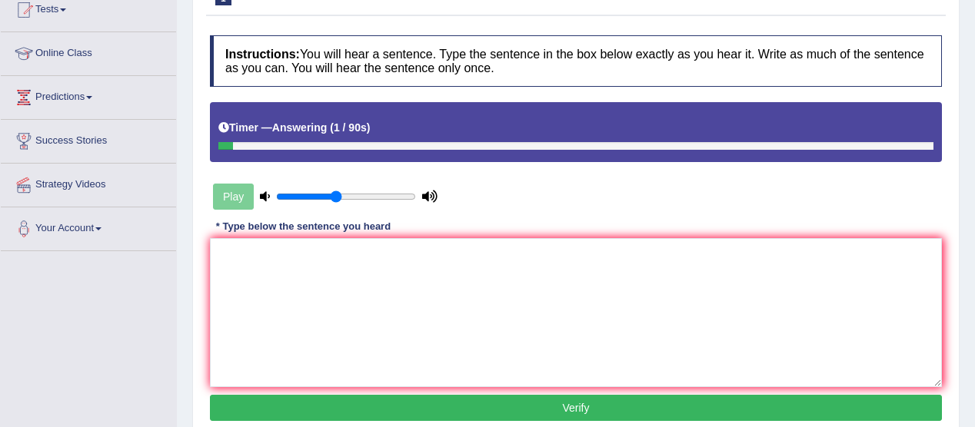
scroll to position [380, 0]
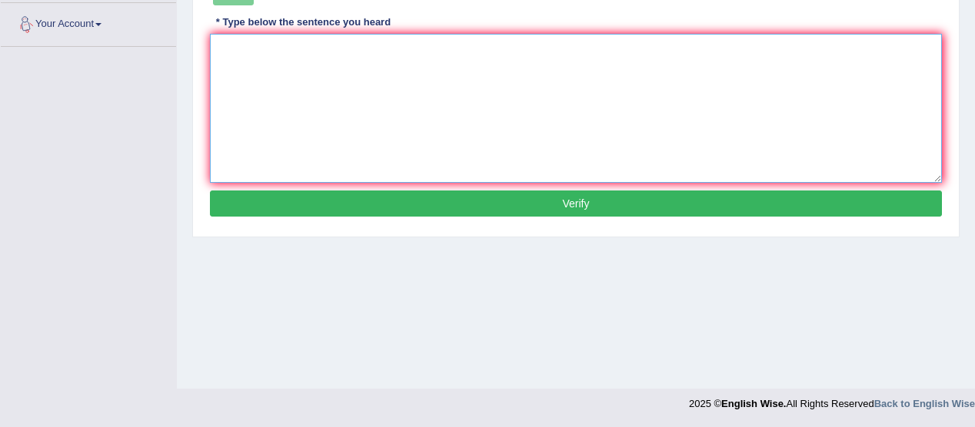
click at [252, 94] on textarea at bounding box center [576, 108] width 732 height 149
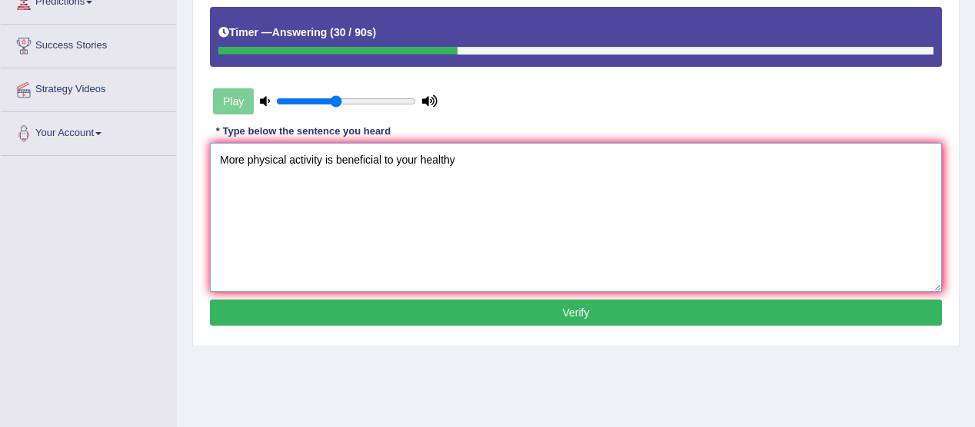
scroll to position [270, 0]
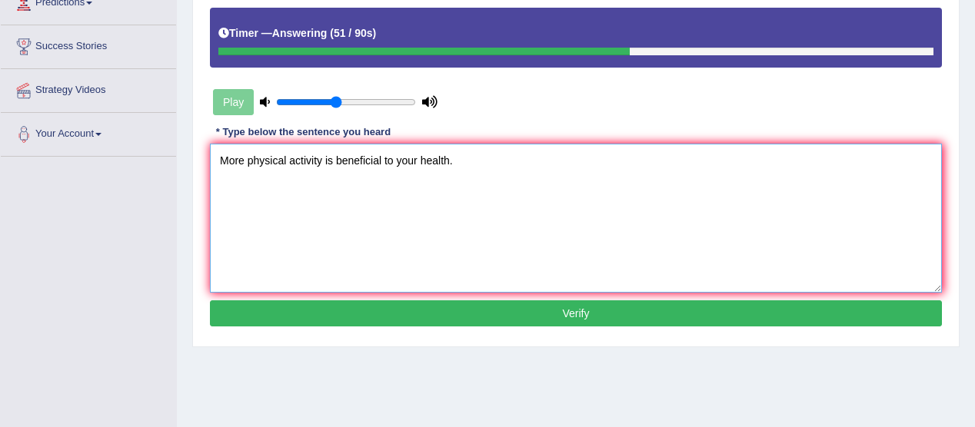
type textarea "More physical activity is beneficial to your health."
click at [570, 307] on button "Verify" at bounding box center [576, 314] width 732 height 26
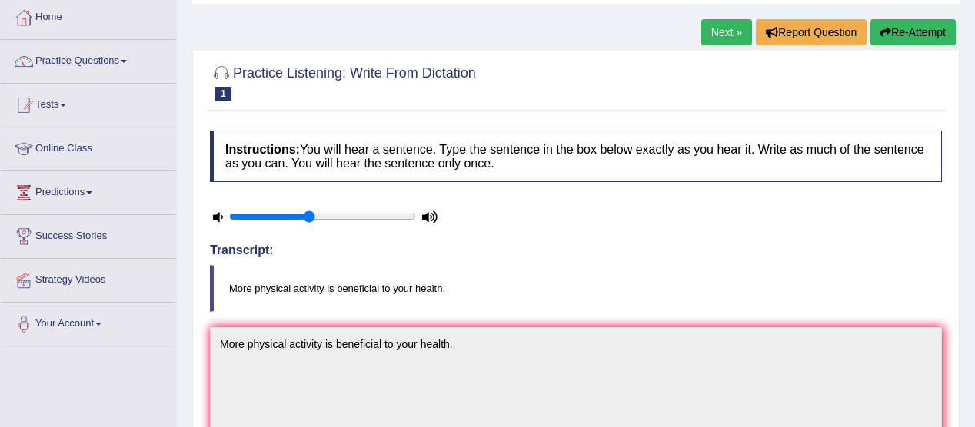
scroll to position [40, 0]
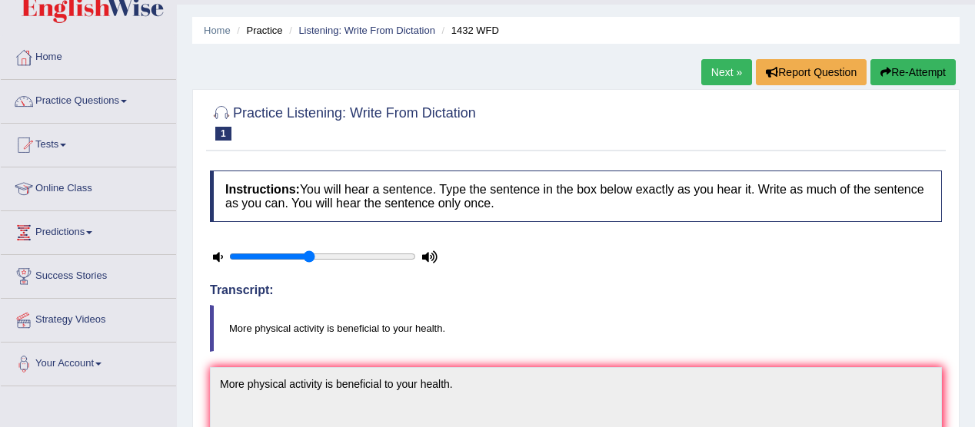
click at [717, 75] on link "Next »" at bounding box center [726, 72] width 51 height 26
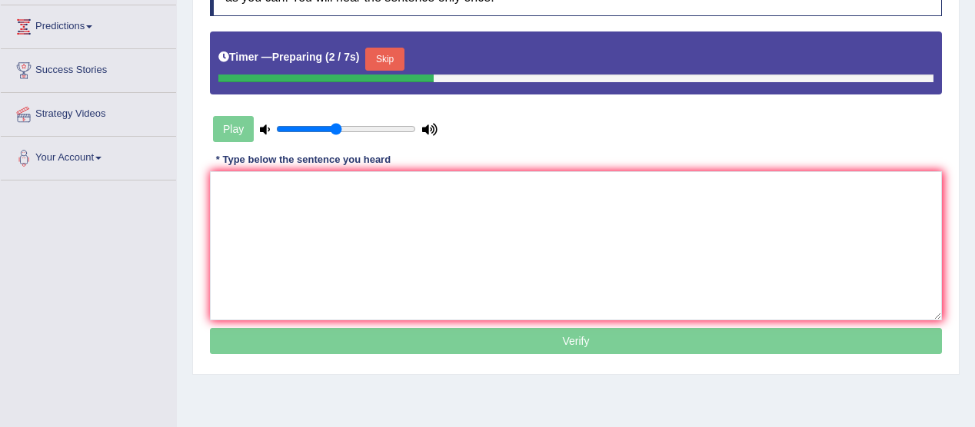
scroll to position [247, 0]
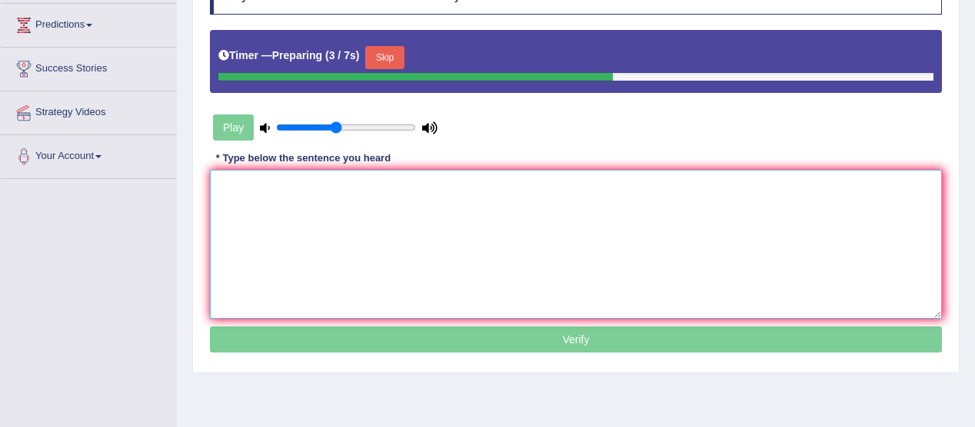
click at [243, 214] on textarea at bounding box center [576, 244] width 732 height 149
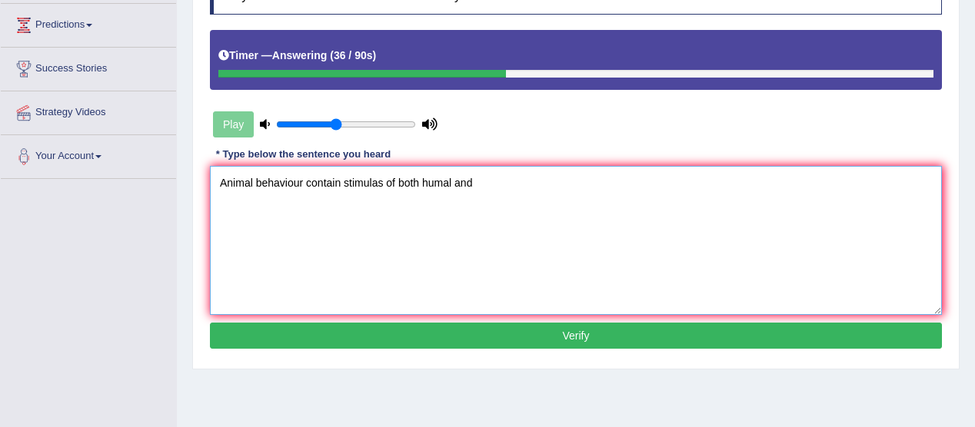
click at [450, 184] on textarea "Animal behaviour contain stimulas of both humal and" at bounding box center [576, 240] width 732 height 149
click at [480, 178] on textarea "Animal behaviour contains stimuli of both human and" at bounding box center [576, 240] width 732 height 149
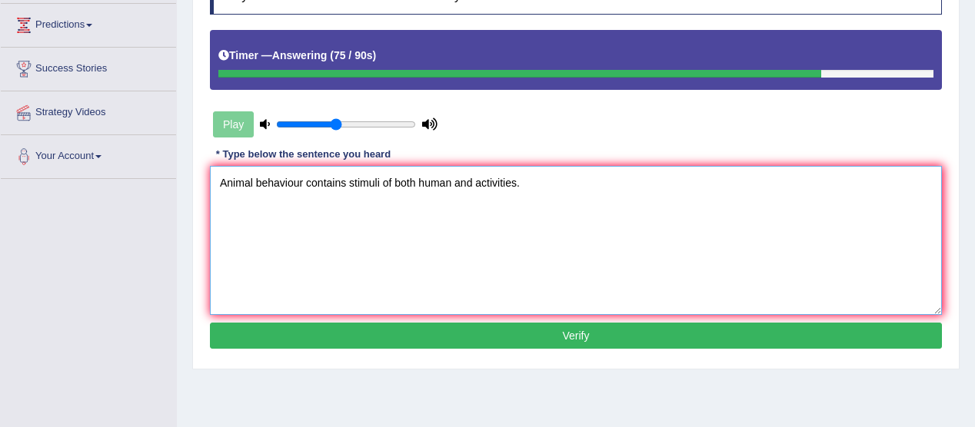
type textarea "Animal behaviour contains stimuli of both human and activities."
click at [583, 330] on button "Verify" at bounding box center [576, 336] width 732 height 26
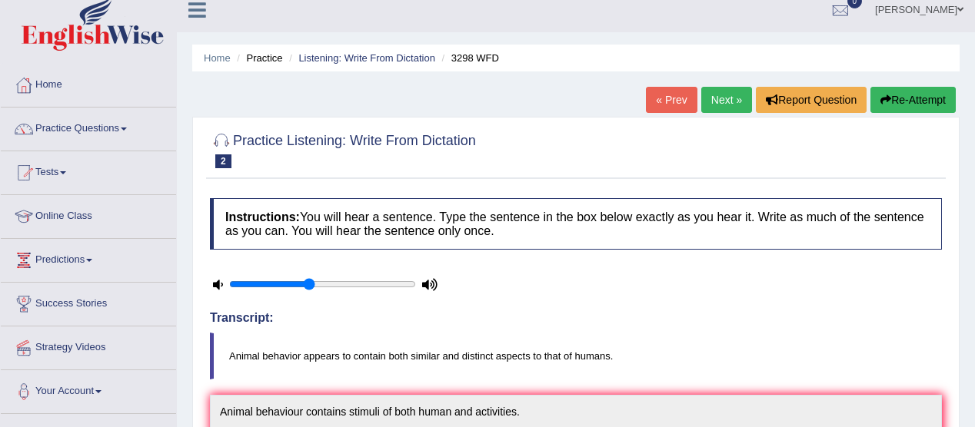
scroll to position [0, 0]
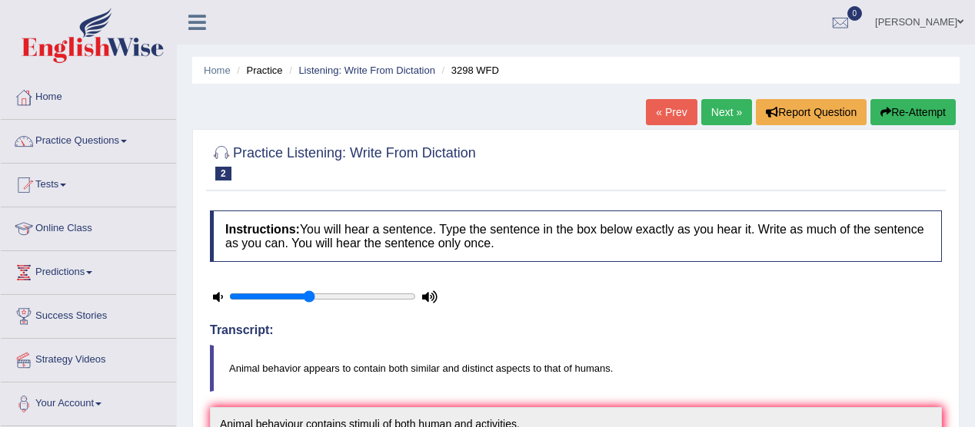
click at [722, 115] on link "Next »" at bounding box center [726, 112] width 51 height 26
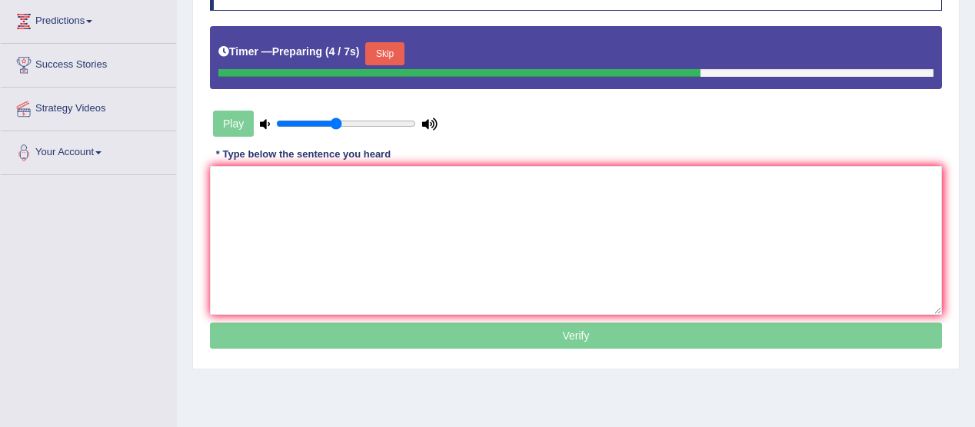
scroll to position [252, 0]
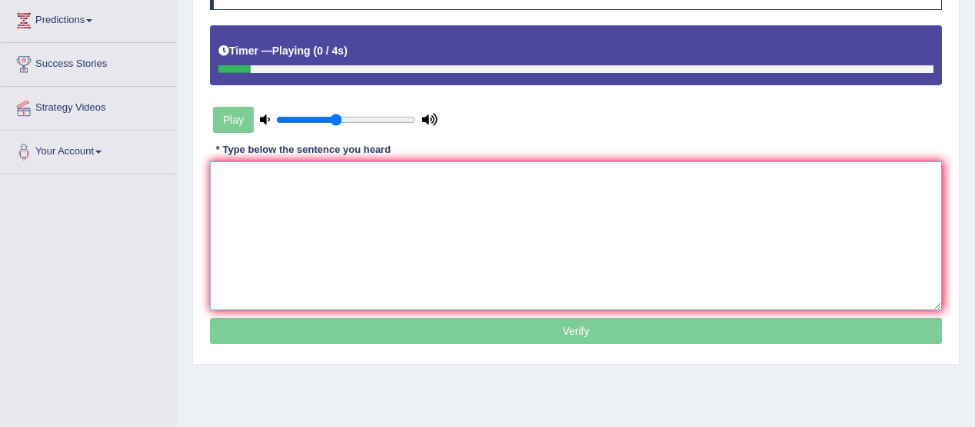
click at [249, 176] on textarea at bounding box center [576, 235] width 732 height 149
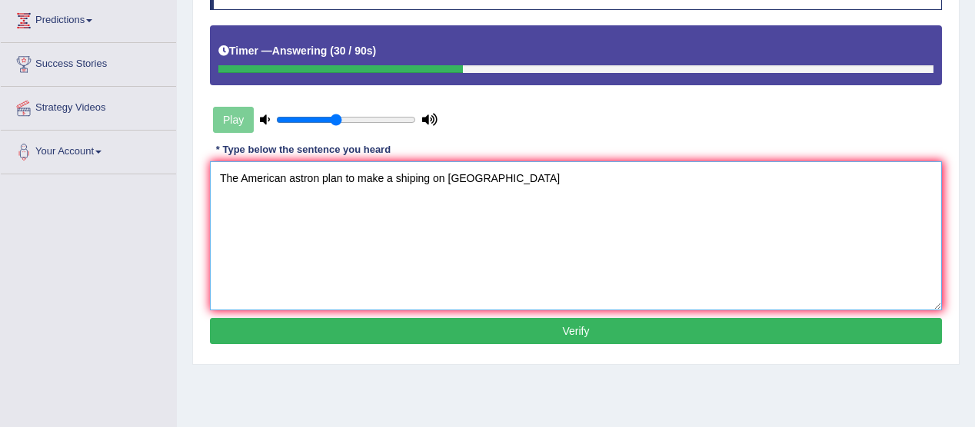
click at [407, 178] on textarea "The American astron plan to make a shiping on [GEOGRAPHIC_DATA]" at bounding box center [576, 235] width 732 height 149
click at [430, 176] on textarea "The American astron plan to make a shiping on [GEOGRAPHIC_DATA]" at bounding box center [576, 235] width 732 height 149
click at [357, 178] on textarea "The [DEMOGRAPHIC_DATA] astronaut plan to make a ship on Mars" at bounding box center [576, 235] width 732 height 149
click at [483, 184] on textarea "The [DEMOGRAPHIC_DATA] astronaut plans to make a ship on Mars" at bounding box center [576, 235] width 732 height 149
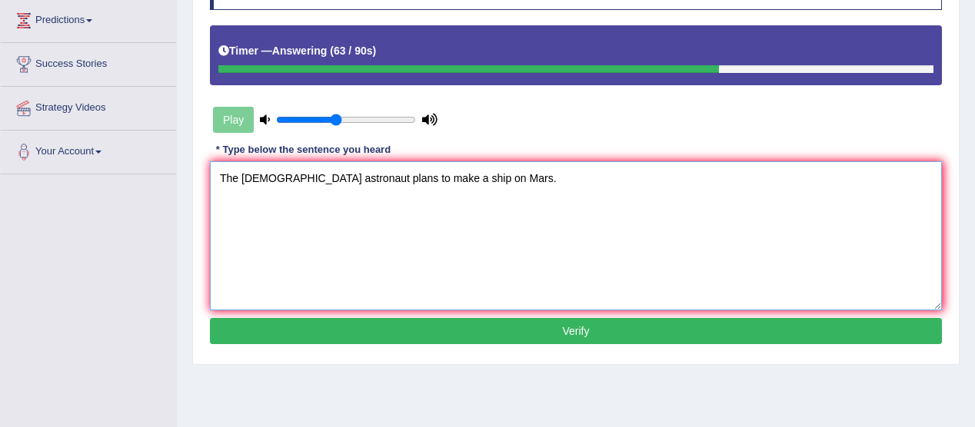
type textarea "The [DEMOGRAPHIC_DATA] astronaut plans to make a ship on Mars."
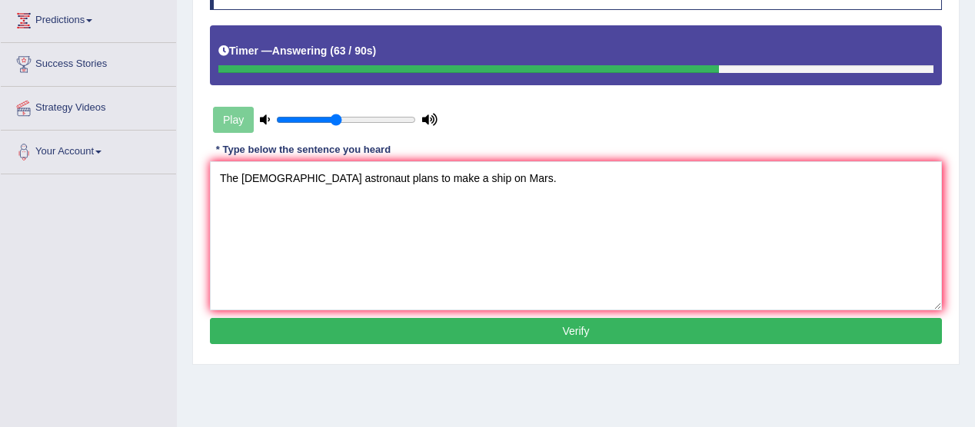
click at [577, 320] on button "Verify" at bounding box center [576, 331] width 732 height 26
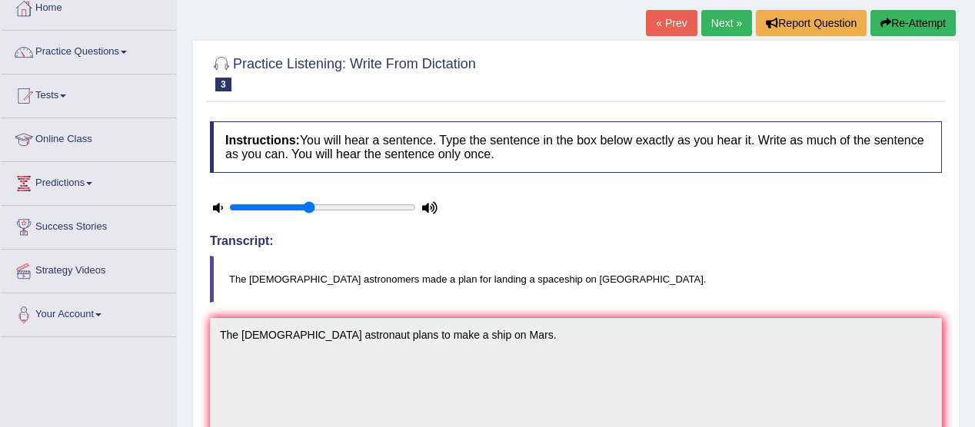
scroll to position [89, 0]
click at [717, 19] on link "Next »" at bounding box center [726, 23] width 51 height 26
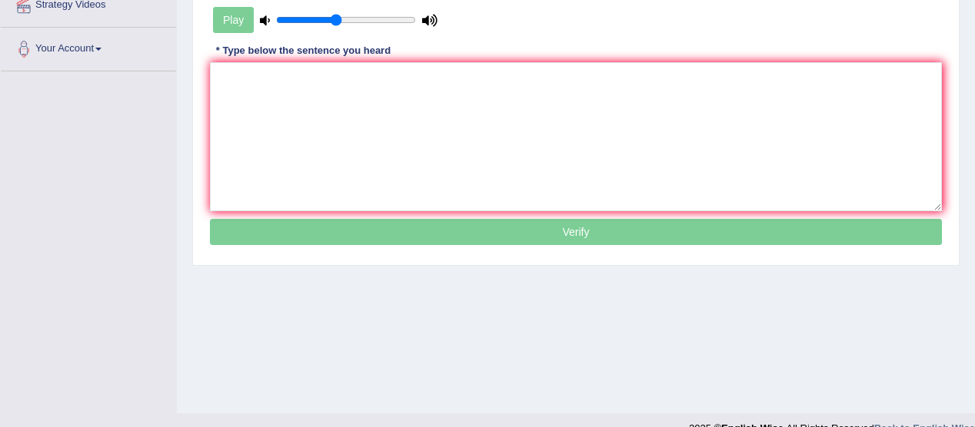
scroll to position [380, 0]
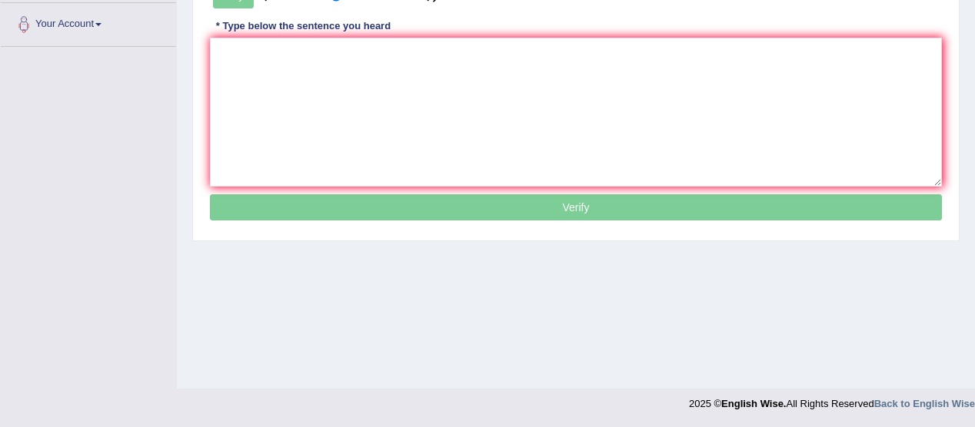
click at [125, 266] on div "Toggle navigation Home Practice Questions Speaking Practice Read Aloud Repeat S…" at bounding box center [487, 19] width 975 height 799
click at [264, 68] on textarea at bounding box center [576, 112] width 732 height 149
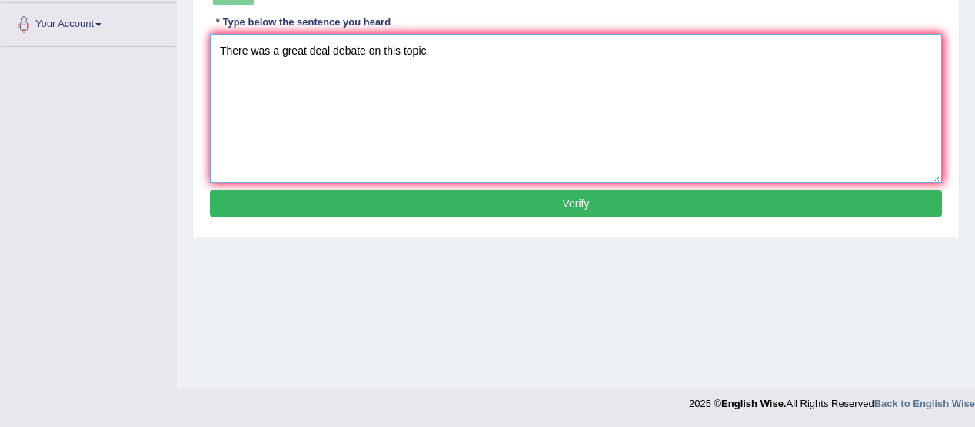
click at [331, 53] on textarea "There was a great deal debate on this topic." at bounding box center [576, 108] width 732 height 149
click at [688, 144] on textarea "There was a great deal of debate on this topic." at bounding box center [576, 108] width 732 height 149
type textarea "There was a great deal of debate on this topic."
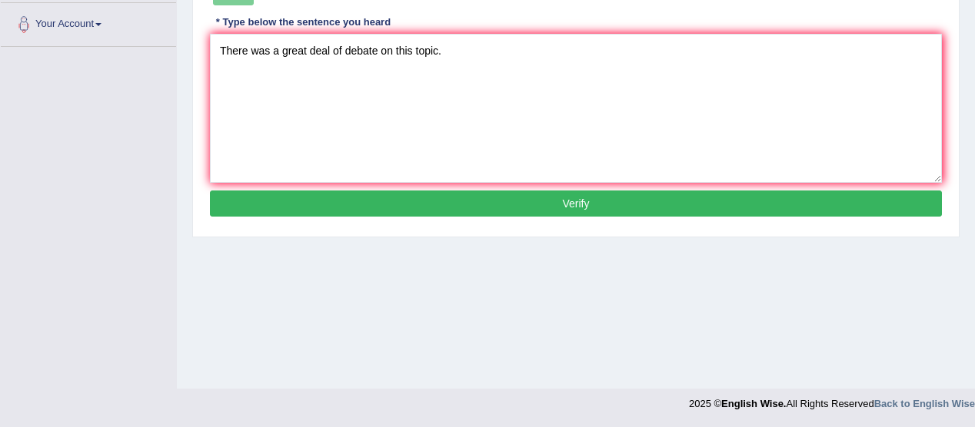
click at [586, 201] on button "Verify" at bounding box center [576, 204] width 732 height 26
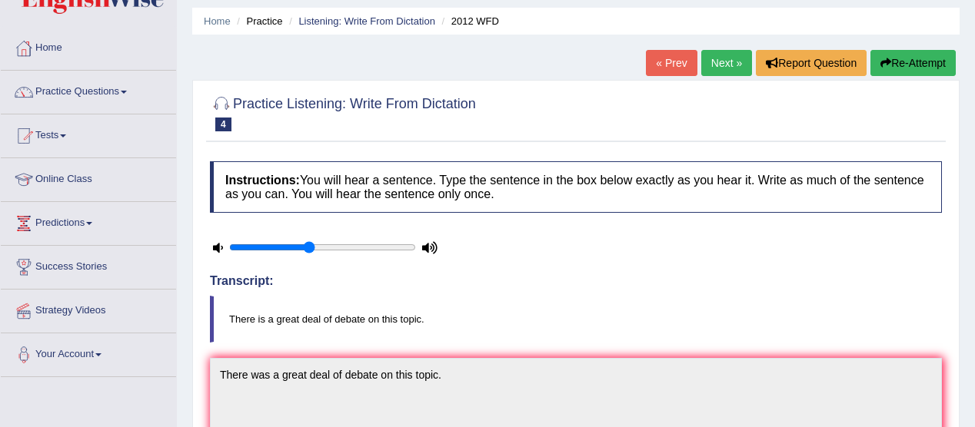
scroll to position [41, 0]
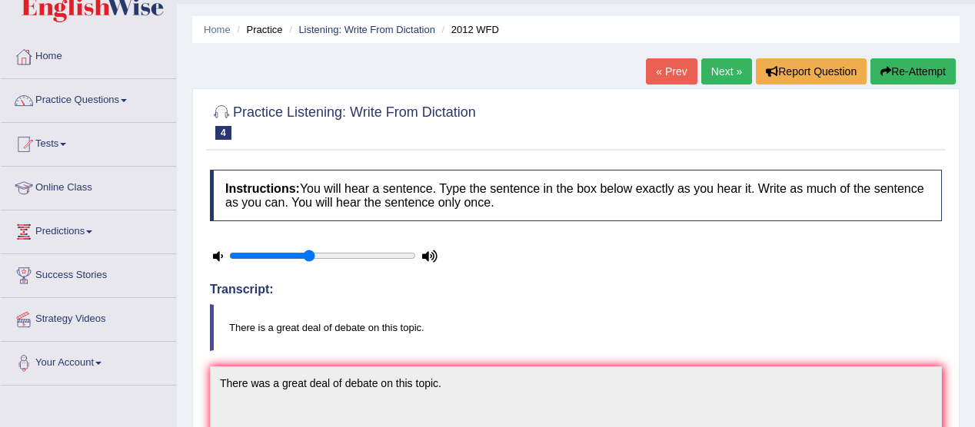
click at [709, 75] on link "Next »" at bounding box center [726, 71] width 51 height 26
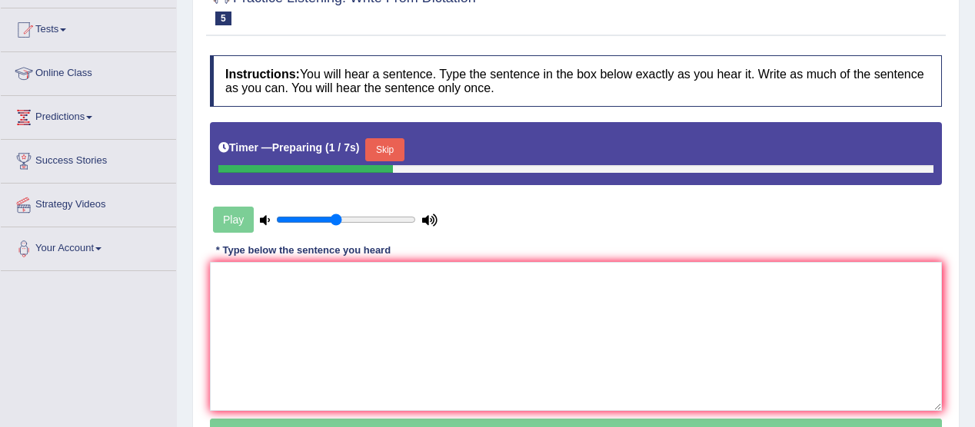
scroll to position [160, 0]
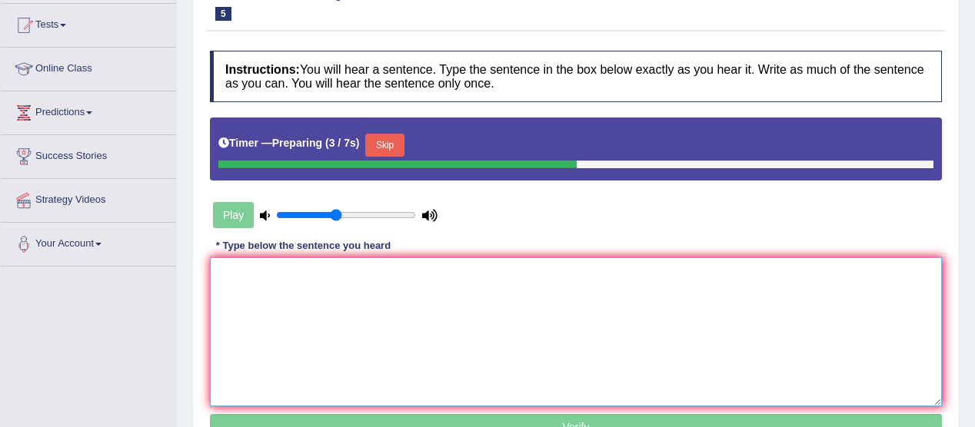
click at [275, 303] on textarea at bounding box center [576, 331] width 732 height 149
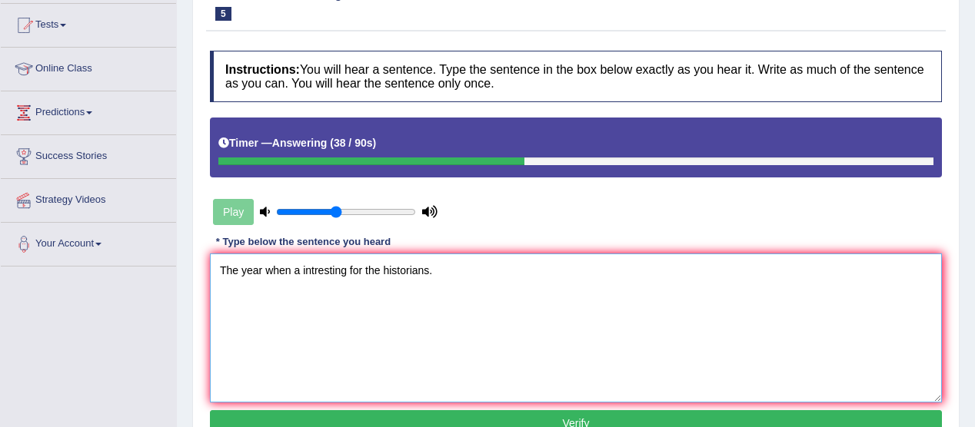
click at [299, 272] on textarea "The year when a intresting for the historians." at bounding box center [576, 328] width 732 height 149
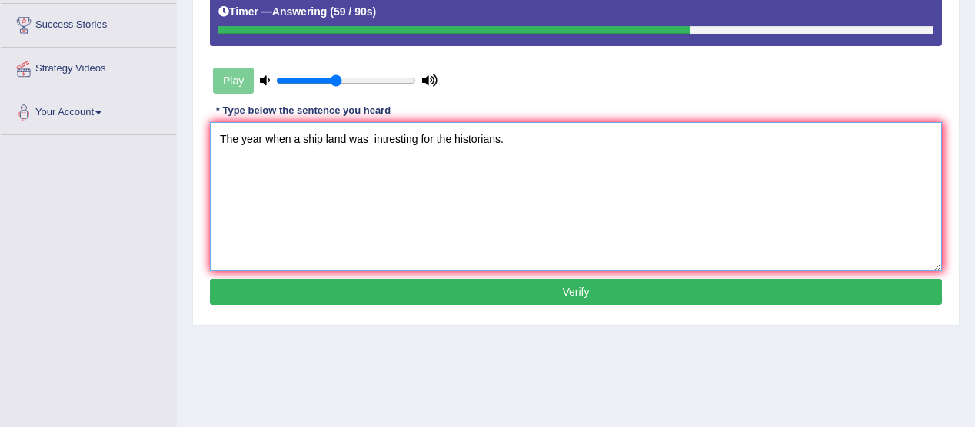
scroll to position [292, 0]
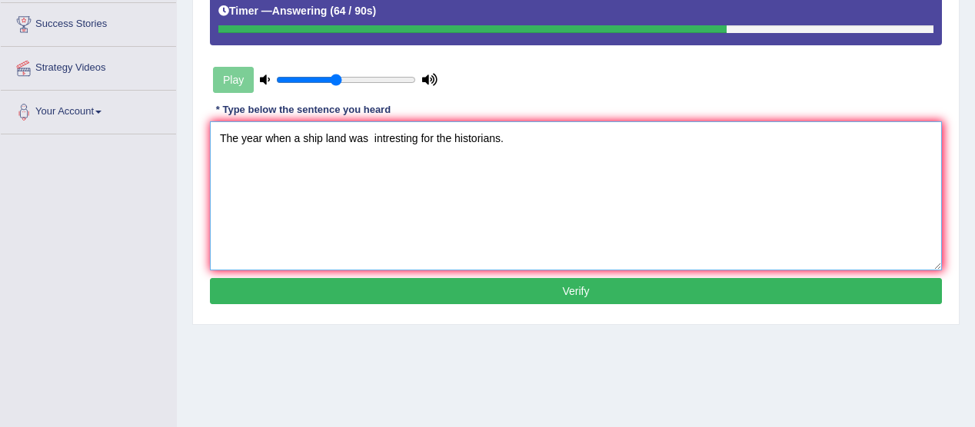
type textarea "The year when a ship land was intresting for the historians."
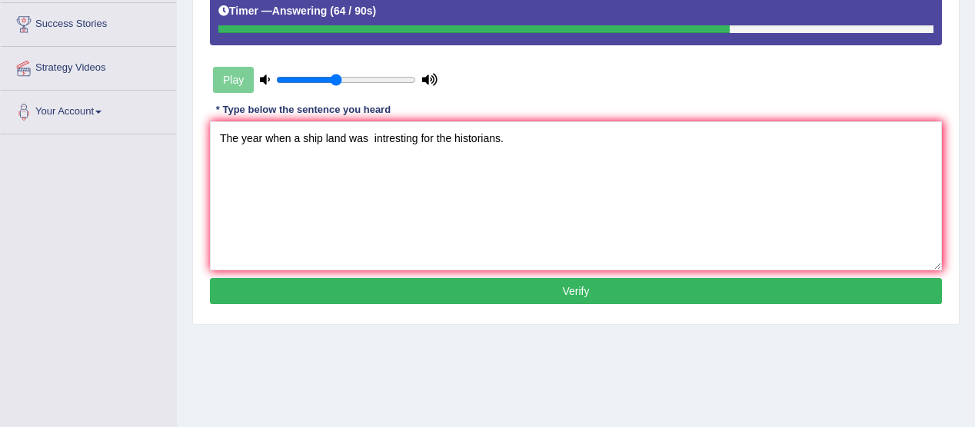
click at [583, 292] on button "Verify" at bounding box center [576, 291] width 732 height 26
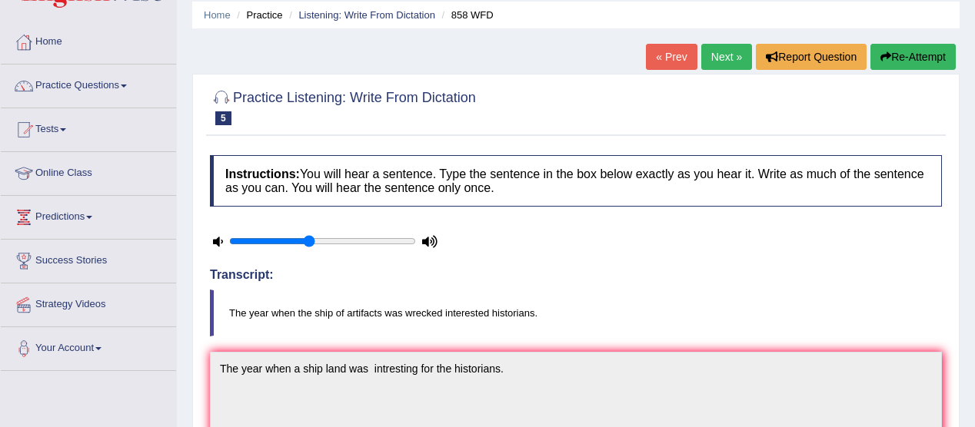
scroll to position [49, 0]
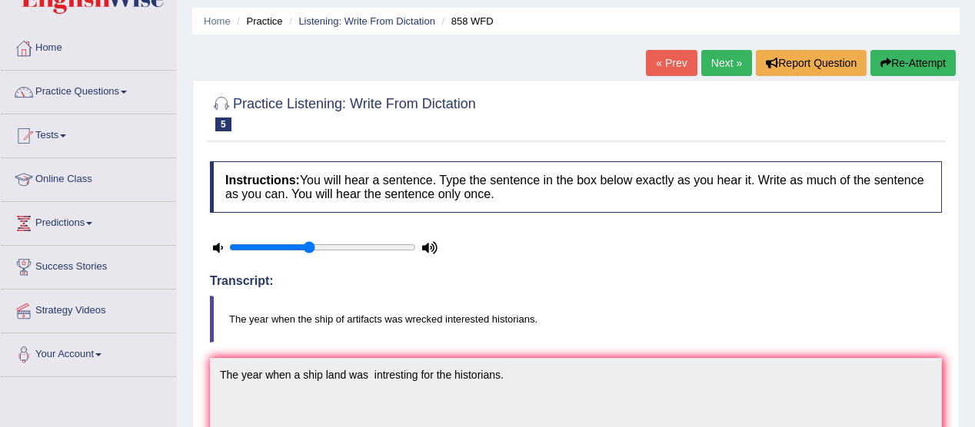
click at [718, 62] on link "Next »" at bounding box center [726, 63] width 51 height 26
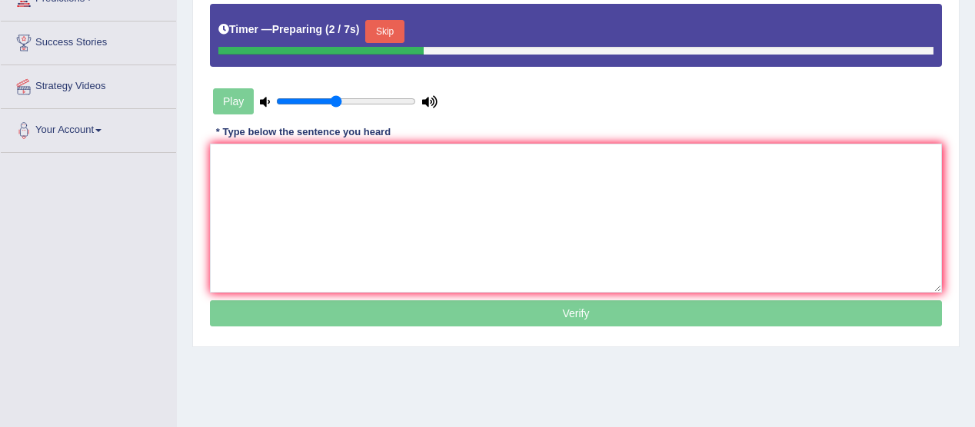
scroll to position [303, 0]
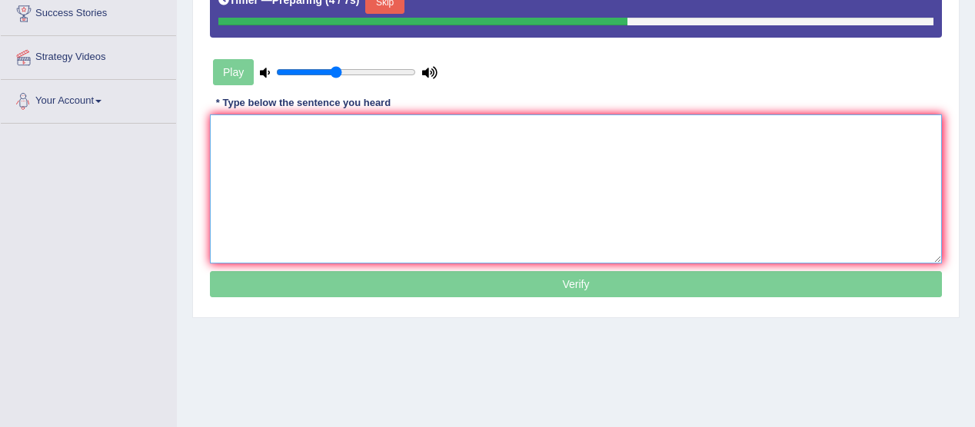
click at [240, 135] on textarea at bounding box center [576, 189] width 732 height 149
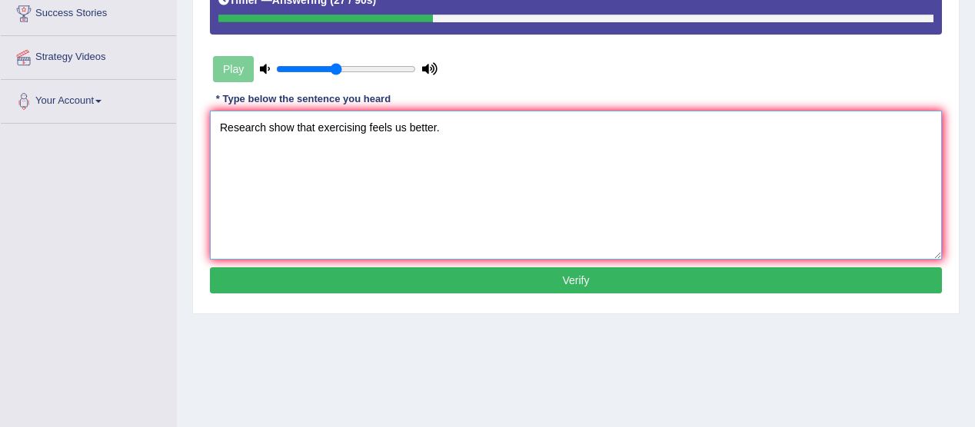
click at [292, 127] on textarea "Research show that exercising feels us better." at bounding box center [576, 185] width 732 height 149
click at [388, 128] on textarea "Research shows us that exercising feels us better." at bounding box center [576, 185] width 732 height 149
click at [480, 124] on textarea "Research shows us that exercising makes us feels us better." at bounding box center [576, 185] width 732 height 149
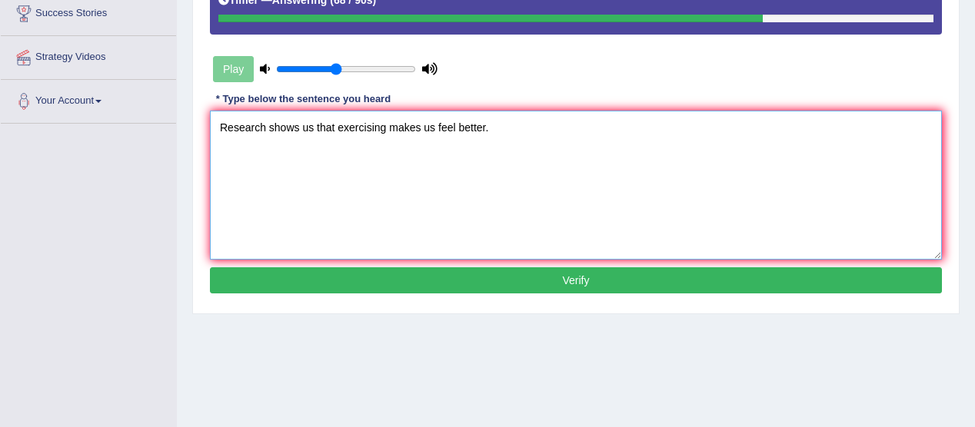
type textarea "Research shows us that exercising makes us feel better."
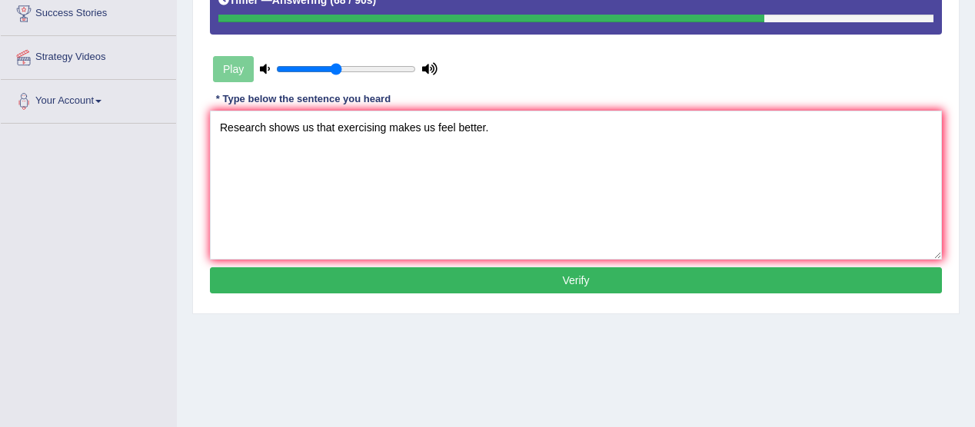
click at [587, 268] on button "Verify" at bounding box center [576, 280] width 732 height 26
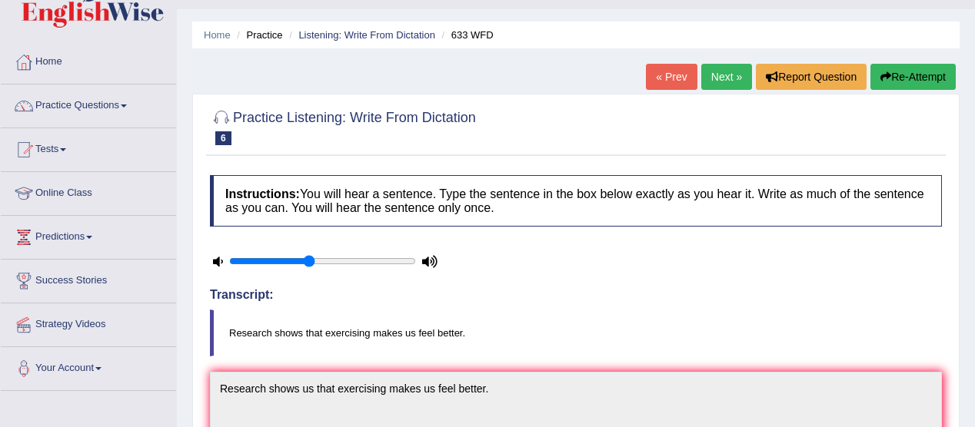
scroll to position [0, 0]
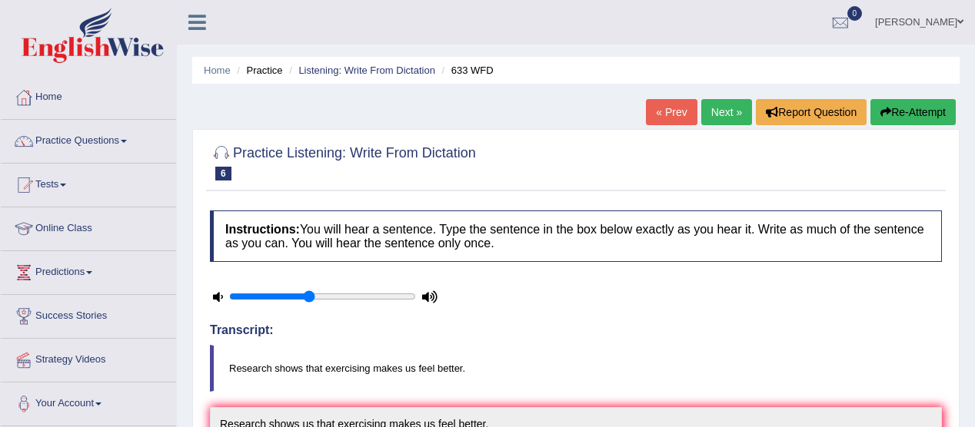
click at [726, 115] on link "Next »" at bounding box center [726, 112] width 51 height 26
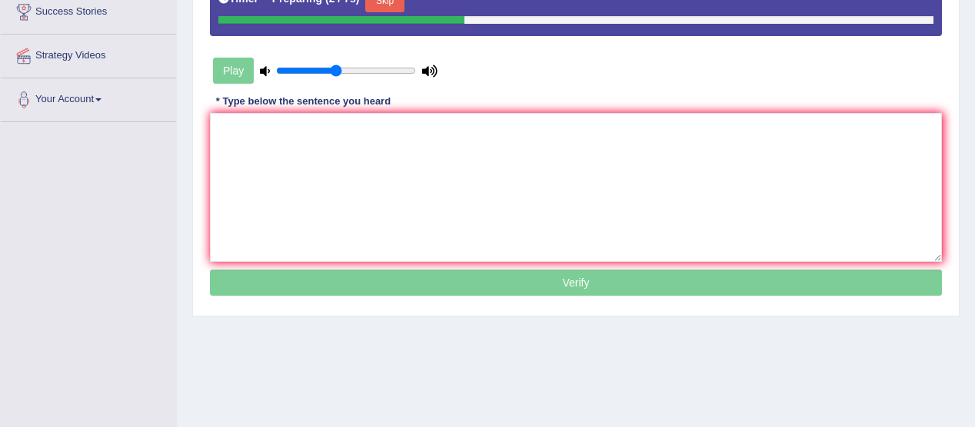
scroll to position [311, 0]
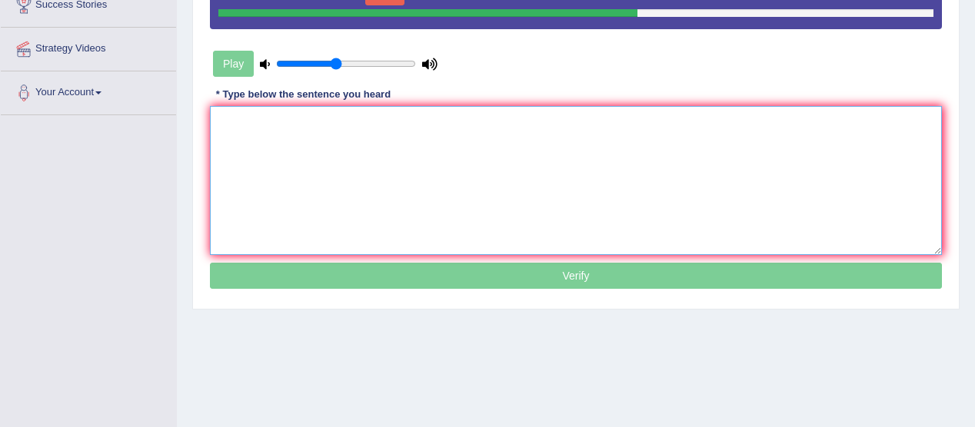
click at [254, 156] on textarea at bounding box center [576, 180] width 732 height 149
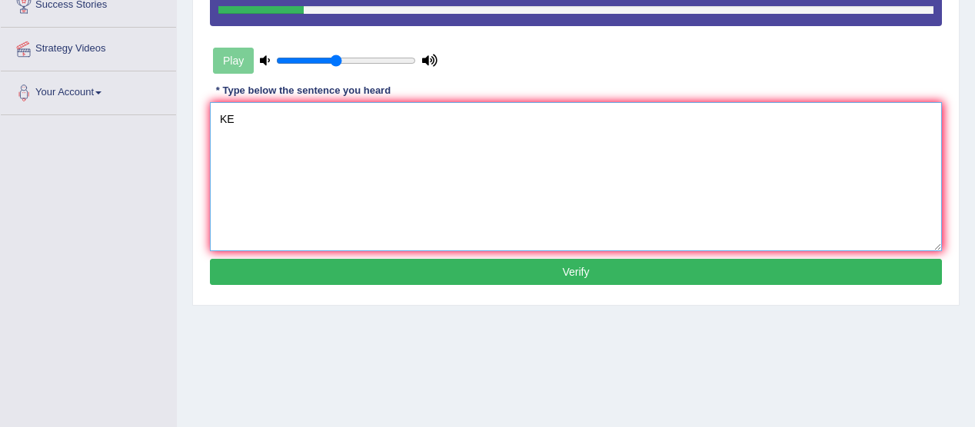
type textarea "K"
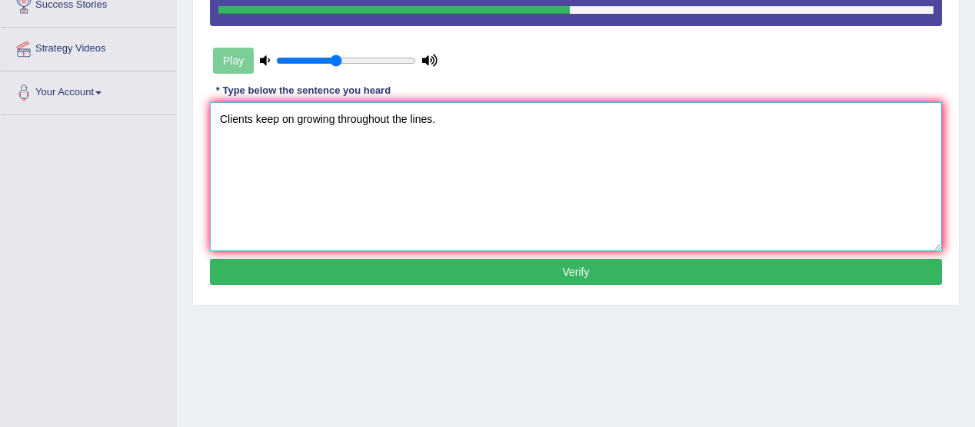
type textarea "Clients keep on growing throughout the lines."
click at [573, 261] on button "Verify" at bounding box center [576, 272] width 732 height 26
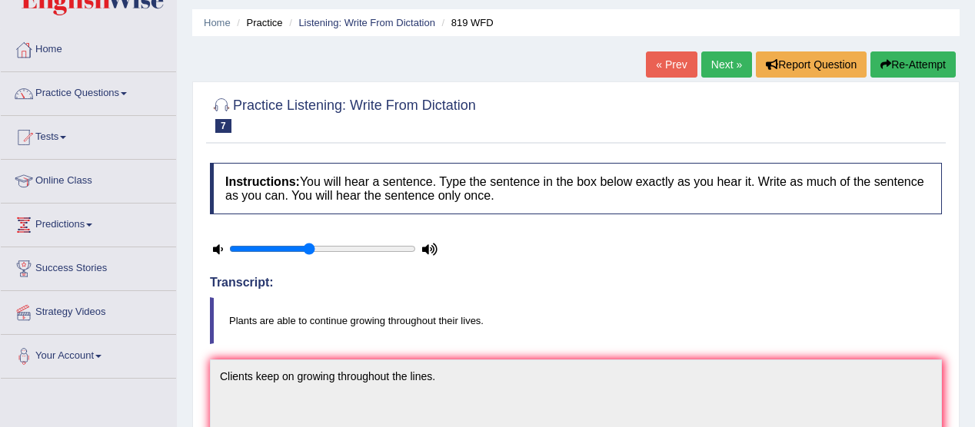
scroll to position [45, 0]
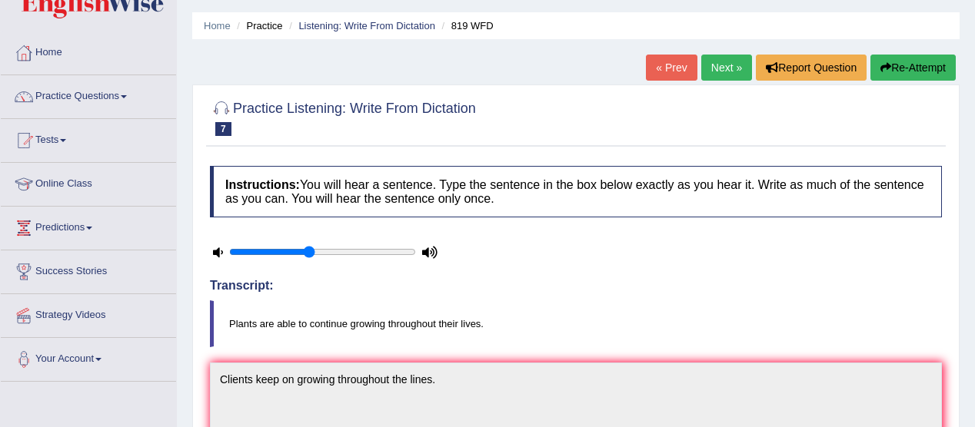
click at [892, 59] on button "Re-Attempt" at bounding box center [912, 68] width 85 height 26
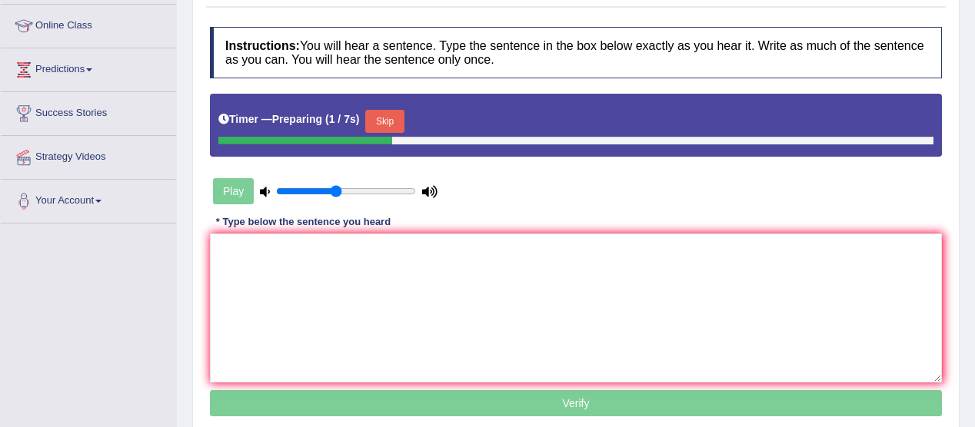
scroll to position [204, 0]
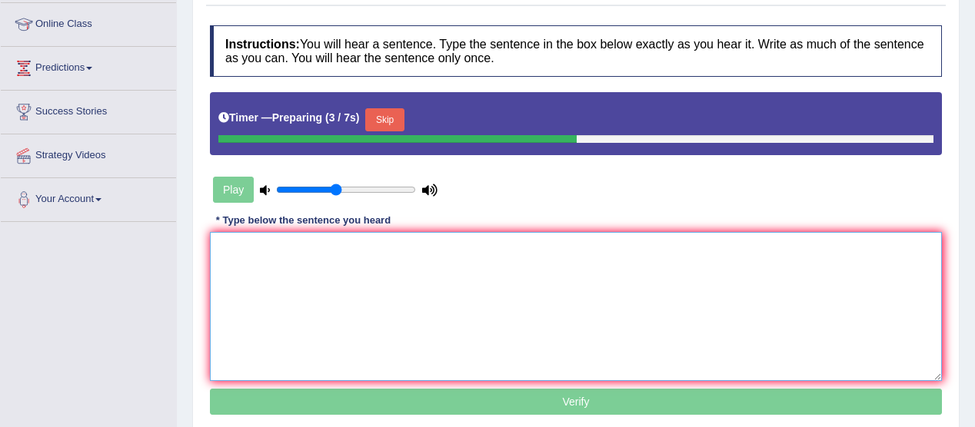
click at [232, 261] on textarea at bounding box center [576, 306] width 732 height 149
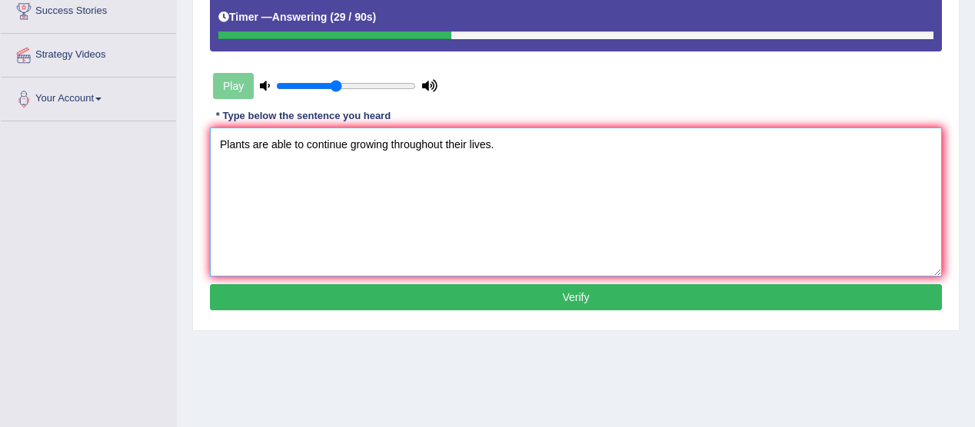
scroll to position [306, 0]
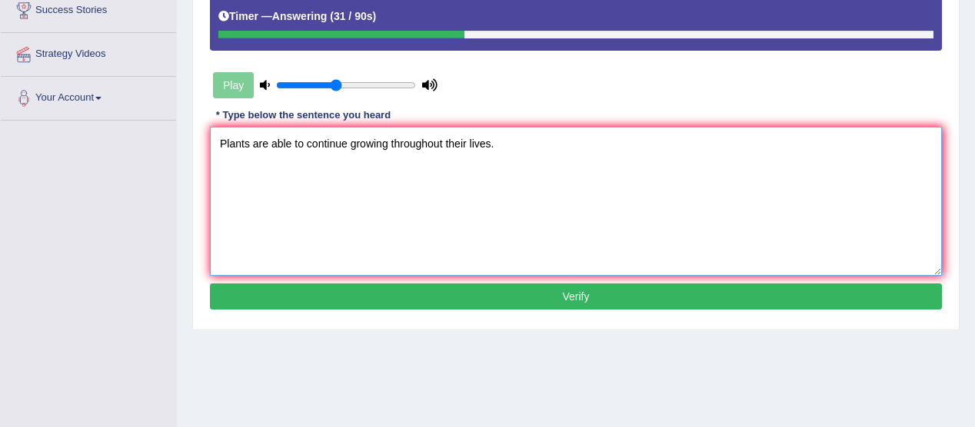
type textarea "Plants are able to continue growing throughout their lives."
click at [583, 290] on button "Verify" at bounding box center [576, 297] width 732 height 26
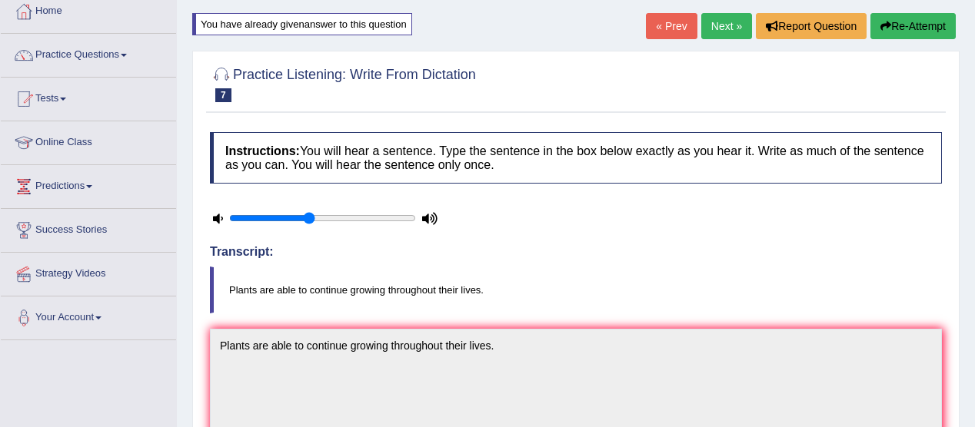
scroll to position [0, 0]
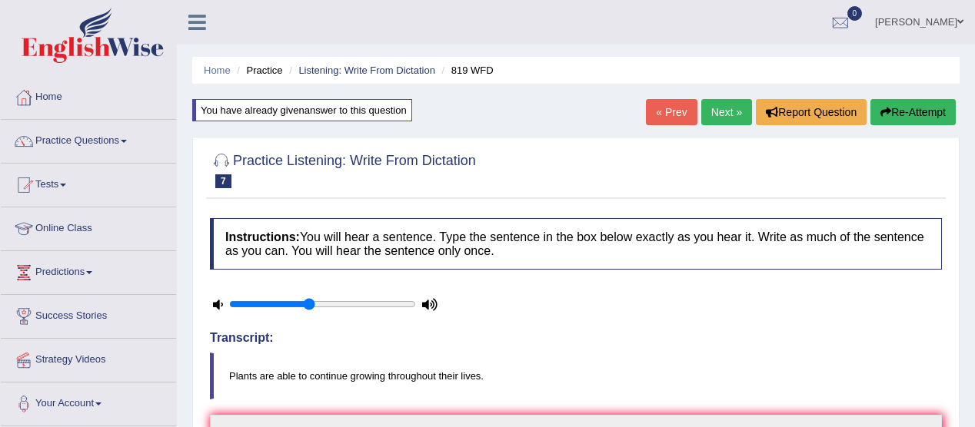
click at [721, 105] on link "Next »" at bounding box center [726, 112] width 51 height 26
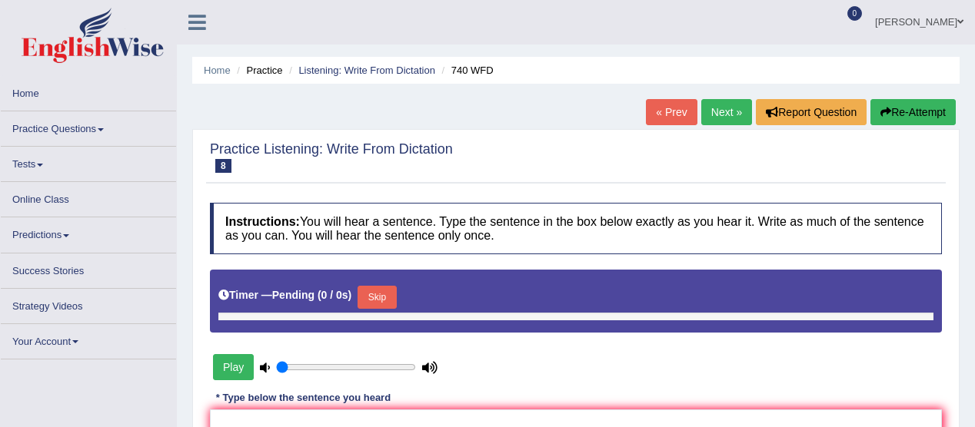
type input "0.45"
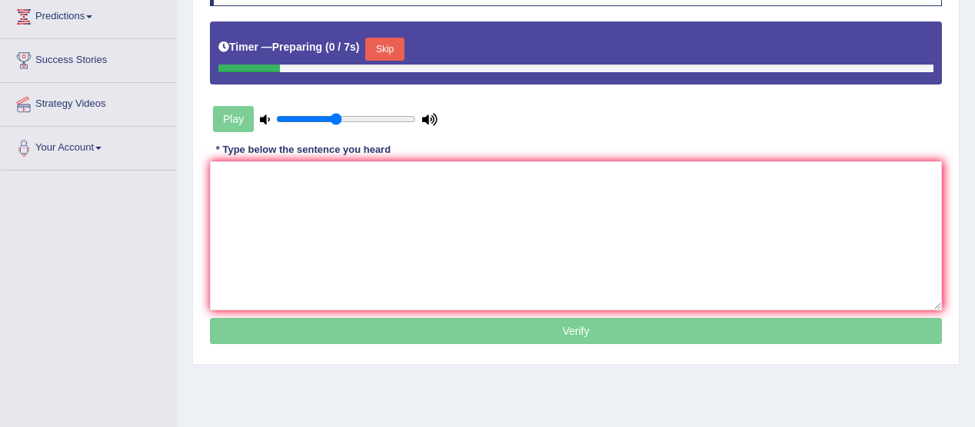
scroll to position [260, 0]
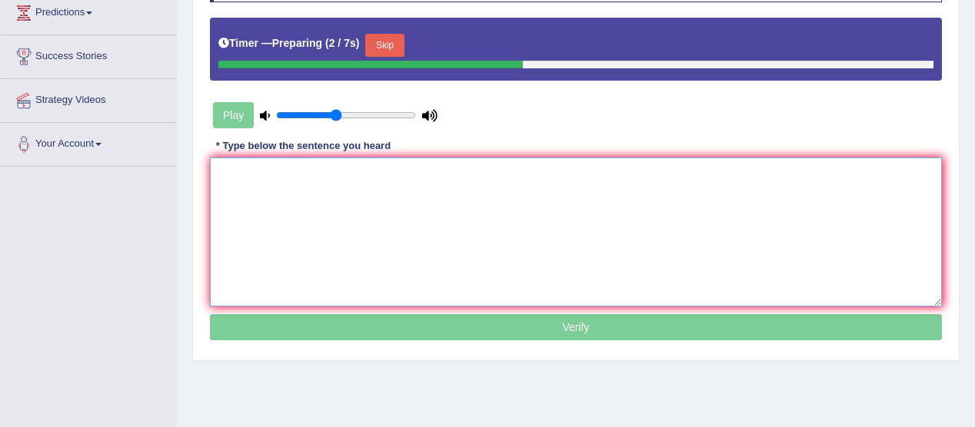
click at [244, 173] on textarea at bounding box center [576, 232] width 732 height 149
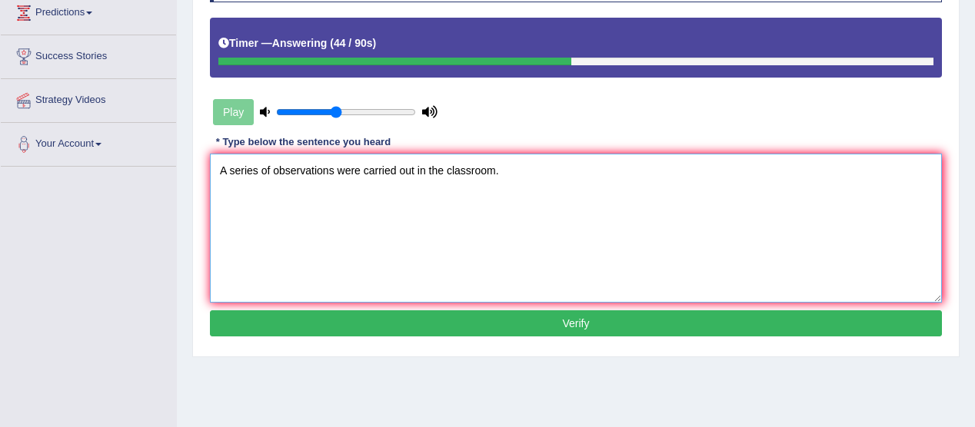
click at [360, 170] on textarea "A series of observations were carried out in the classroom." at bounding box center [576, 228] width 732 height 149
type textarea "A series of observations were was carried out in the classroom."
click at [587, 324] on button "Verify" at bounding box center [576, 324] width 732 height 26
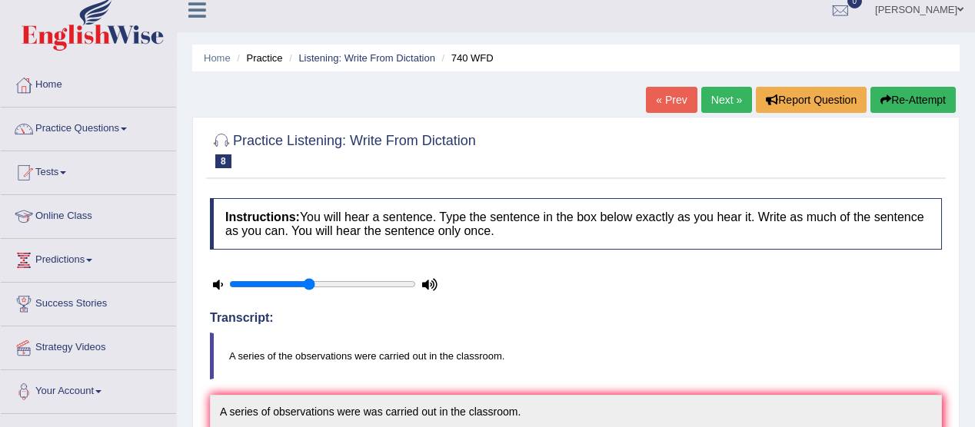
scroll to position [0, 0]
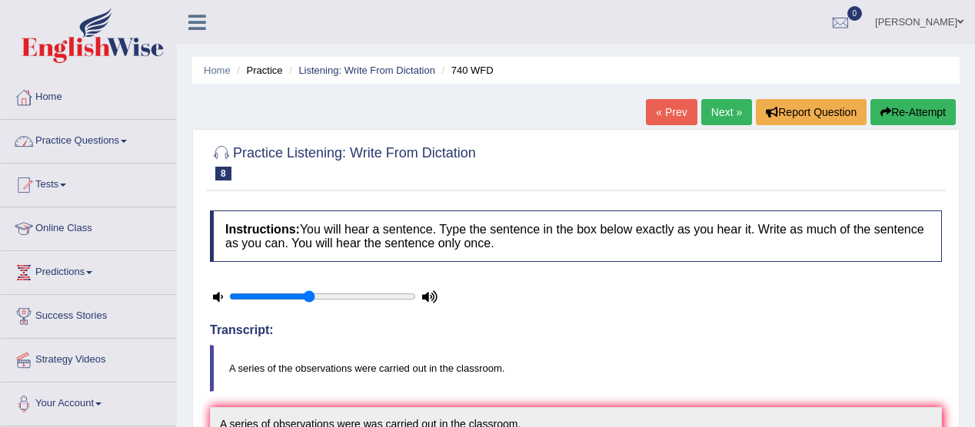
click at [129, 138] on link "Practice Questions" at bounding box center [88, 139] width 175 height 38
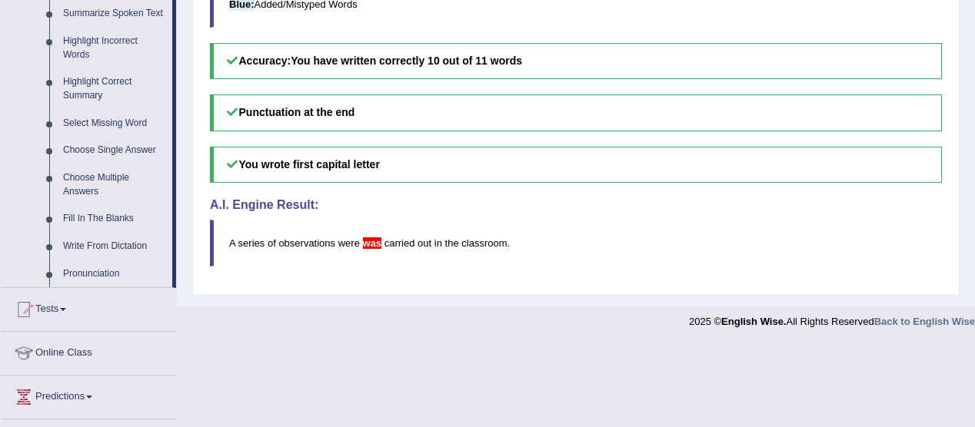
scroll to position [818, 0]
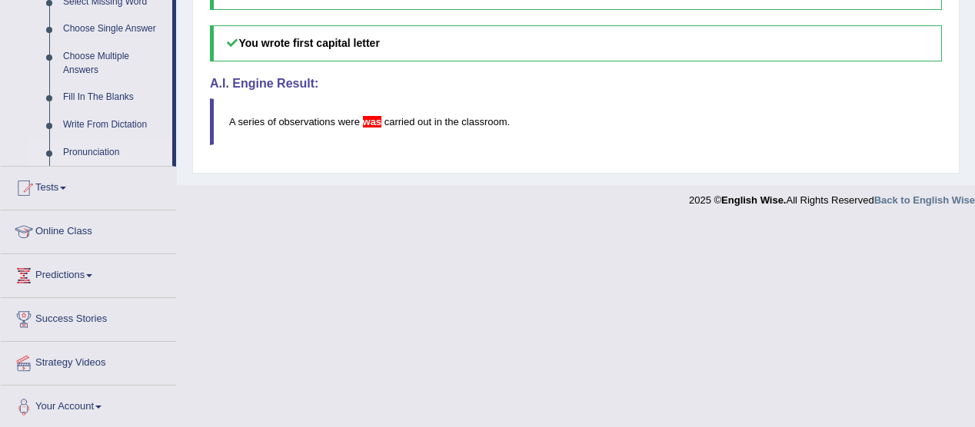
click at [118, 152] on link "Pronunciation" at bounding box center [114, 153] width 116 height 28
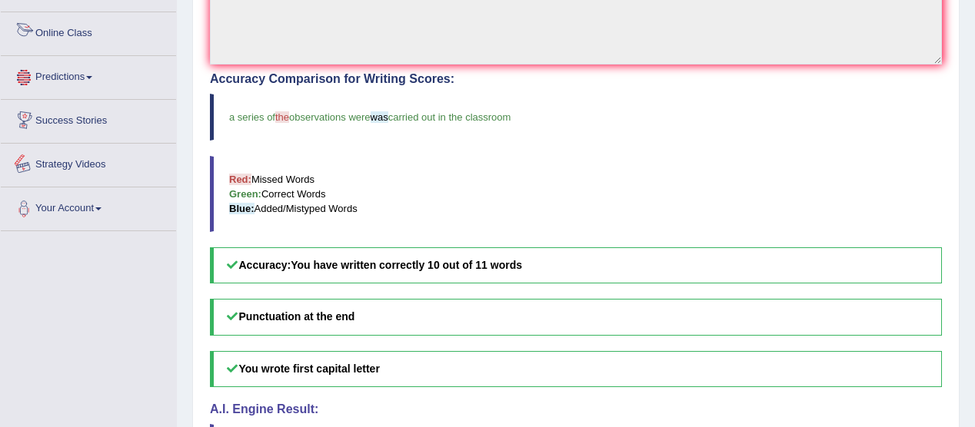
scroll to position [604, 0]
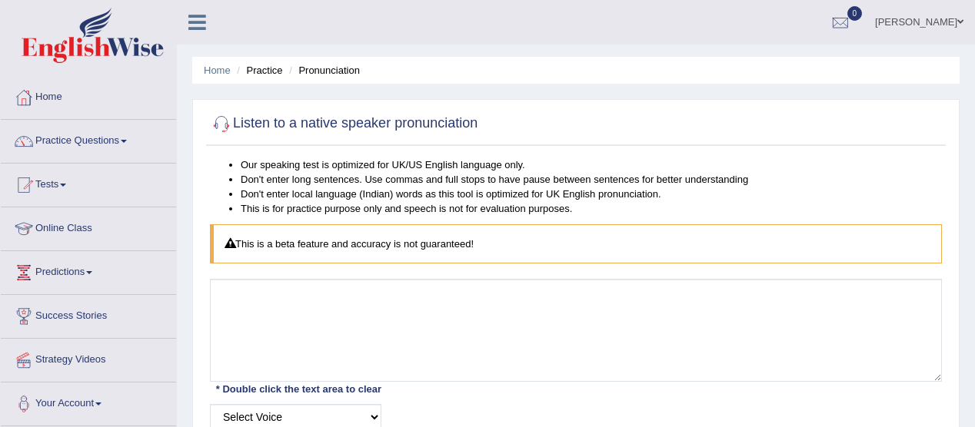
click at [127, 140] on span at bounding box center [124, 141] width 6 height 3
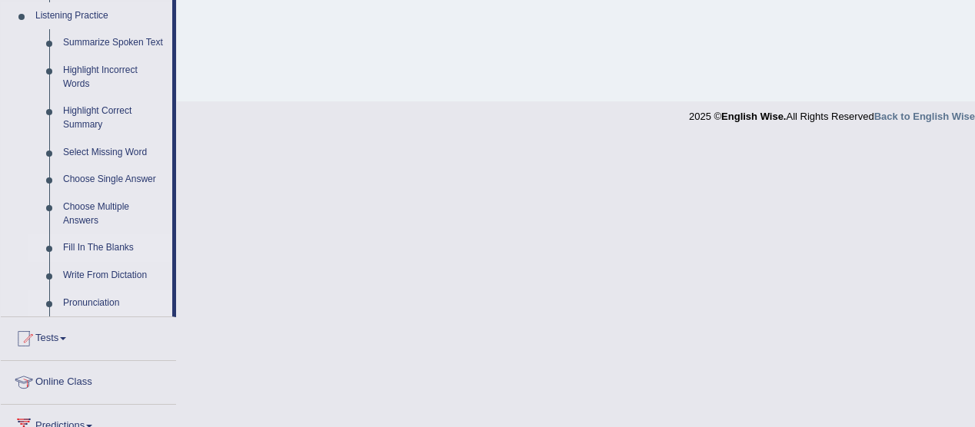
scroll to position [666, 0]
click at [127, 248] on link "Fill In The Blanks" at bounding box center [114, 249] width 116 height 28
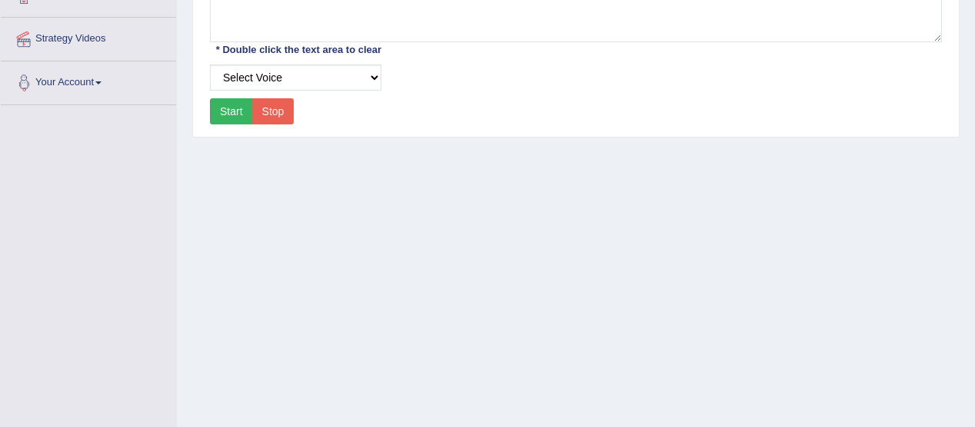
scroll to position [184, 0]
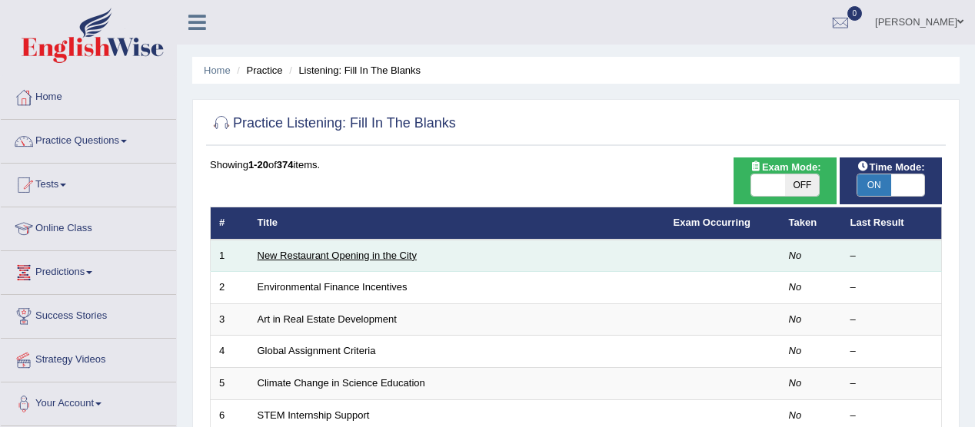
click at [343, 259] on link "New Restaurant Opening in the City" at bounding box center [336, 256] width 159 height 12
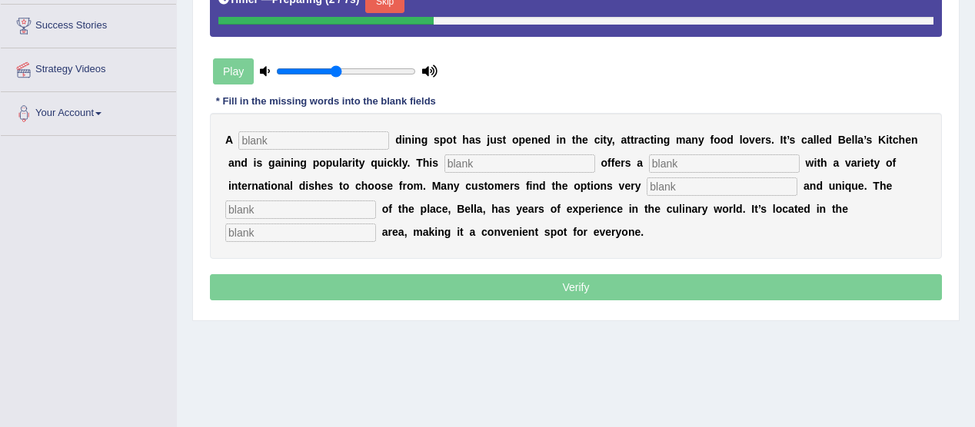
scroll to position [284, 0]
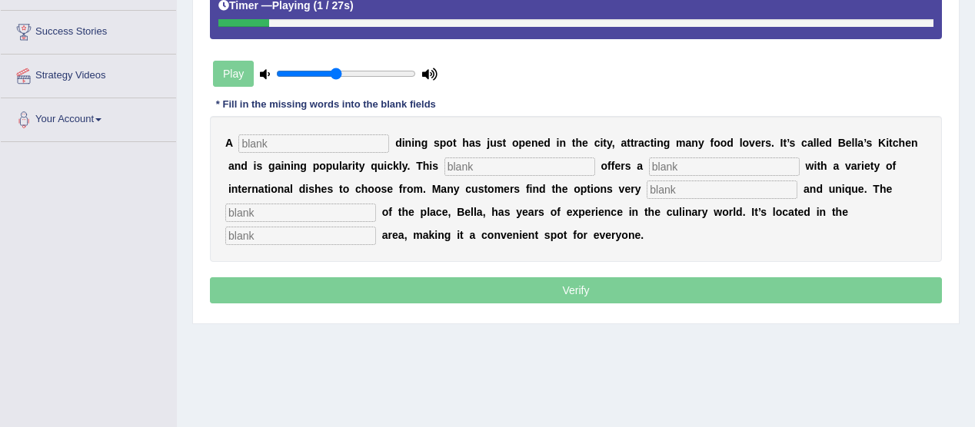
click at [279, 142] on input "text" at bounding box center [313, 143] width 151 height 18
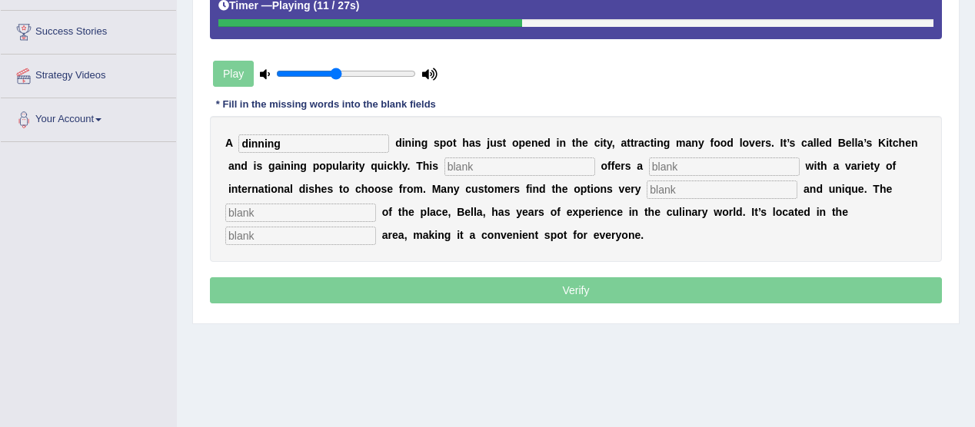
type input "dinning"
click at [527, 164] on input "text" at bounding box center [519, 167] width 151 height 18
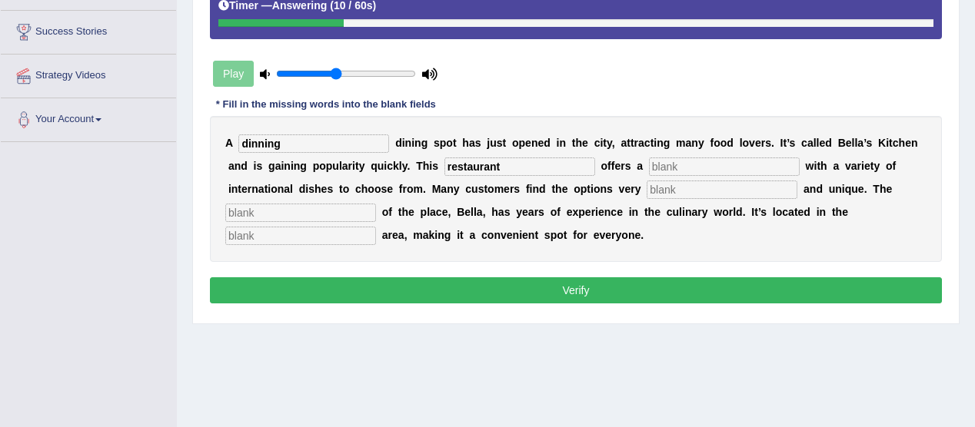
type input "restaurant"
click at [335, 234] on input "text" at bounding box center [300, 236] width 151 height 18
type input "down town"
click at [669, 181] on input "text" at bounding box center [721, 190] width 151 height 18
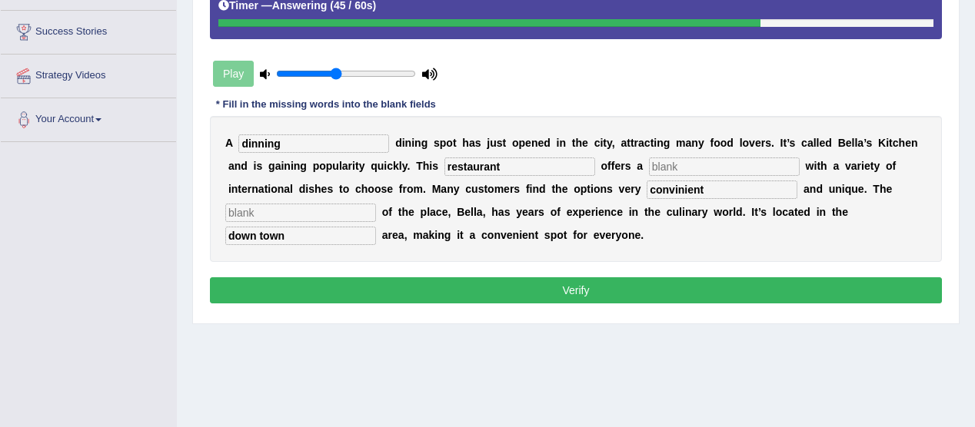
type input "convinient"
click at [607, 288] on button "Verify" at bounding box center [576, 290] width 732 height 26
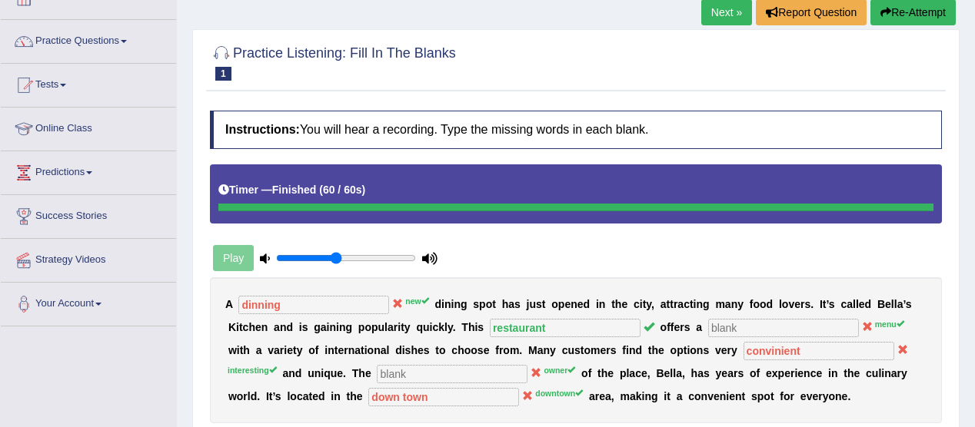
scroll to position [93, 0]
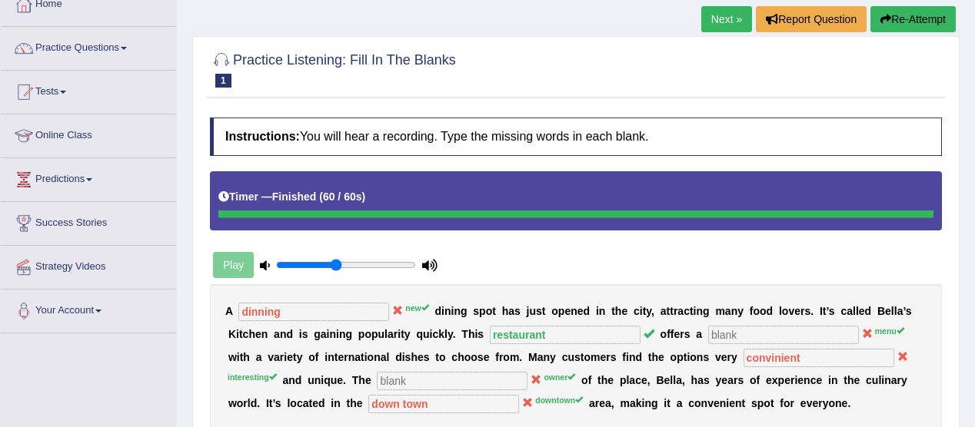
click at [217, 346] on div "A dinning new d i n i n g s p o t h a s j u s t o p e n e d i n t h e c i t y ,…" at bounding box center [576, 357] width 732 height 146
click at [971, 25] on div "Home Practice Listening: Fill In The Blanks New Restaurant Opening in the City …" at bounding box center [576, 291] width 798 height 769
click at [927, 24] on button "Re-Attempt" at bounding box center [912, 19] width 85 height 26
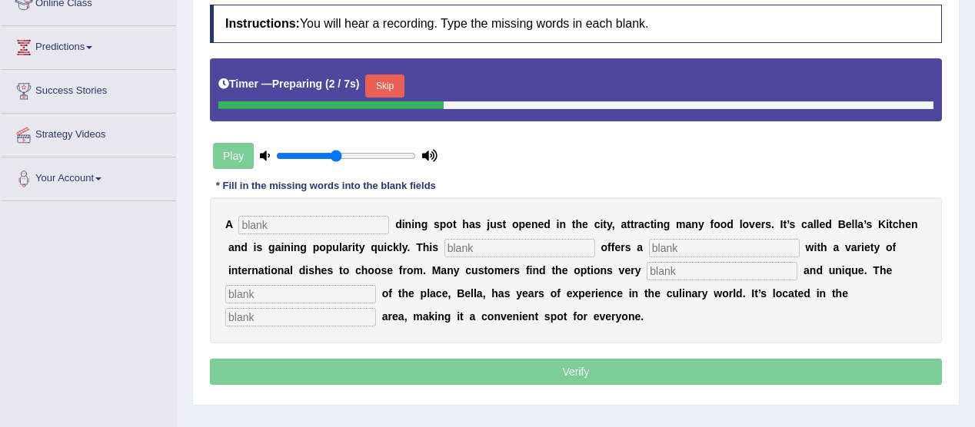
scroll to position [229, 0]
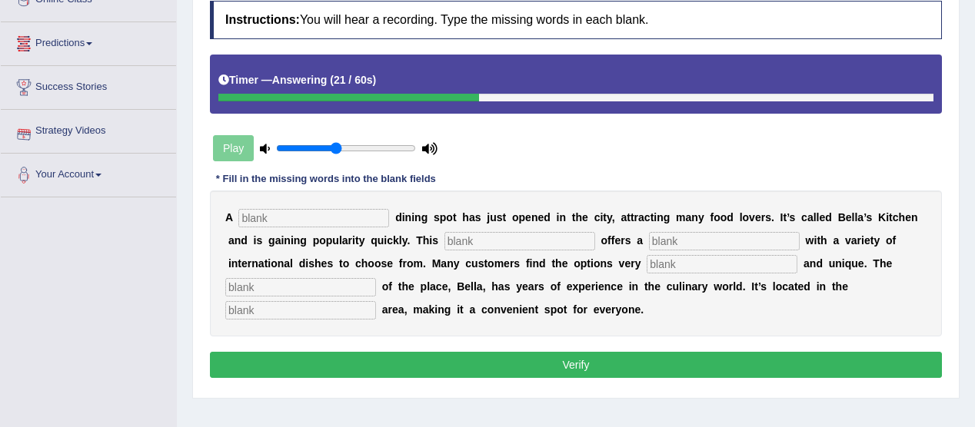
click at [286, 215] on input "text" at bounding box center [313, 218] width 151 height 18
type input "dinning"
click at [472, 237] on input "text" at bounding box center [519, 241] width 151 height 18
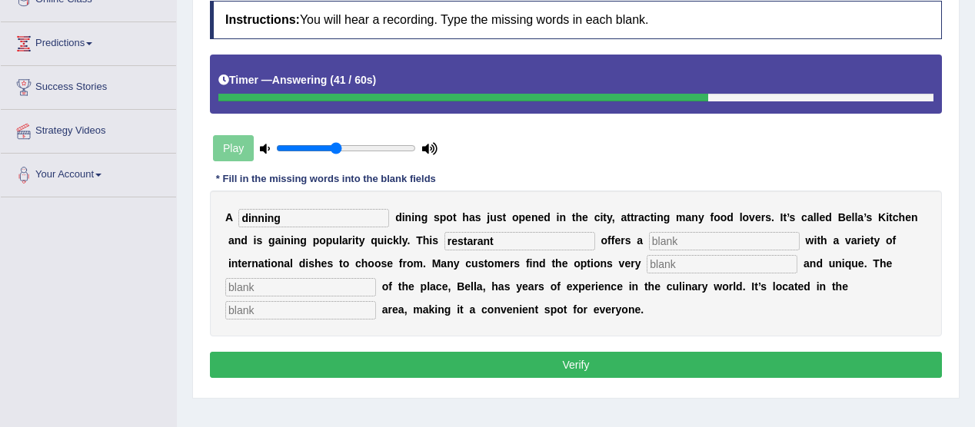
click at [472, 241] on input "restarant" at bounding box center [519, 241] width 151 height 18
type input "restaurant"
click at [712, 239] on input "text" at bounding box center [724, 241] width 151 height 18
type input "variety"
click at [300, 305] on input "text" at bounding box center [300, 310] width 151 height 18
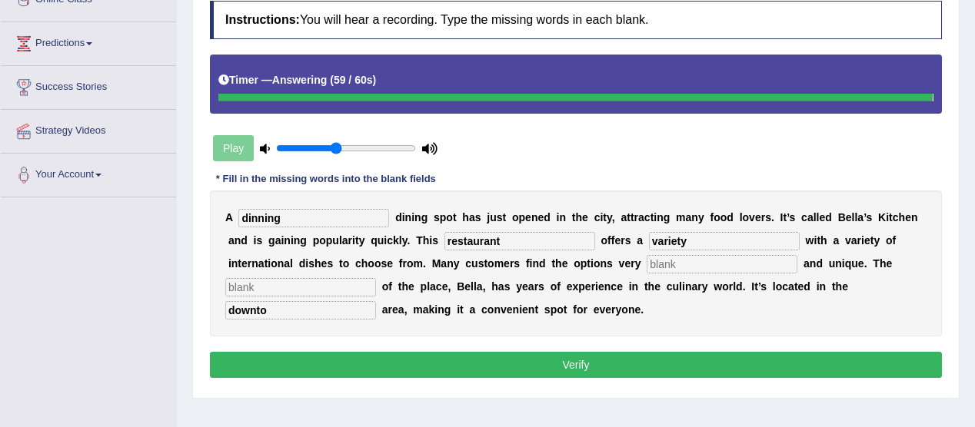
type input "downto"
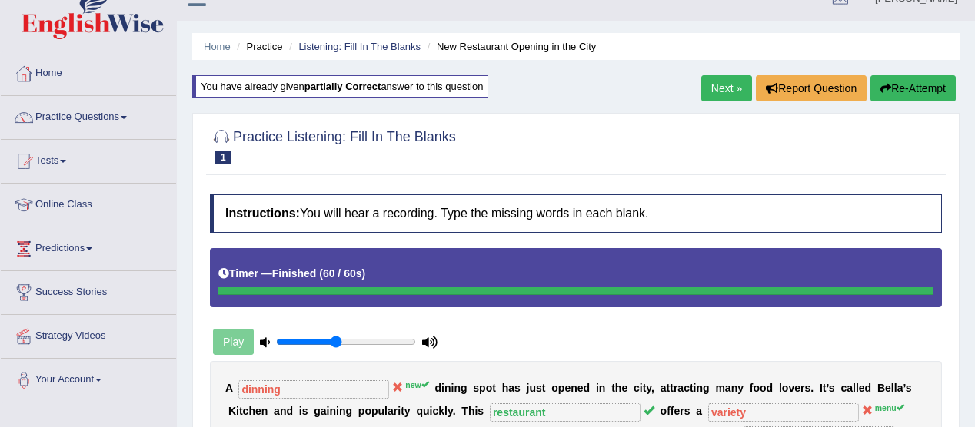
scroll to position [4, 0]
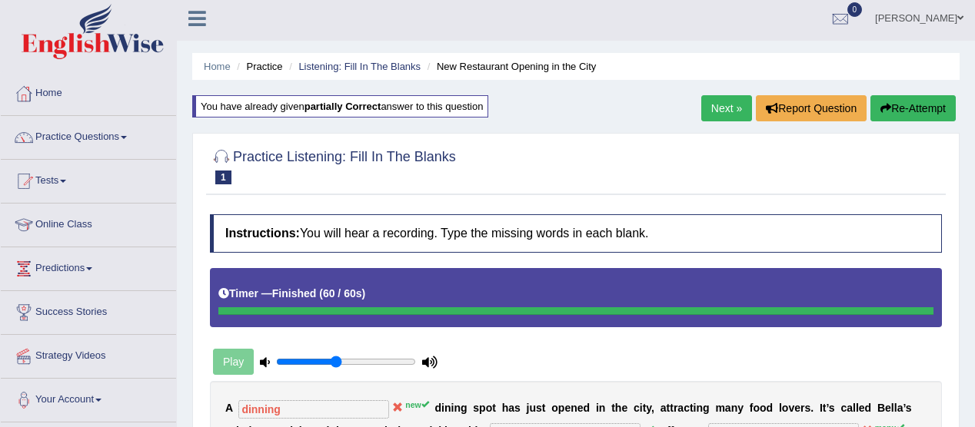
click at [904, 105] on button "Re-Attempt" at bounding box center [912, 108] width 85 height 26
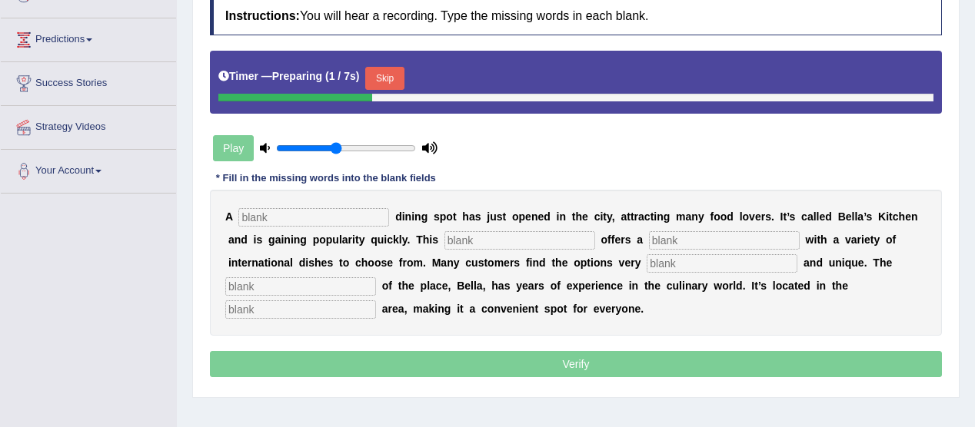
scroll to position [234, 0]
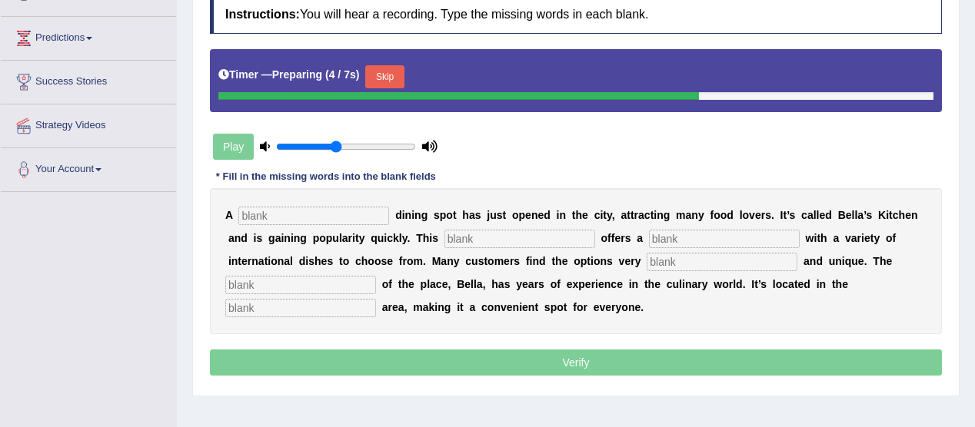
click at [300, 208] on input "text" at bounding box center [313, 216] width 151 height 18
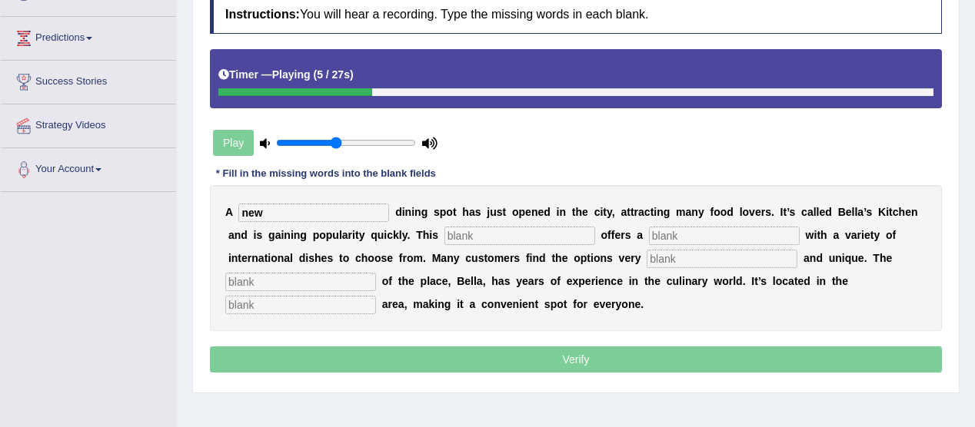
type input "new"
click at [480, 227] on input "text" at bounding box center [519, 236] width 151 height 18
click at [480, 233] on input "text" at bounding box center [519, 236] width 151 height 18
type input "restaurant"
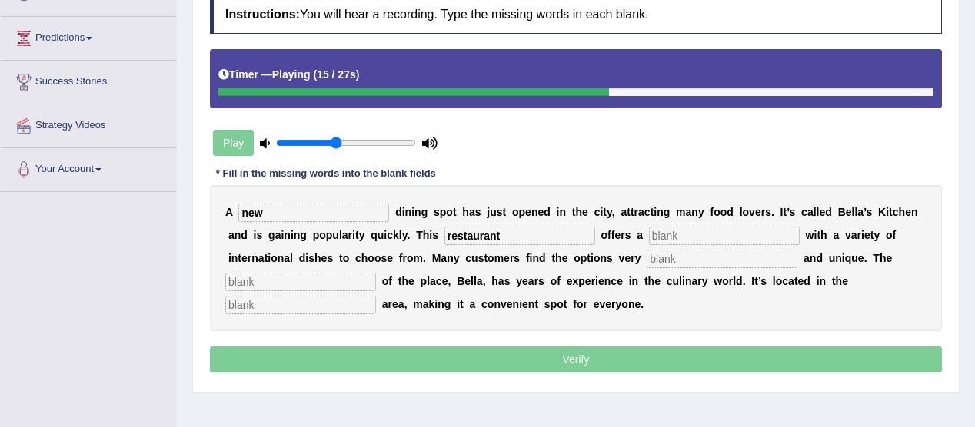
click at [689, 234] on input "text" at bounding box center [724, 236] width 151 height 18
type input "menu"
click at [673, 256] on input "text" at bounding box center [721, 259] width 151 height 18
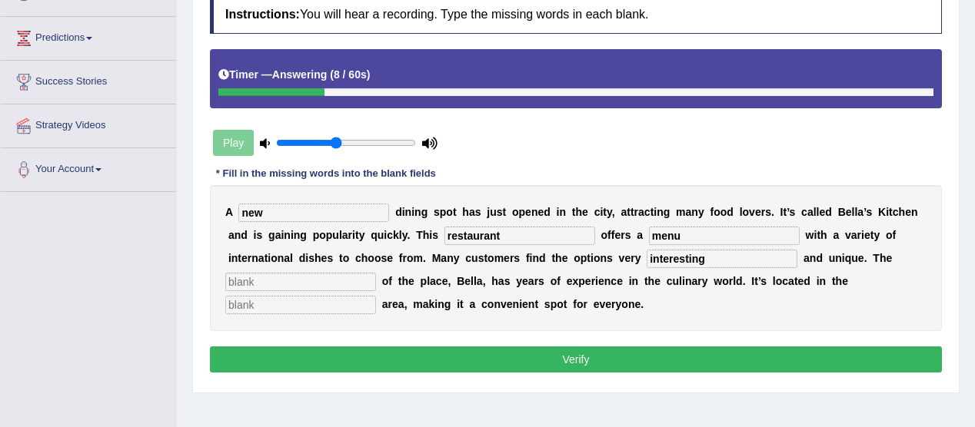
type input "interesting"
click at [254, 277] on input "text" at bounding box center [300, 282] width 151 height 18
type input "owner"
click at [329, 297] on input "text" at bounding box center [300, 305] width 151 height 18
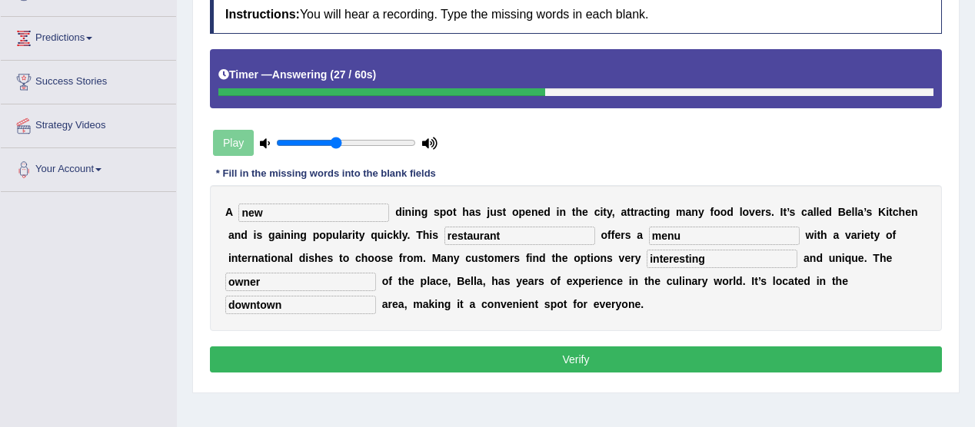
type input "downtown"
click at [570, 354] on button "Verify" at bounding box center [576, 360] width 732 height 26
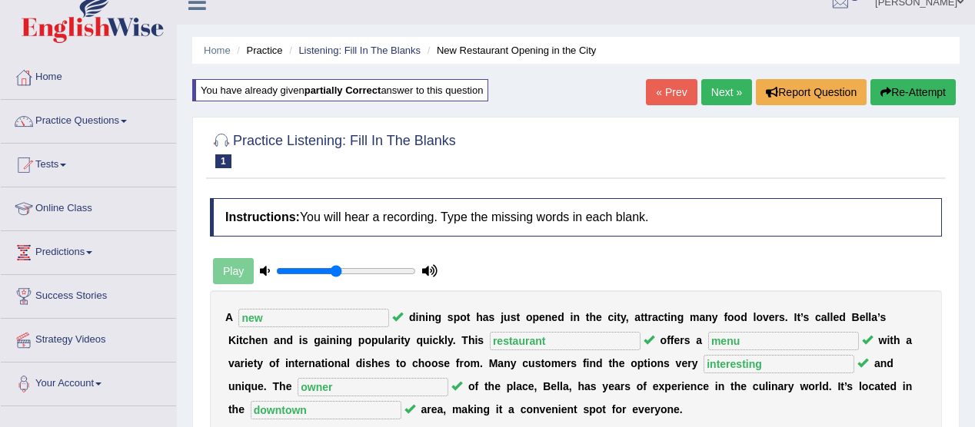
scroll to position [0, 0]
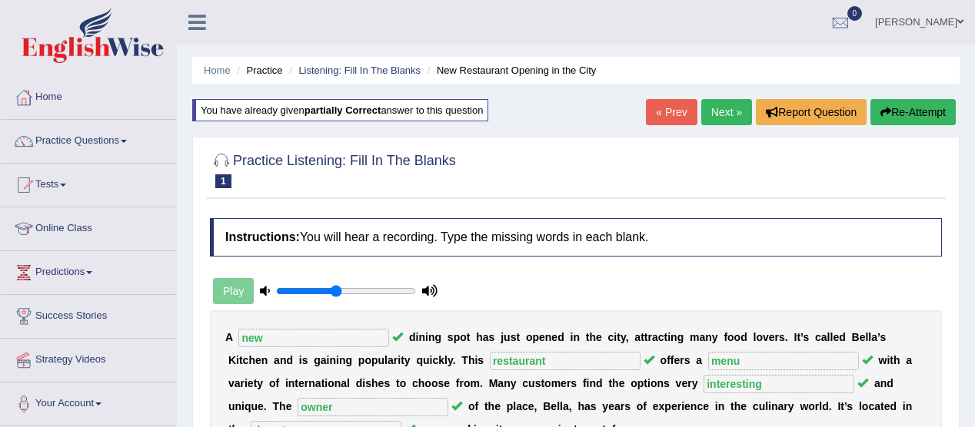
click at [712, 110] on link "Next »" at bounding box center [726, 112] width 51 height 26
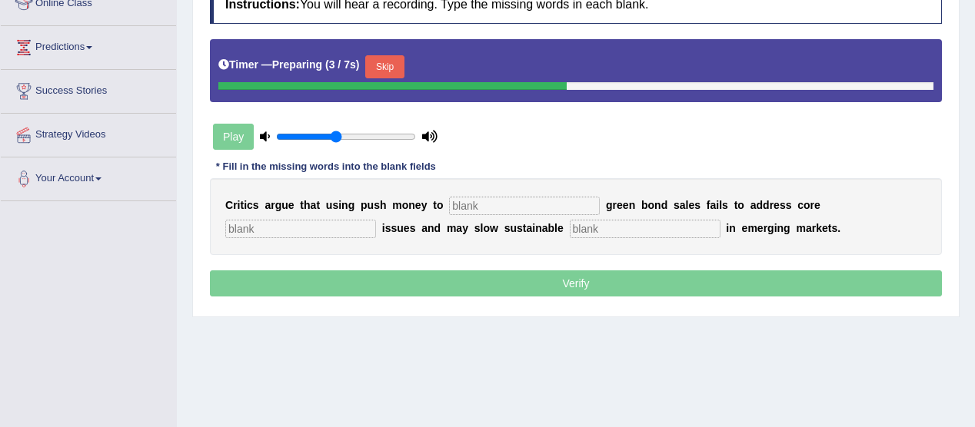
scroll to position [229, 0]
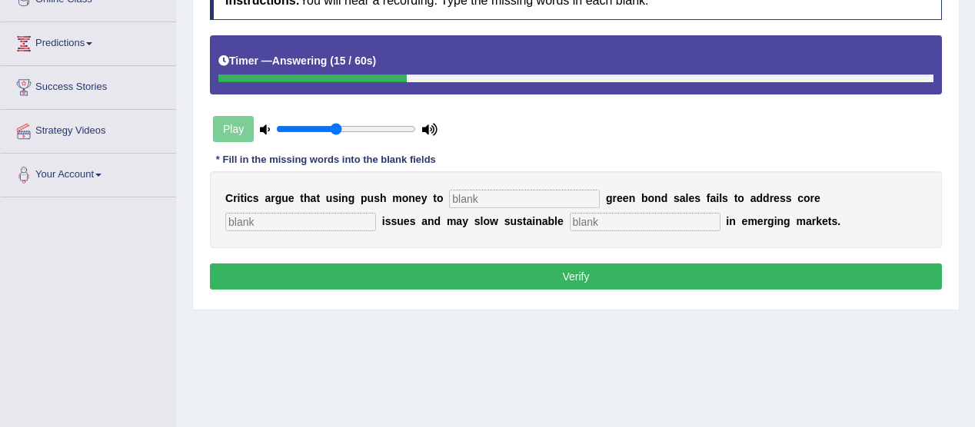
click at [546, 191] on input "text" at bounding box center [524, 199] width 151 height 18
type input "boost"
click at [599, 218] on input "text" at bounding box center [645, 222] width 151 height 18
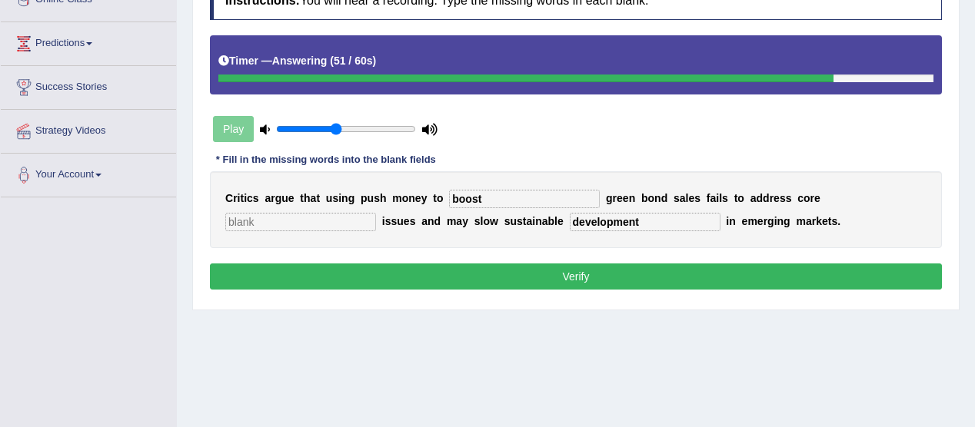
type input "development"
click at [292, 221] on input "text" at bounding box center [300, 222] width 151 height 18
type input "market"
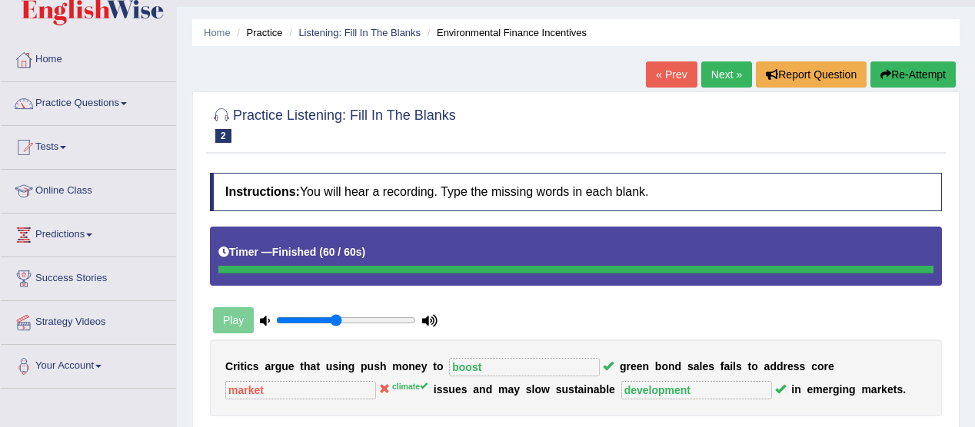
scroll to position [0, 0]
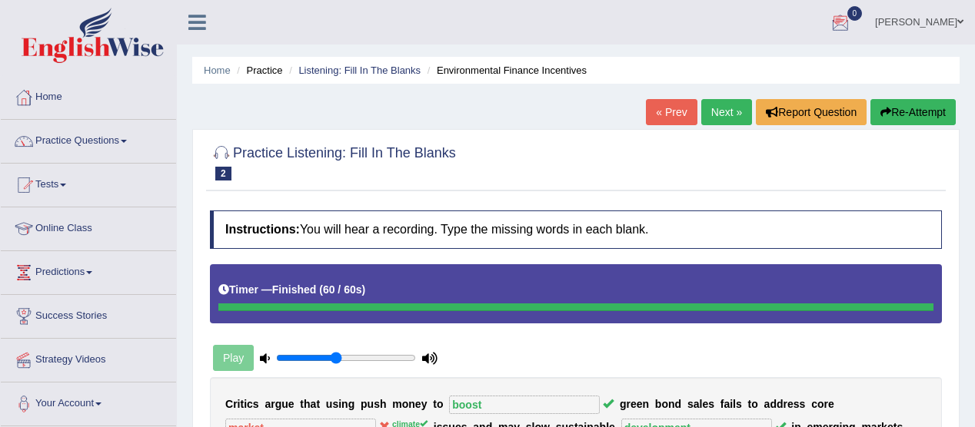
click at [712, 114] on link "Next »" at bounding box center [726, 112] width 51 height 26
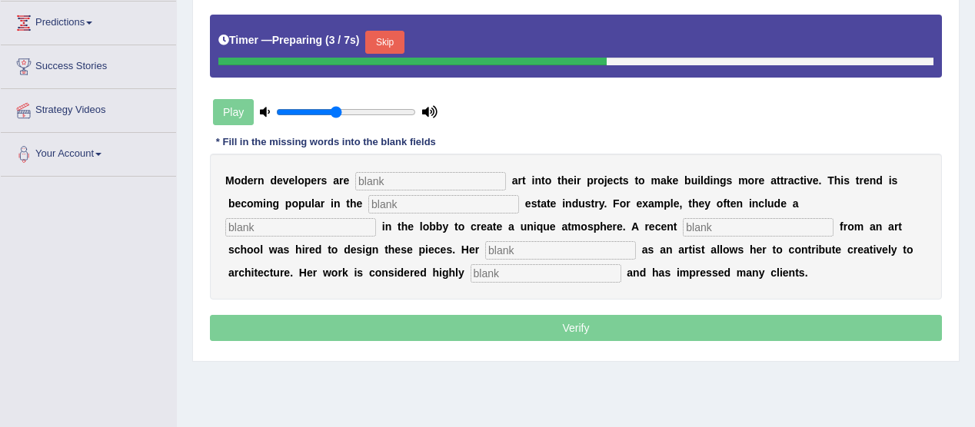
scroll to position [251, 0]
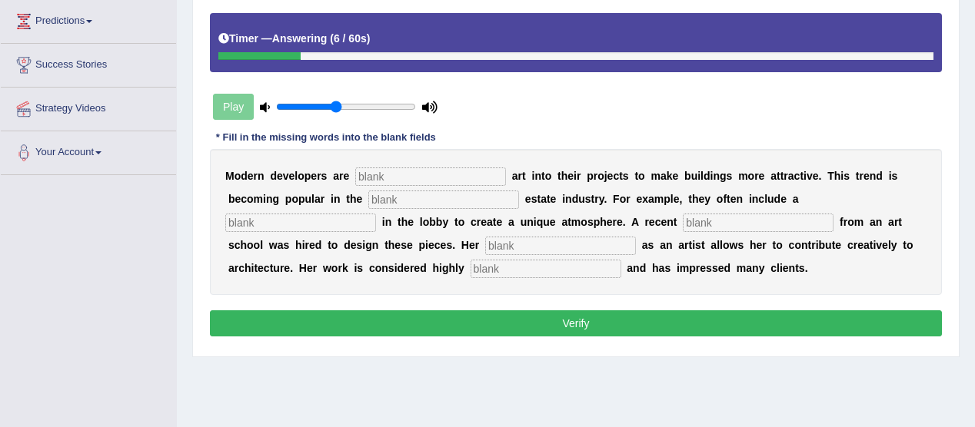
click at [523, 260] on input "text" at bounding box center [545, 269] width 151 height 18
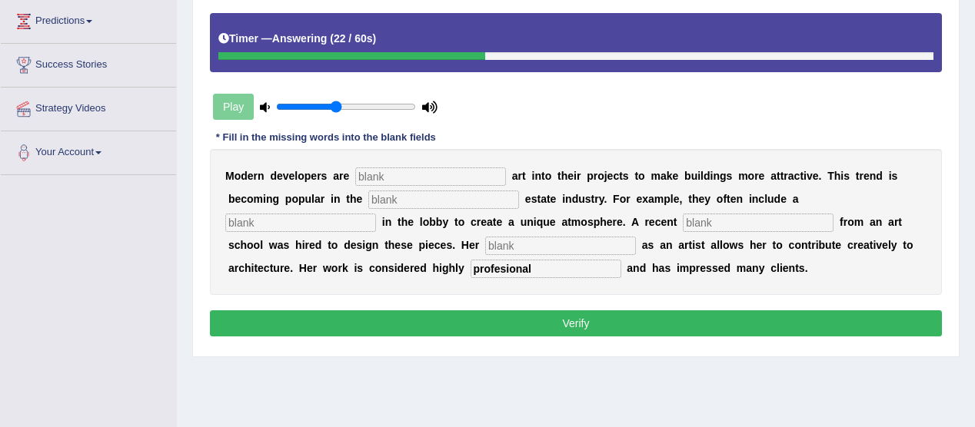
type input "profesional"
click at [513, 242] on input "text" at bounding box center [560, 246] width 151 height 18
type input "work"
click at [702, 219] on input "text" at bounding box center [757, 223] width 151 height 18
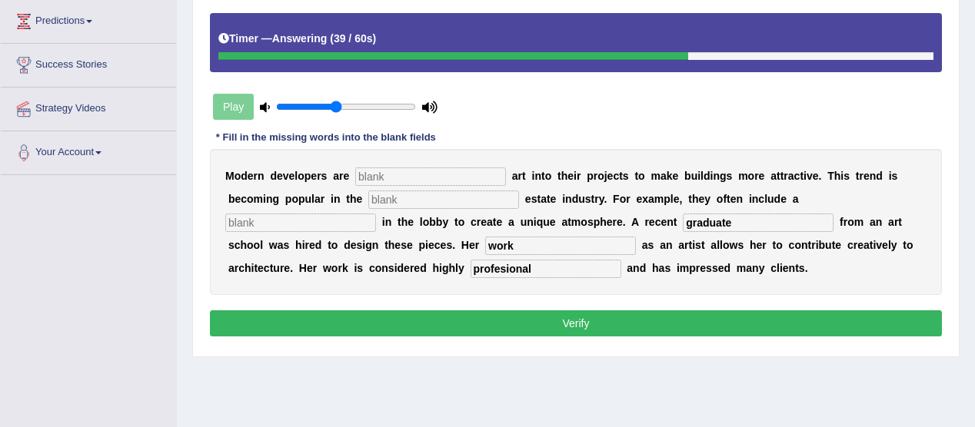
type input "graduate"
click at [387, 174] on input "text" at bounding box center [430, 177] width 151 height 18
type input "cooperate"
click at [402, 201] on input "text" at bounding box center [443, 200] width 151 height 18
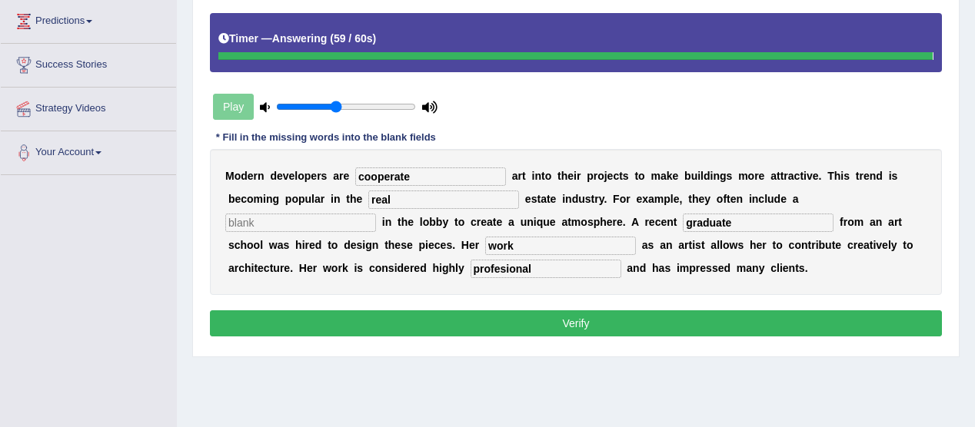
type input "real"
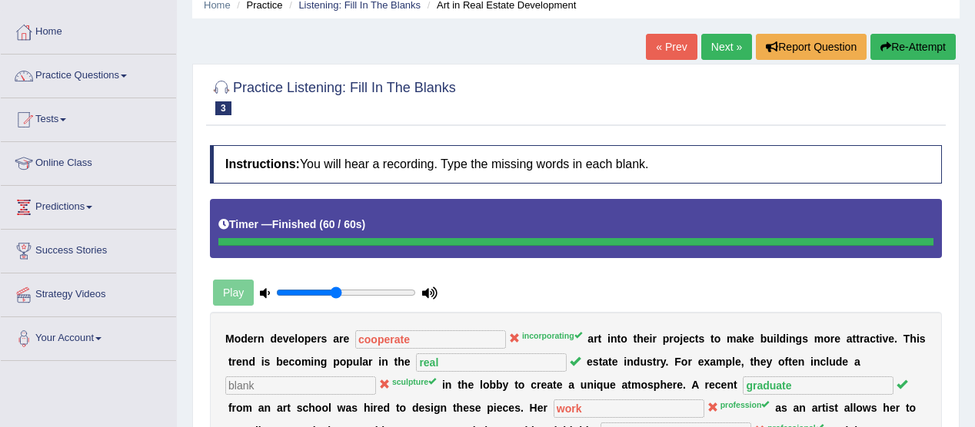
scroll to position [5, 0]
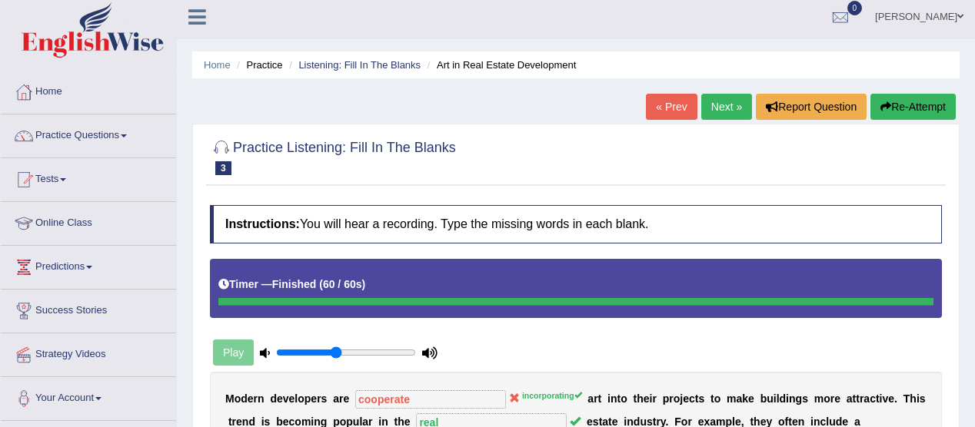
click at [719, 100] on link "Next »" at bounding box center [726, 107] width 51 height 26
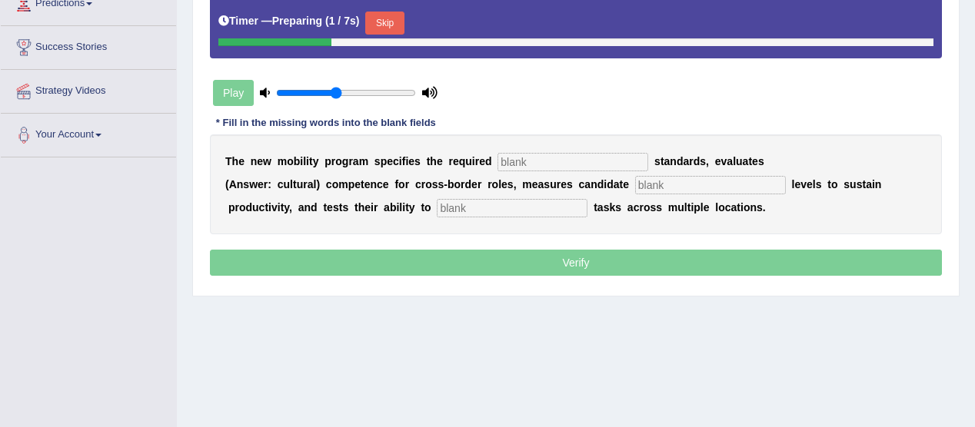
scroll to position [275, 0]
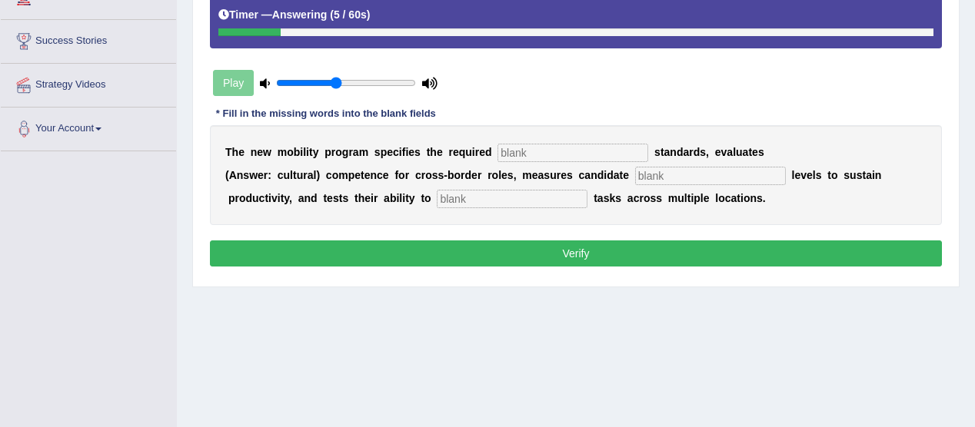
click at [490, 201] on input "text" at bounding box center [512, 199] width 151 height 18
type input "tasks"
click at [696, 179] on input "text" at bounding box center [710, 176] width 151 height 18
type input "energy"
click at [570, 155] on input "text" at bounding box center [572, 153] width 151 height 18
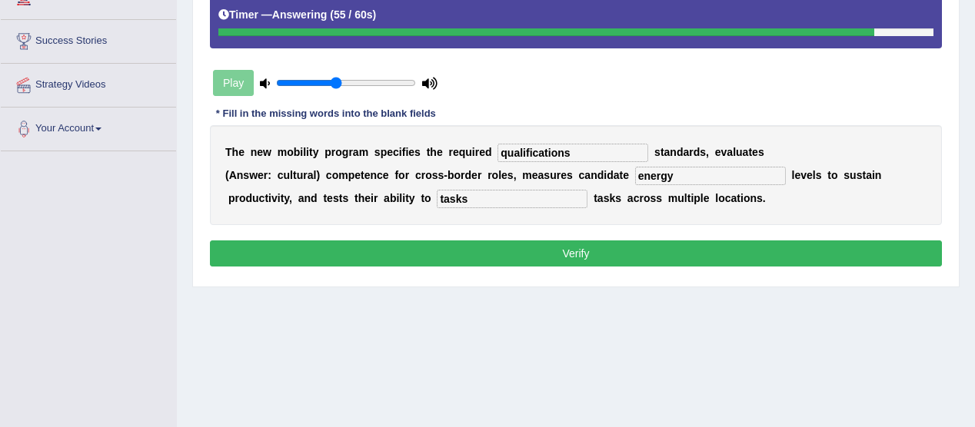
type input "qualifications"
click at [472, 196] on input "tasks" at bounding box center [512, 199] width 151 height 18
type input "t"
type input "work"
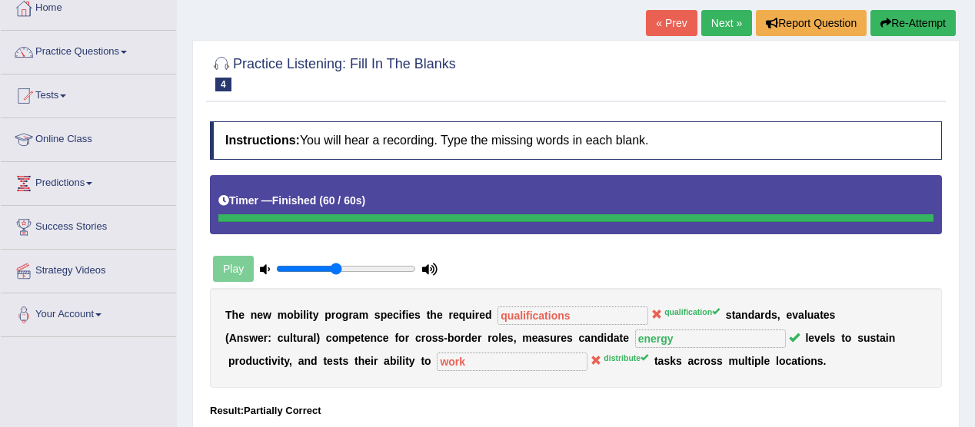
scroll to position [88, 0]
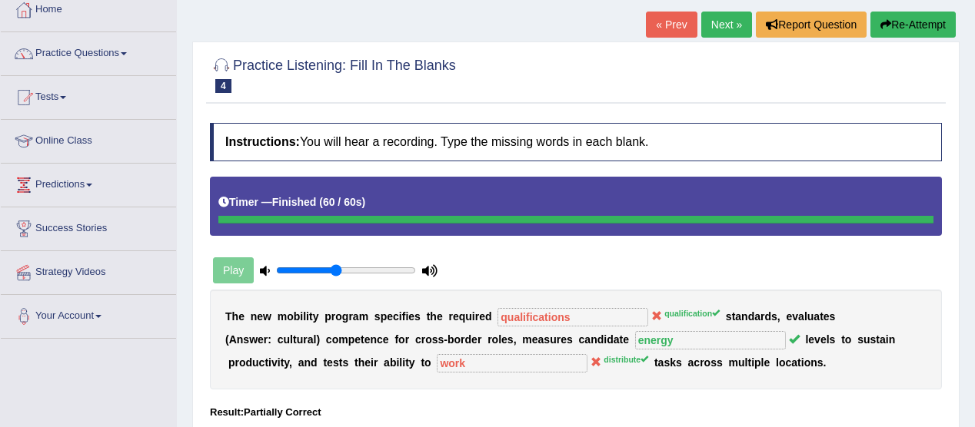
click at [896, 12] on button "Re-Attempt" at bounding box center [912, 25] width 85 height 26
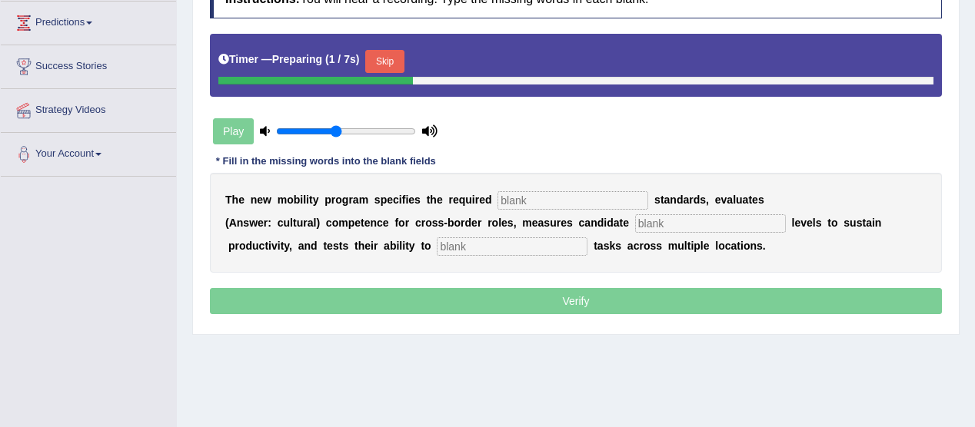
scroll to position [253, 0]
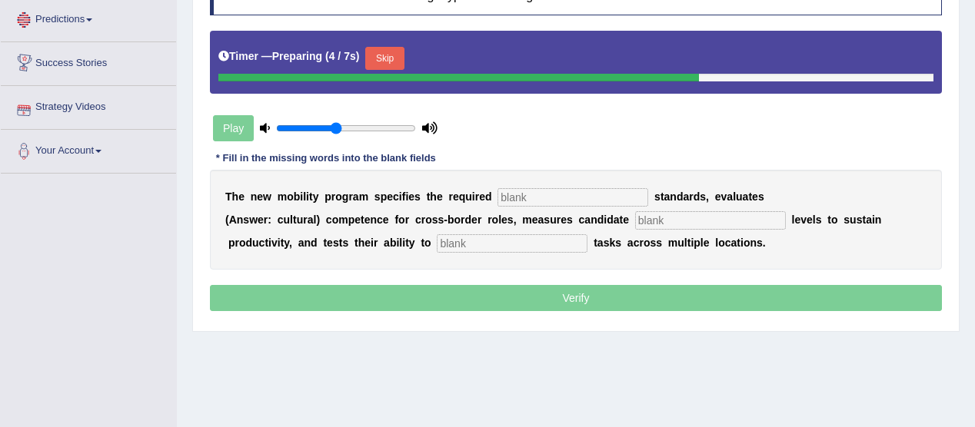
click at [583, 194] on input "text" at bounding box center [572, 197] width 151 height 18
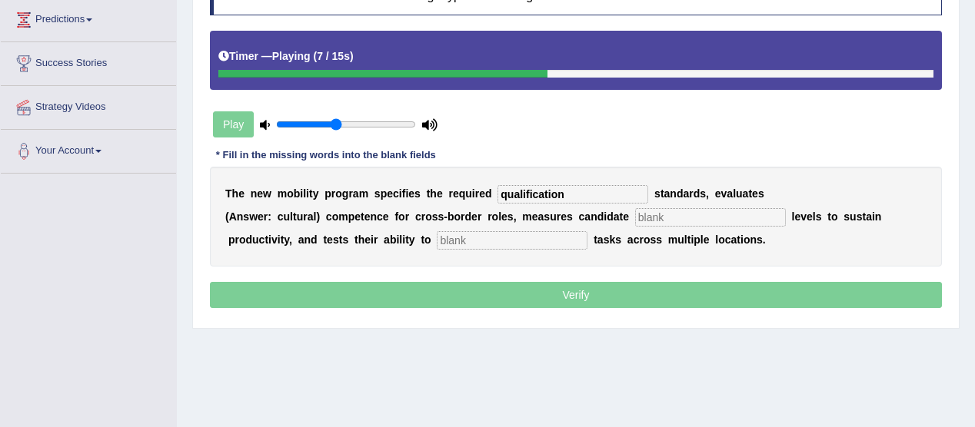
type input "qualification"
click at [696, 216] on input "text" at bounding box center [710, 217] width 151 height 18
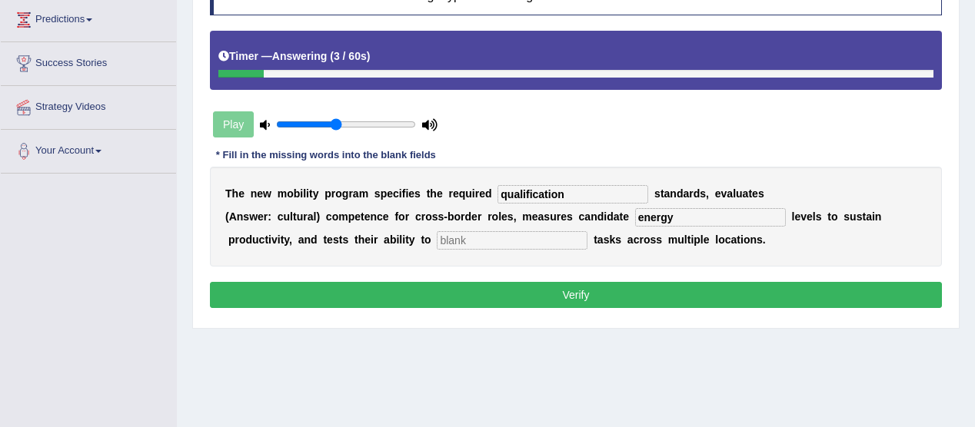
type input "energy"
click at [512, 240] on input "text" at bounding box center [512, 240] width 151 height 18
type input "distrubute"
click at [577, 294] on button "Verify" at bounding box center [576, 295] width 732 height 26
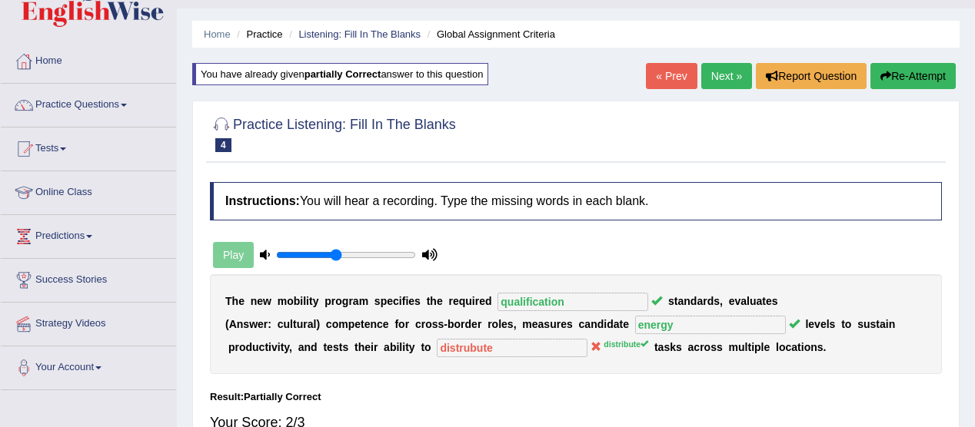
scroll to position [0, 0]
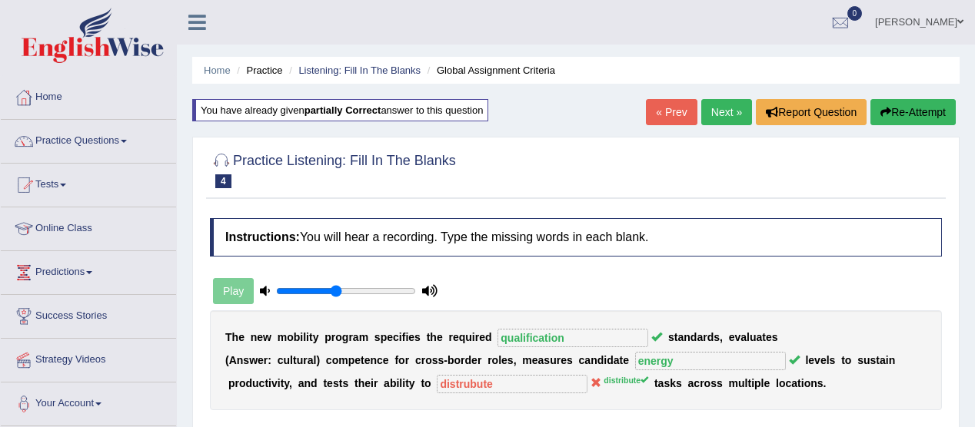
click at [721, 113] on link "Next »" at bounding box center [726, 112] width 51 height 26
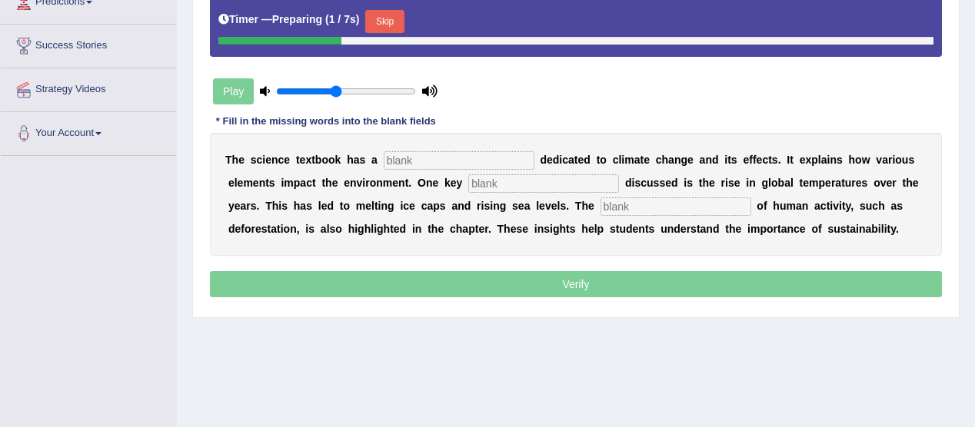
scroll to position [271, 0]
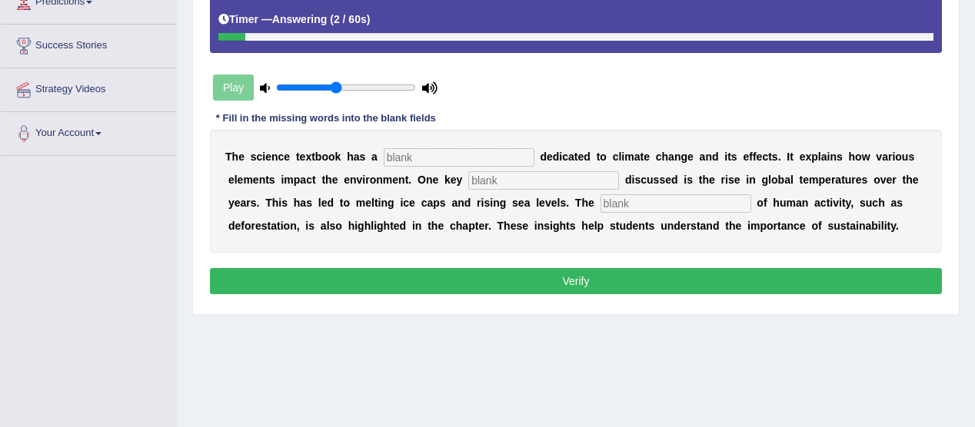
click at [401, 154] on input "text" at bounding box center [459, 157] width 151 height 18
type input "section"
click at [487, 178] on input "text" at bounding box center [543, 180] width 151 height 18
type input "factor"
click at [615, 208] on input "text" at bounding box center [675, 203] width 151 height 18
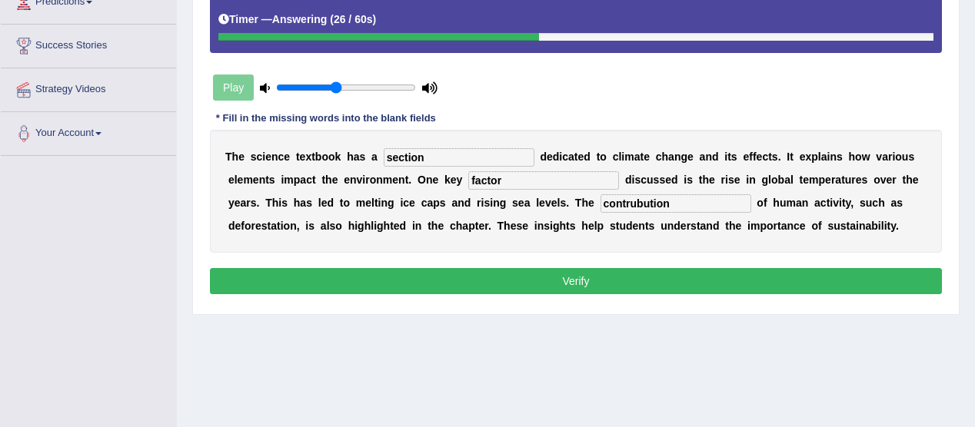
type input "contrubution"
click at [581, 276] on button "Verify" at bounding box center [576, 281] width 732 height 26
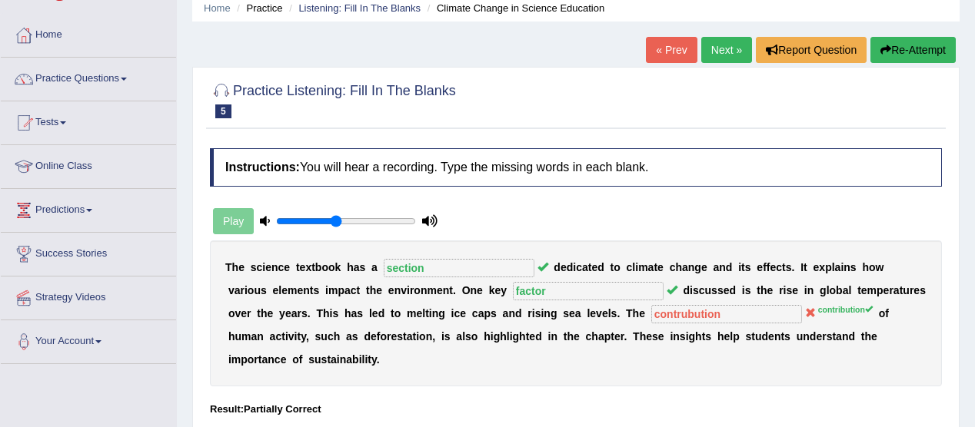
scroll to position [61, 0]
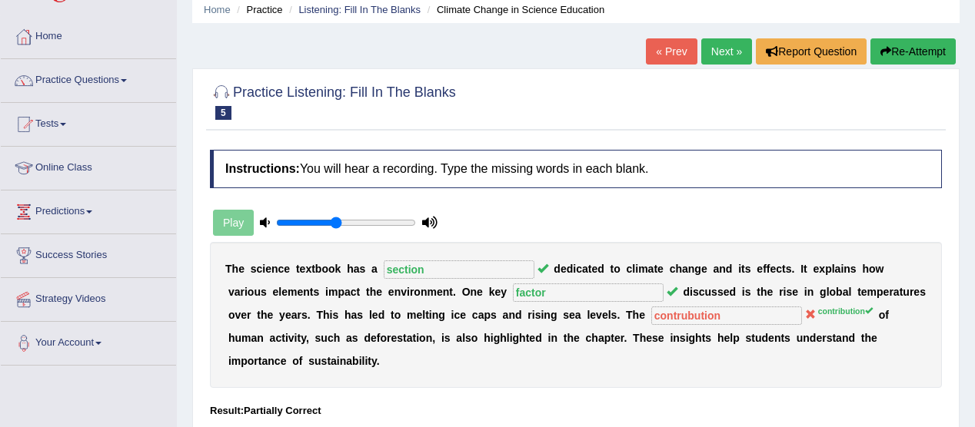
click at [905, 42] on button "Re-Attempt" at bounding box center [912, 51] width 85 height 26
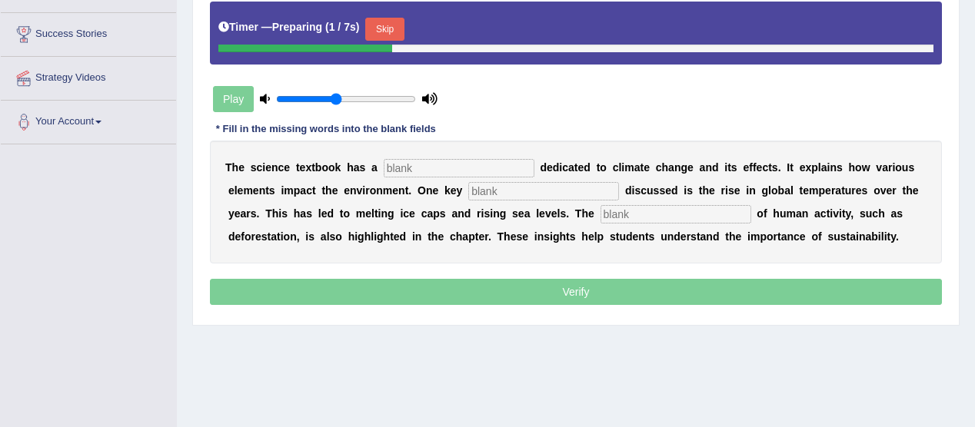
scroll to position [294, 0]
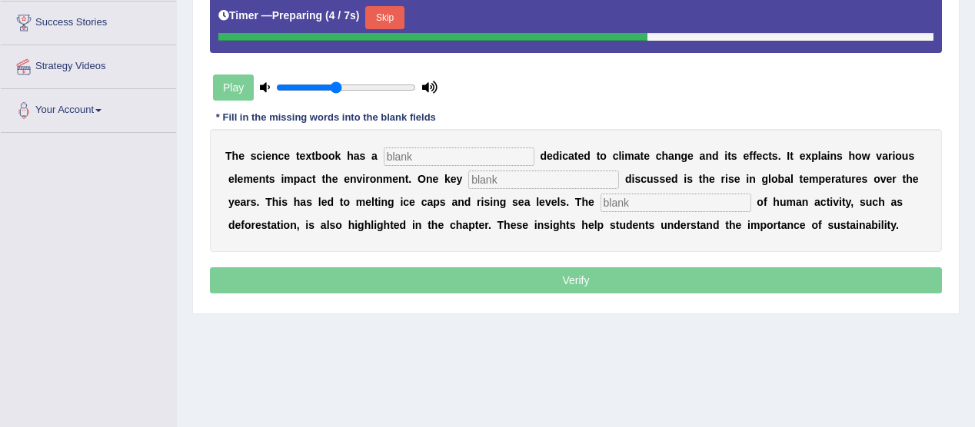
click at [616, 198] on input "text" at bounding box center [675, 203] width 151 height 18
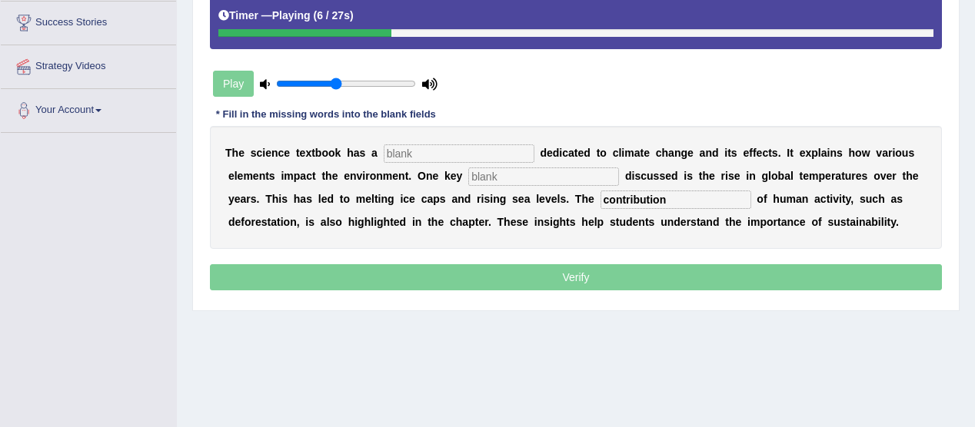
type input "contribution"
click at [550, 171] on input "text" at bounding box center [543, 177] width 151 height 18
type input "factor"
click at [514, 148] on input "text" at bounding box center [459, 153] width 151 height 18
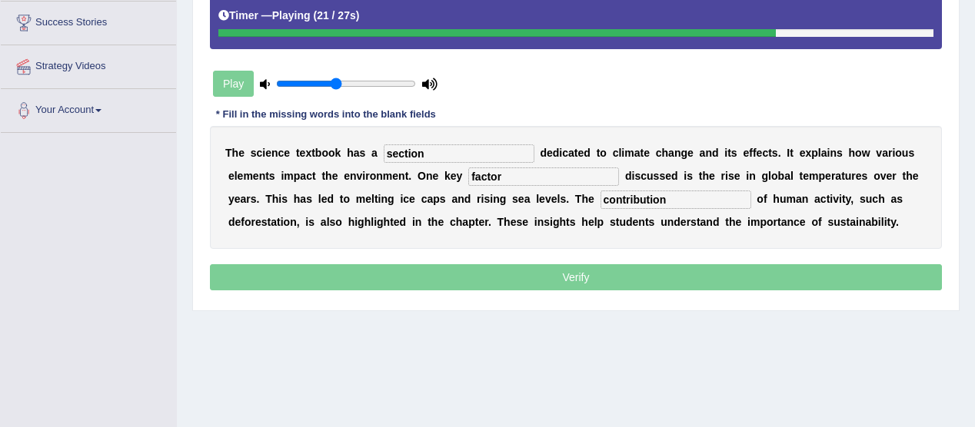
type input "section"
click at [589, 276] on p "Verify" at bounding box center [576, 277] width 732 height 26
click at [578, 272] on p "Verify" at bounding box center [576, 277] width 732 height 26
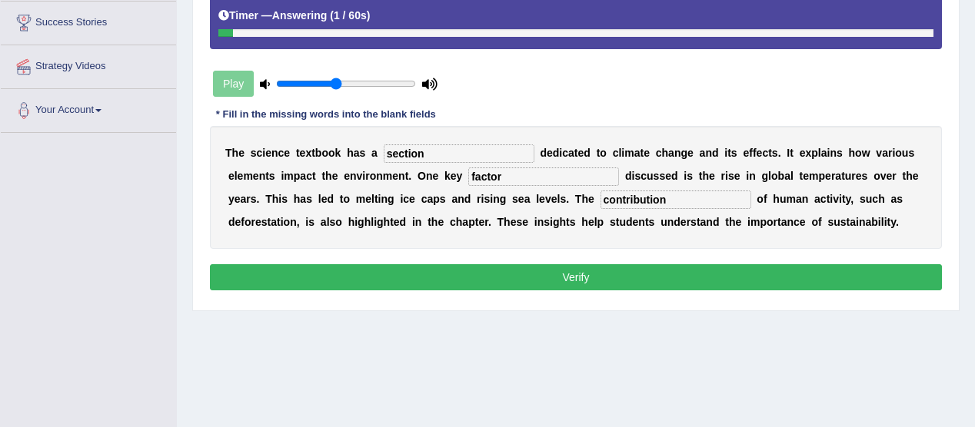
click at [578, 272] on button "Verify" at bounding box center [576, 277] width 732 height 26
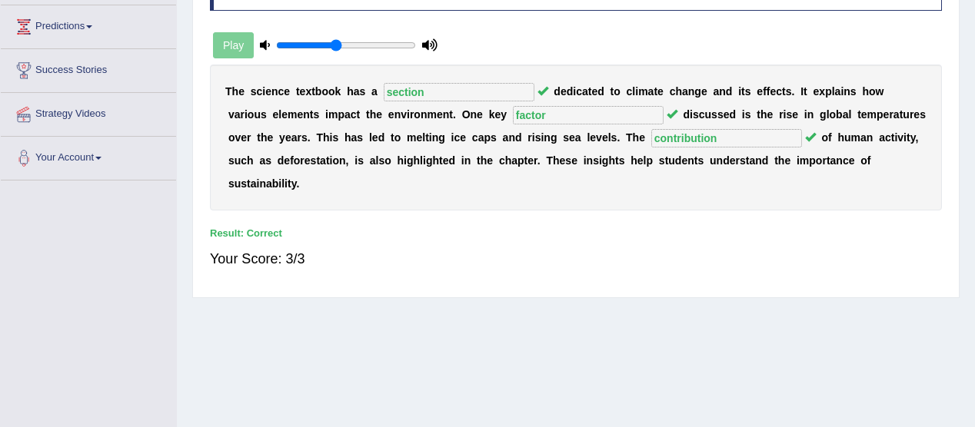
scroll to position [0, 0]
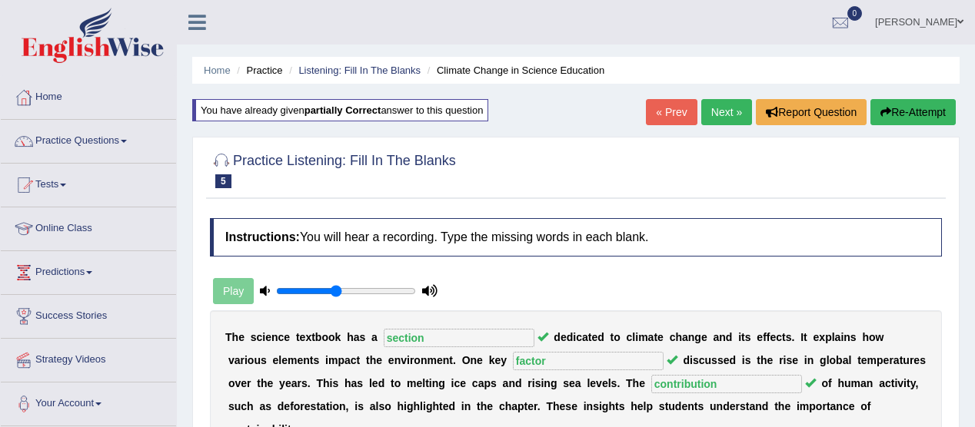
click at [712, 113] on link "Next »" at bounding box center [726, 112] width 51 height 26
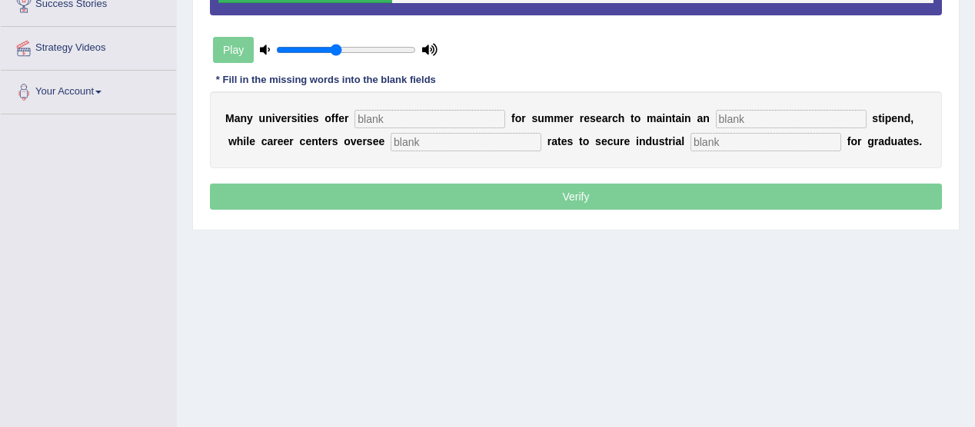
scroll to position [320, 0]
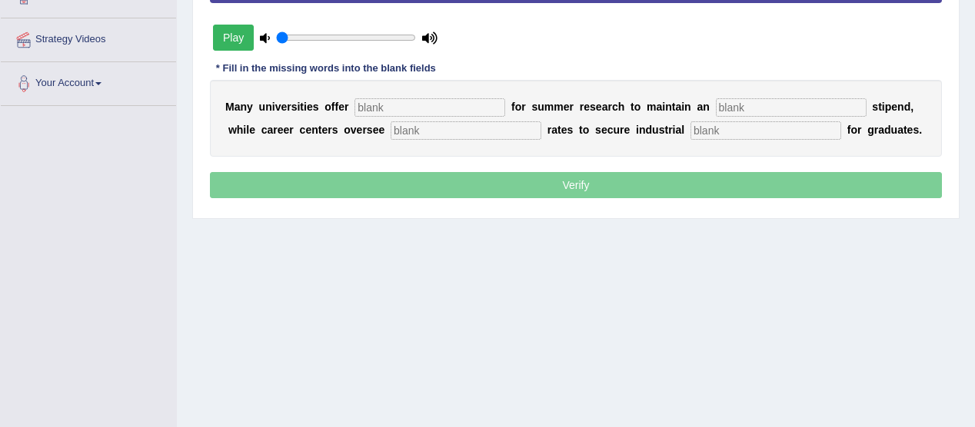
type input "0.05"
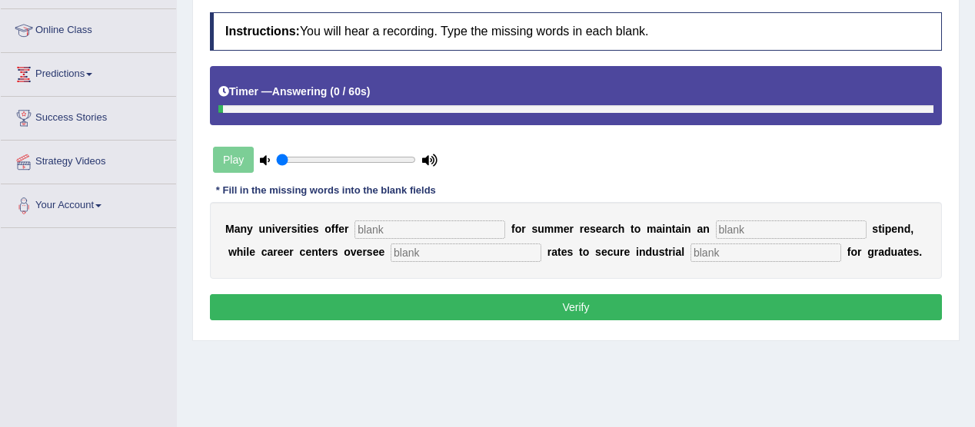
scroll to position [198, 0]
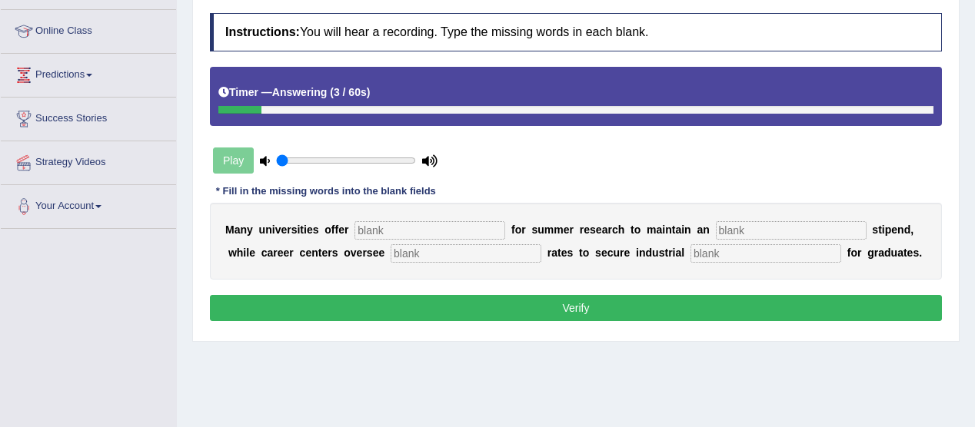
click at [232, 164] on div "Play" at bounding box center [325, 160] width 231 height 38
click at [385, 229] on input "text" at bounding box center [429, 230] width 151 height 18
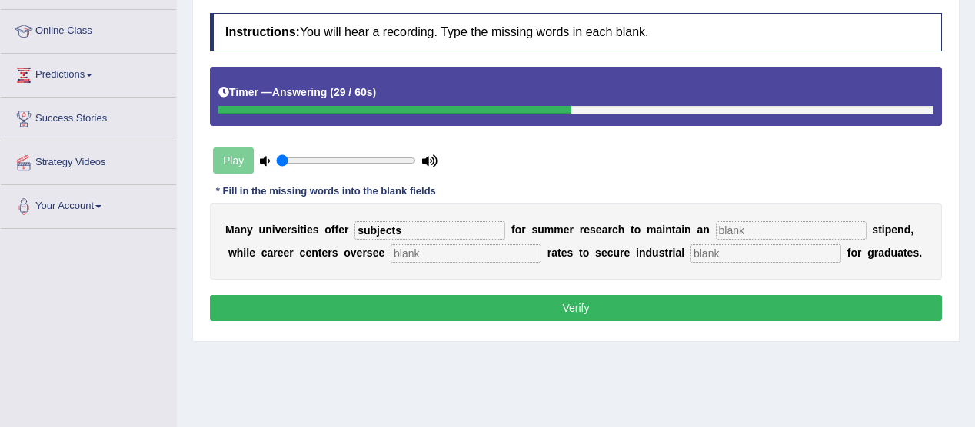
type input "subjects"
click at [546, 281] on div "Instructions: You will hear a recording. Type the missing words in each blank. …" at bounding box center [575, 168] width 739 height 327
click at [595, 291] on div "Instructions: You will hear a recording. Type the missing words in each blank. …" at bounding box center [575, 168] width 739 height 327
